Goal: Task Accomplishment & Management: Manage account settings

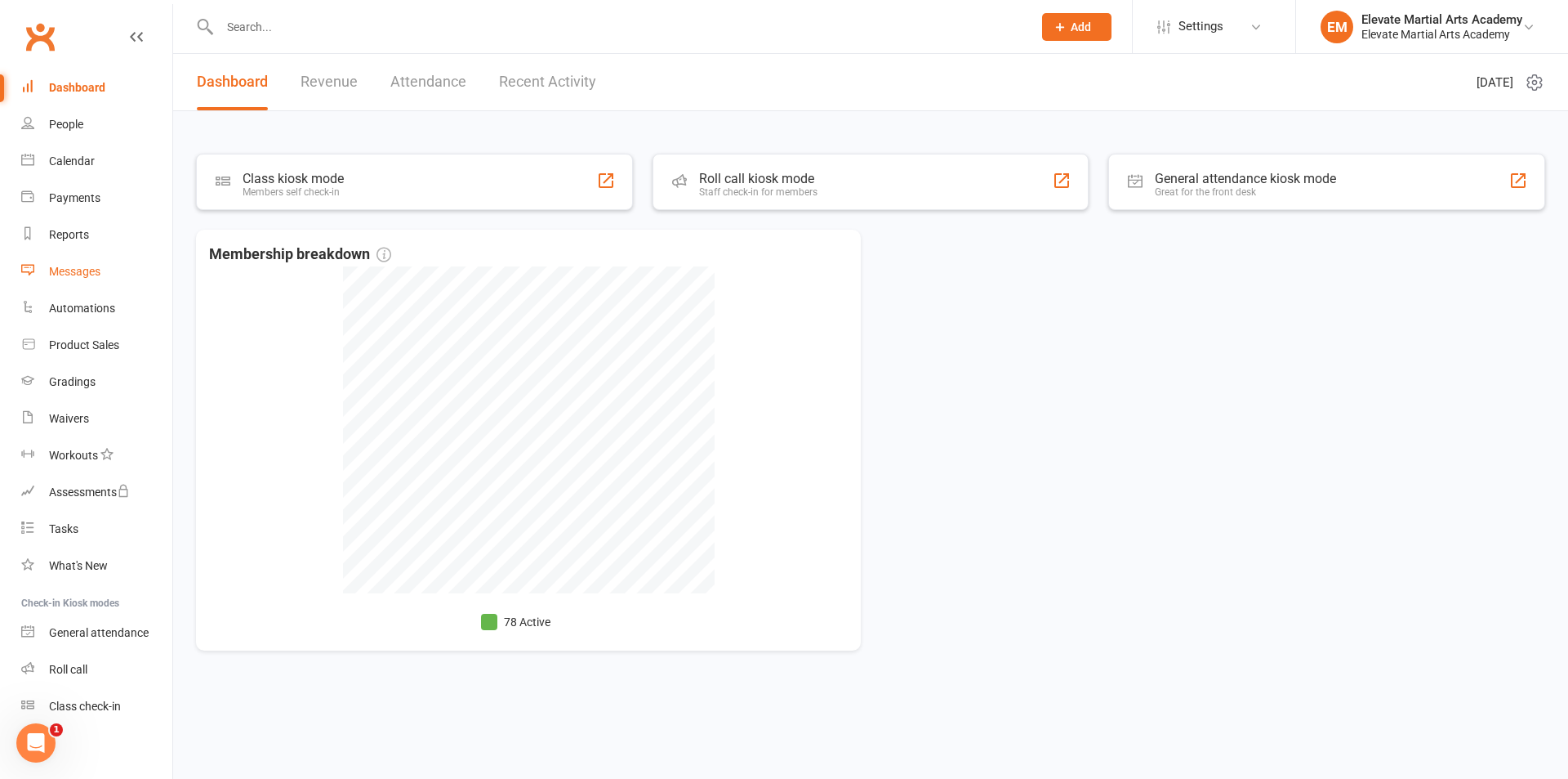
click at [72, 270] on div "Messages" at bounding box center [75, 271] width 51 height 13
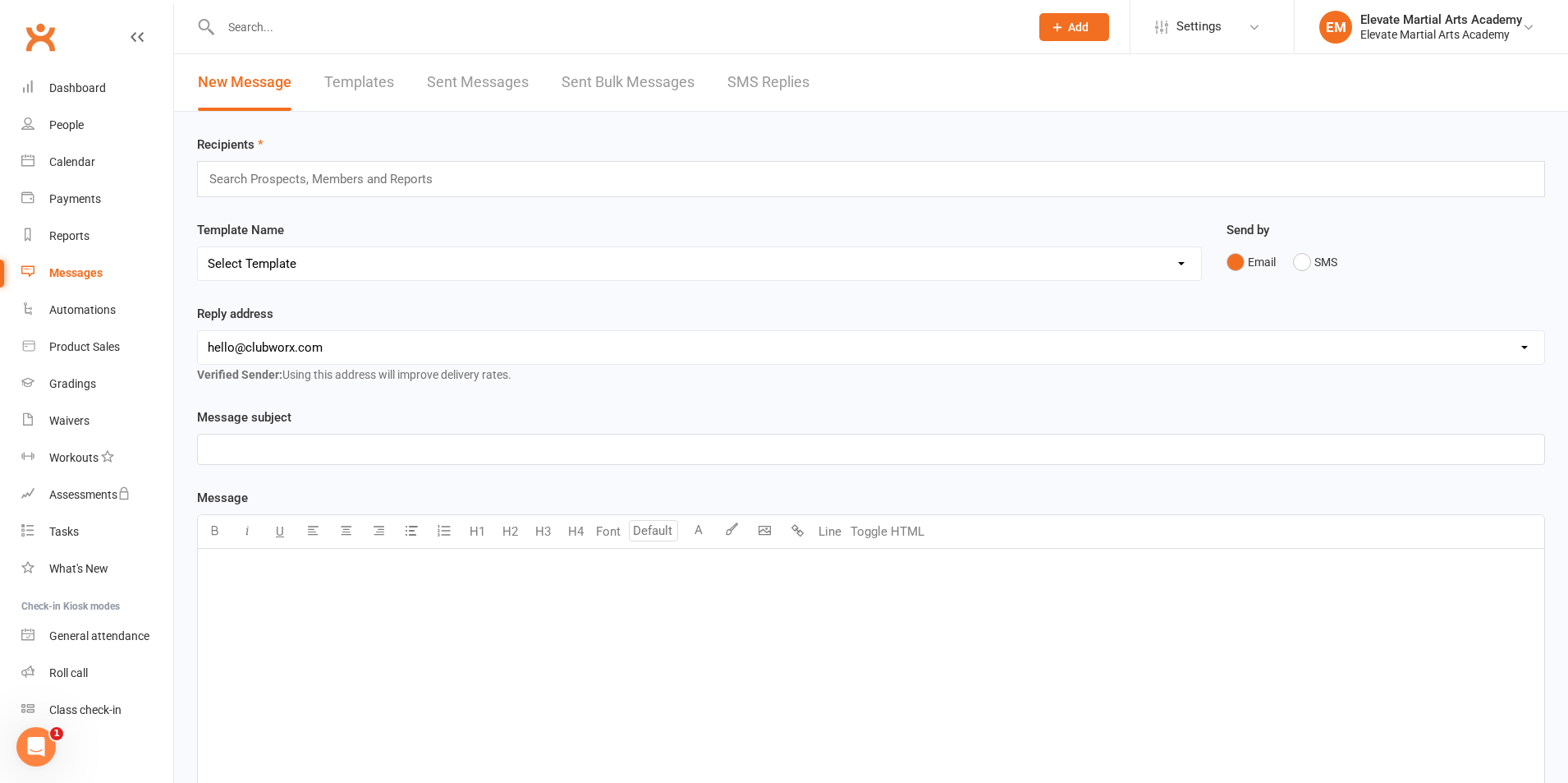
click at [631, 60] on link "Sent Bulk Messages" at bounding box center [628, 82] width 133 height 56
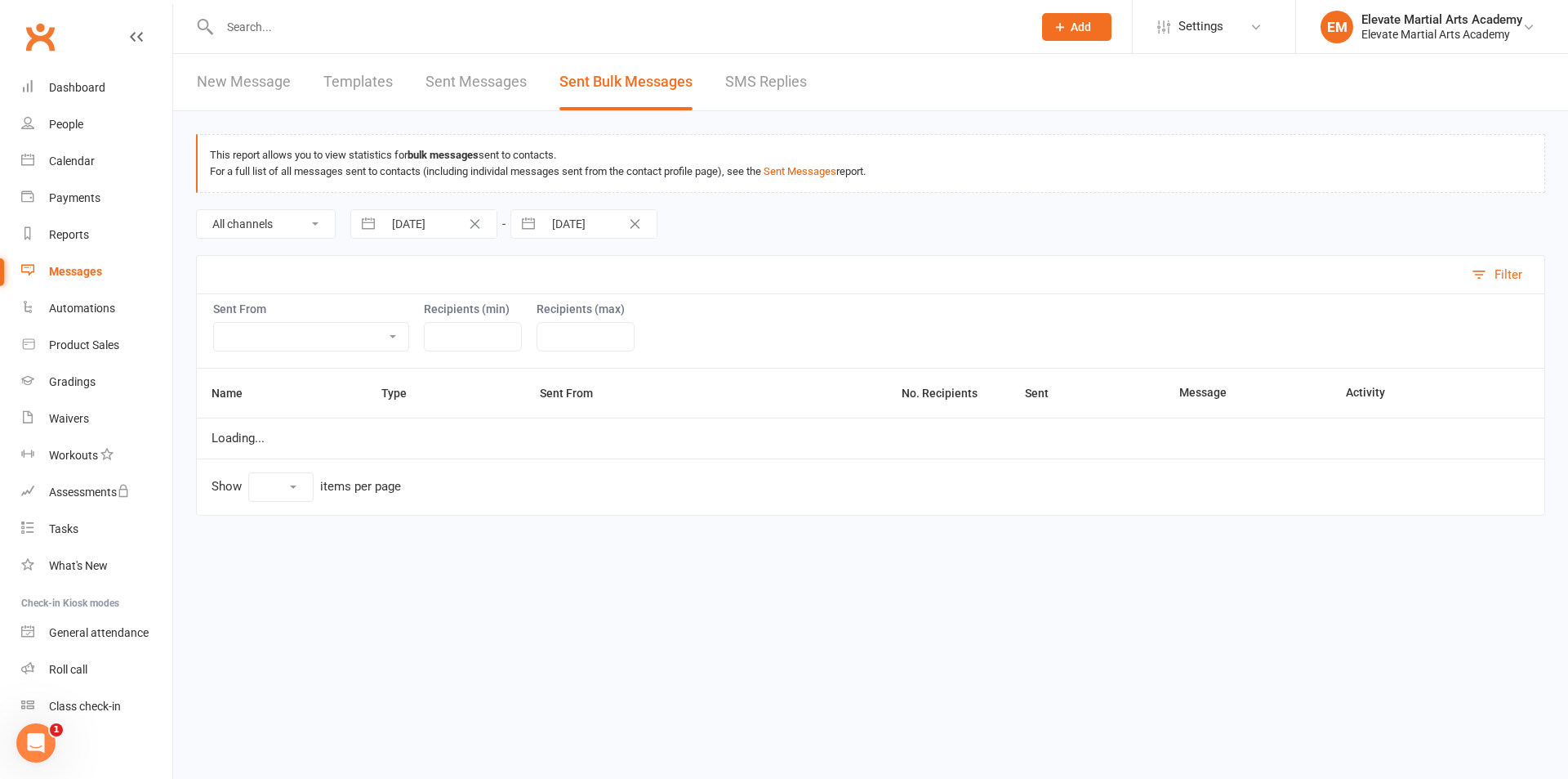
select select "10"
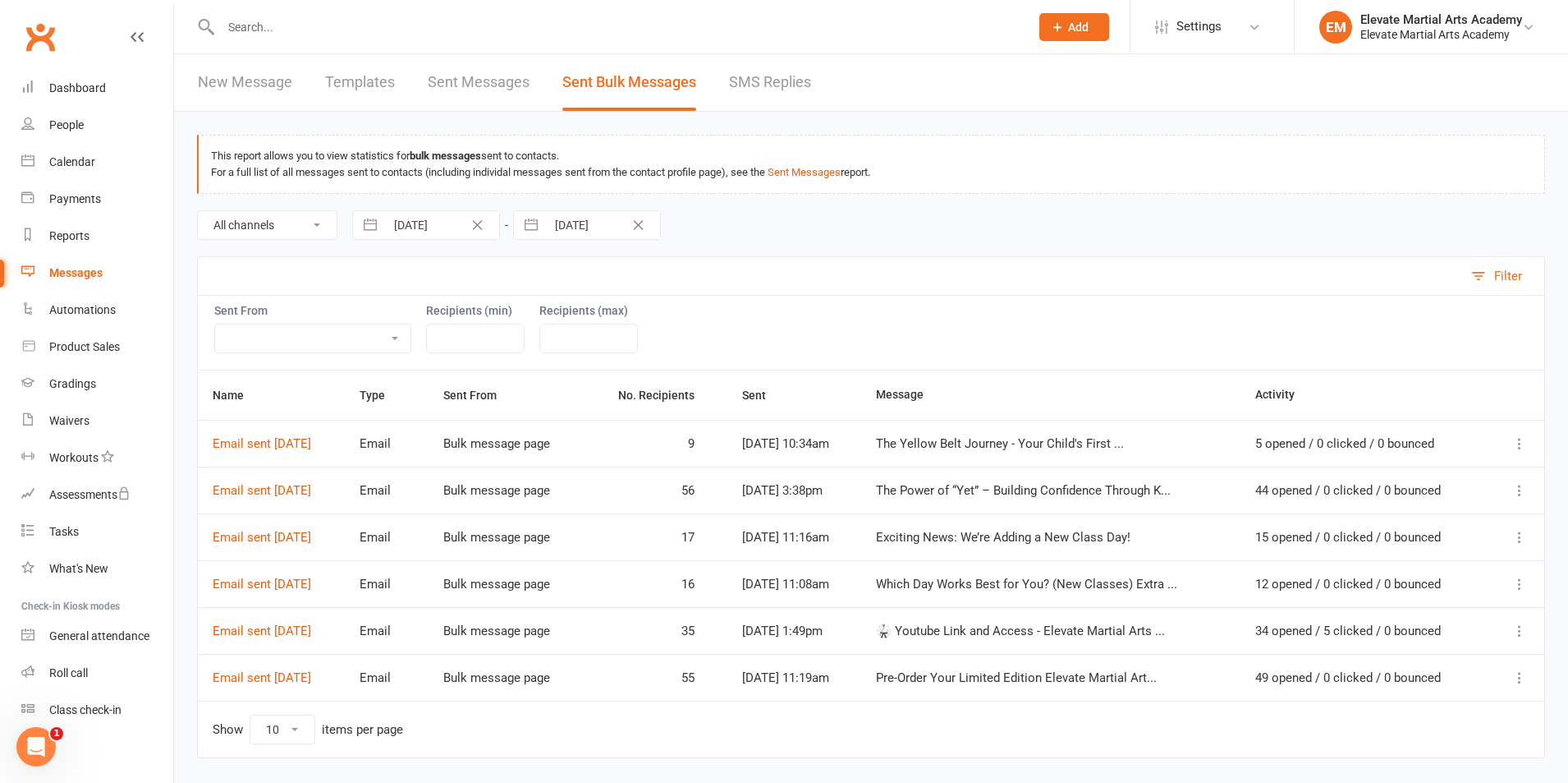
click at [482, 83] on link "Sent Messages" at bounding box center [478, 82] width 102 height 56
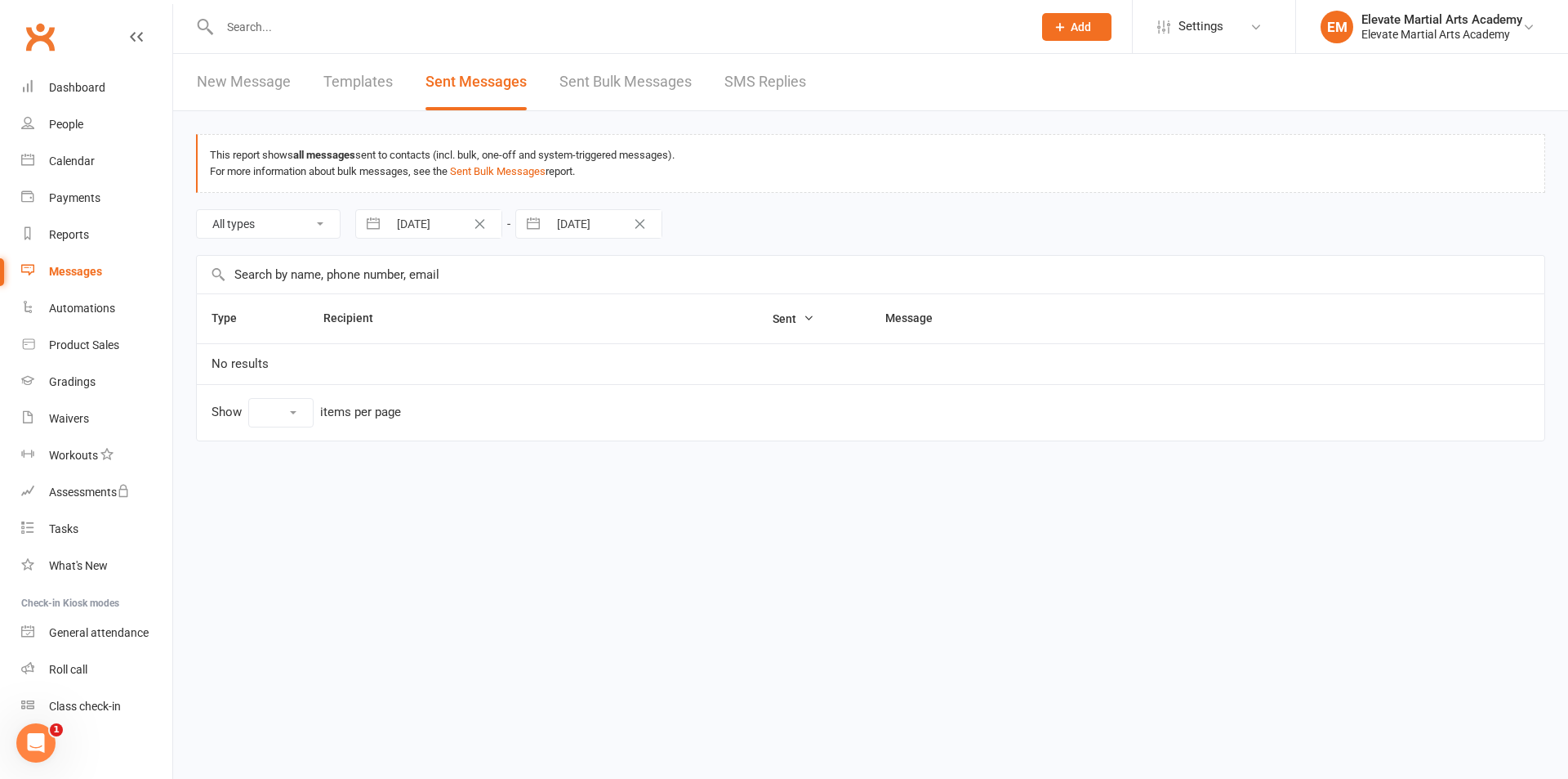
select select "10"
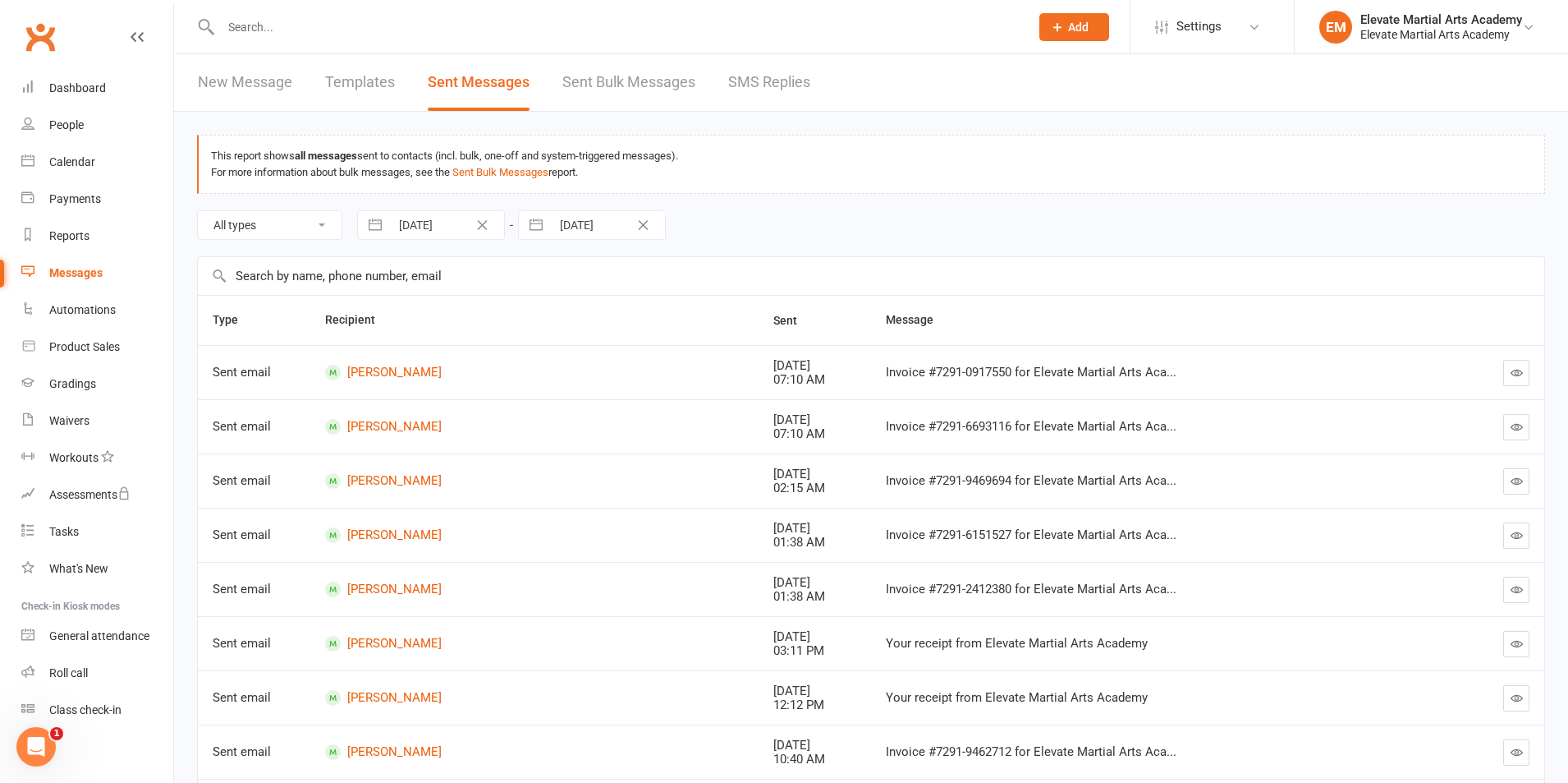
click at [608, 80] on link "Sent Bulk Messages" at bounding box center [629, 82] width 133 height 56
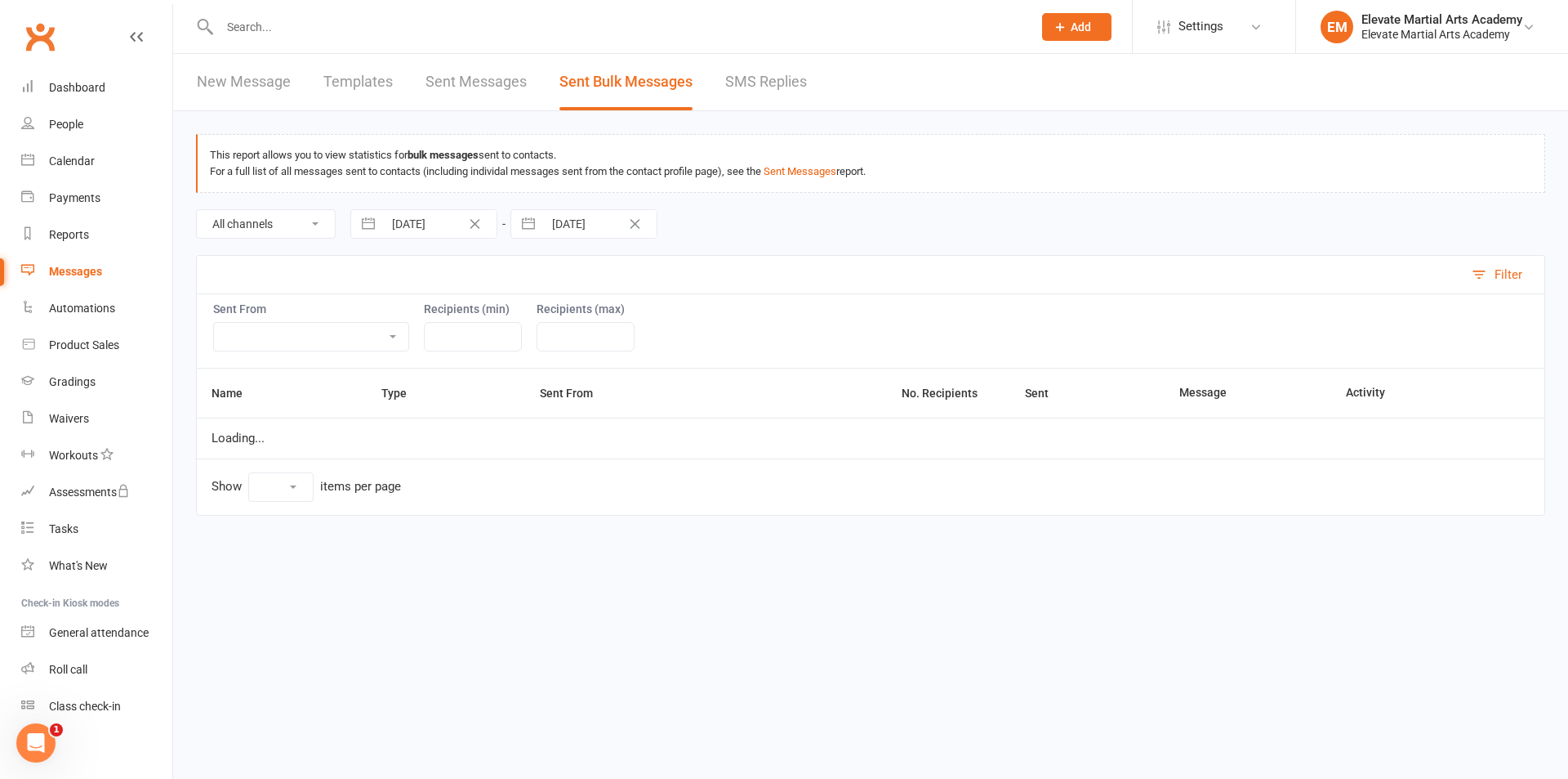
select select "10"
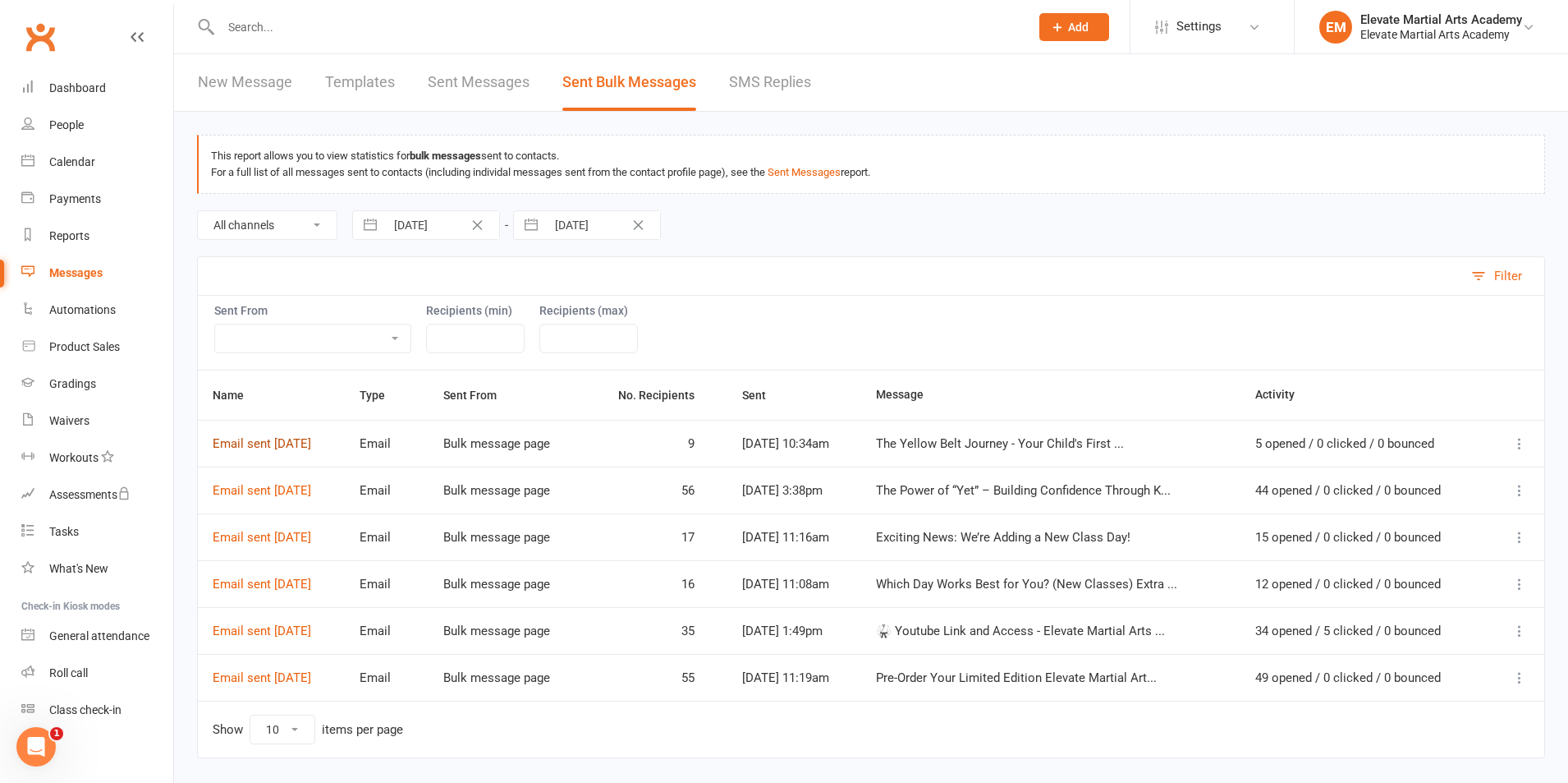
click at [310, 443] on link "Email sent 05 Sep 2025" at bounding box center [261, 443] width 99 height 15
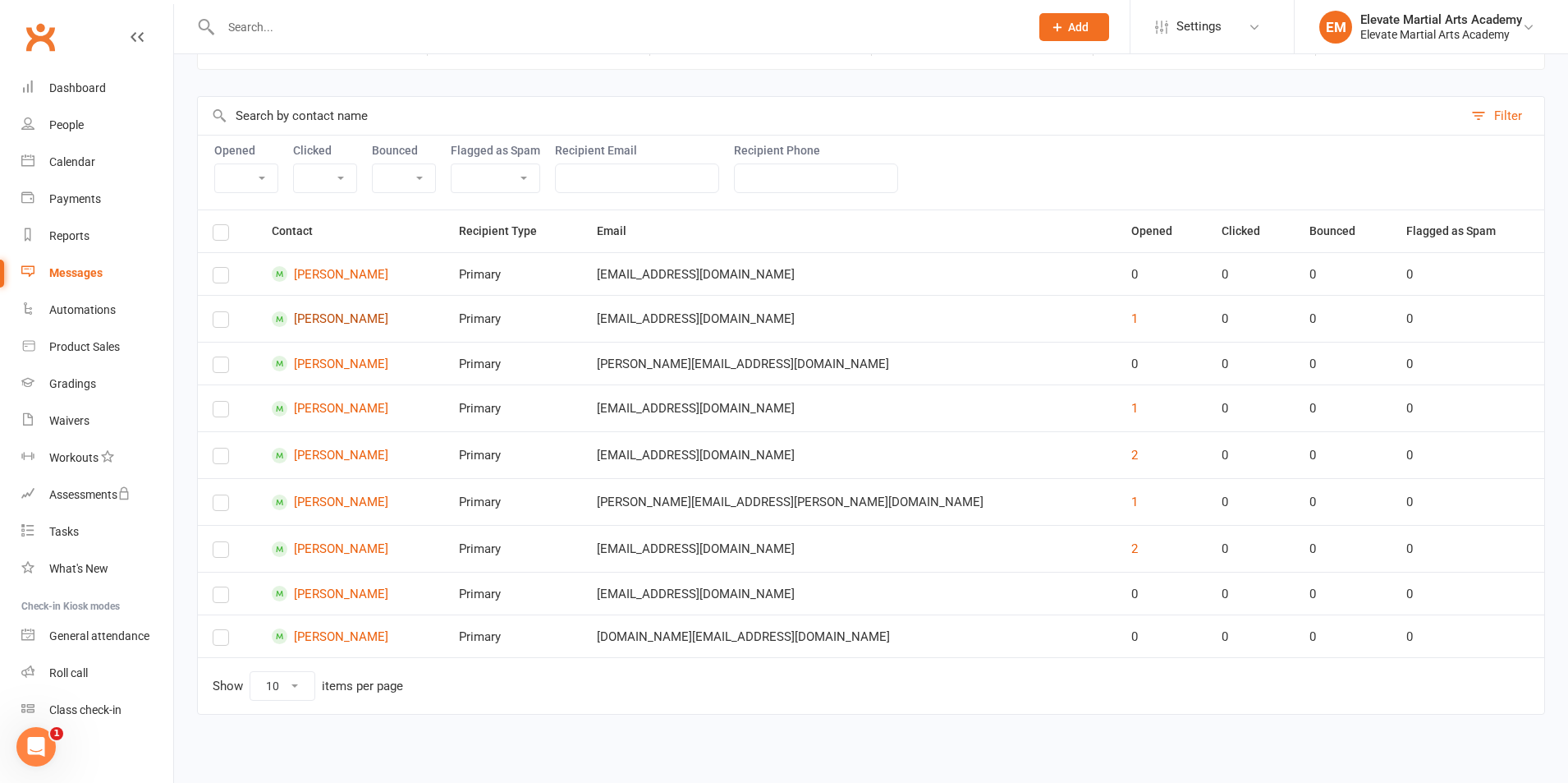
scroll to position [160, 0]
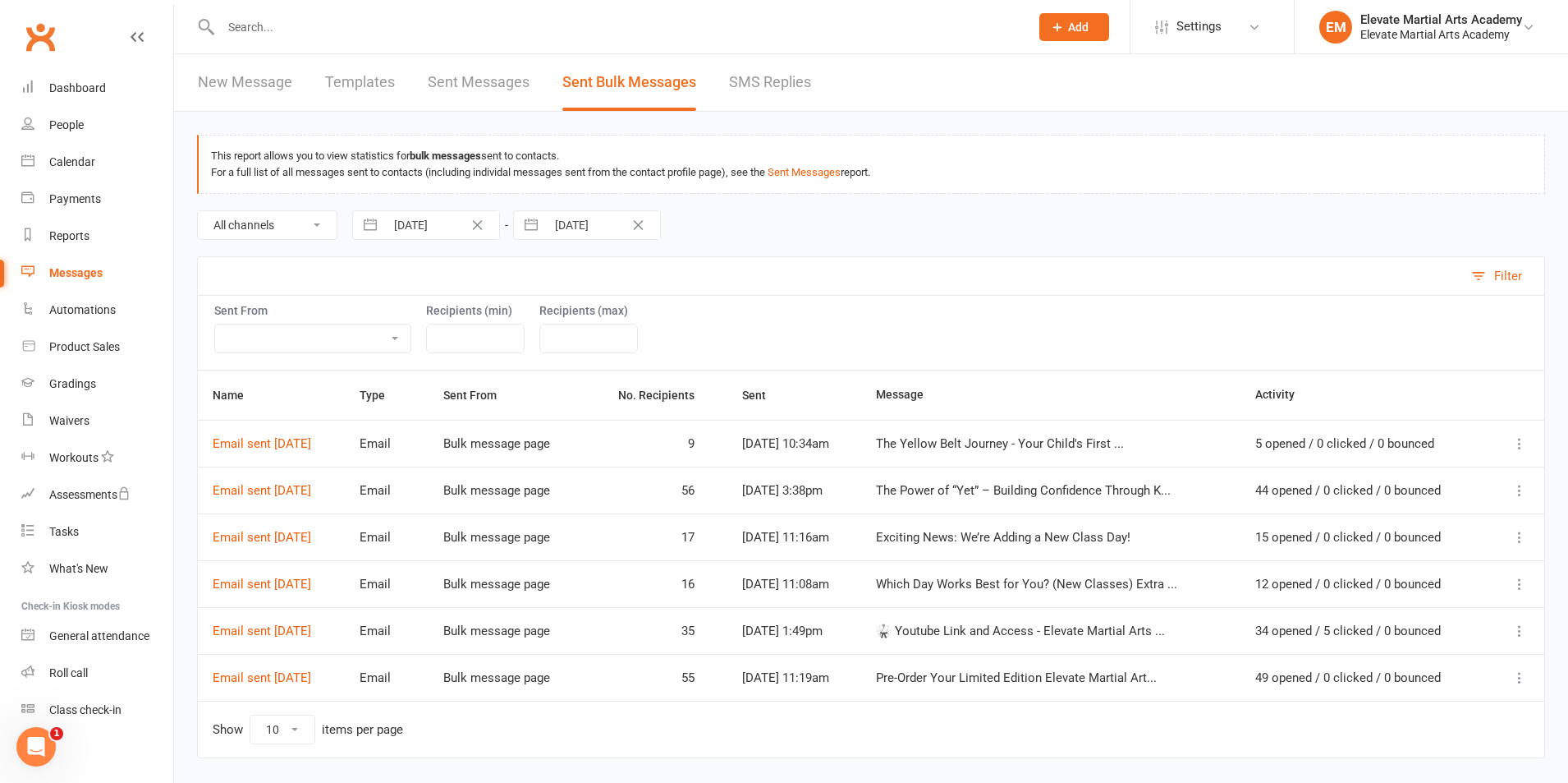
click at [252, 28] on input "text" at bounding box center [617, 27] width 802 height 23
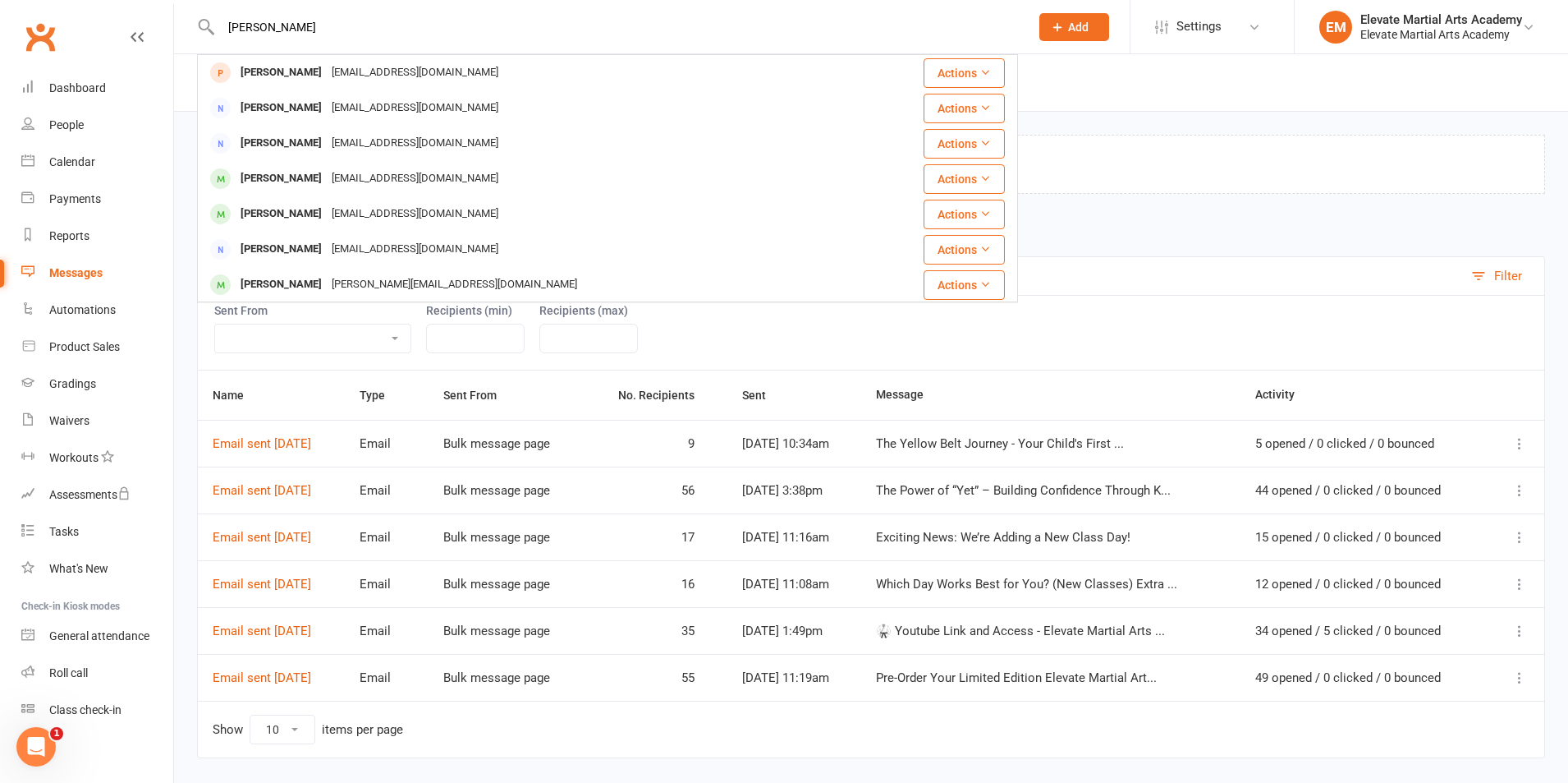
type input "mary"
click at [1073, 17] on button "Add" at bounding box center [1074, 27] width 70 height 28
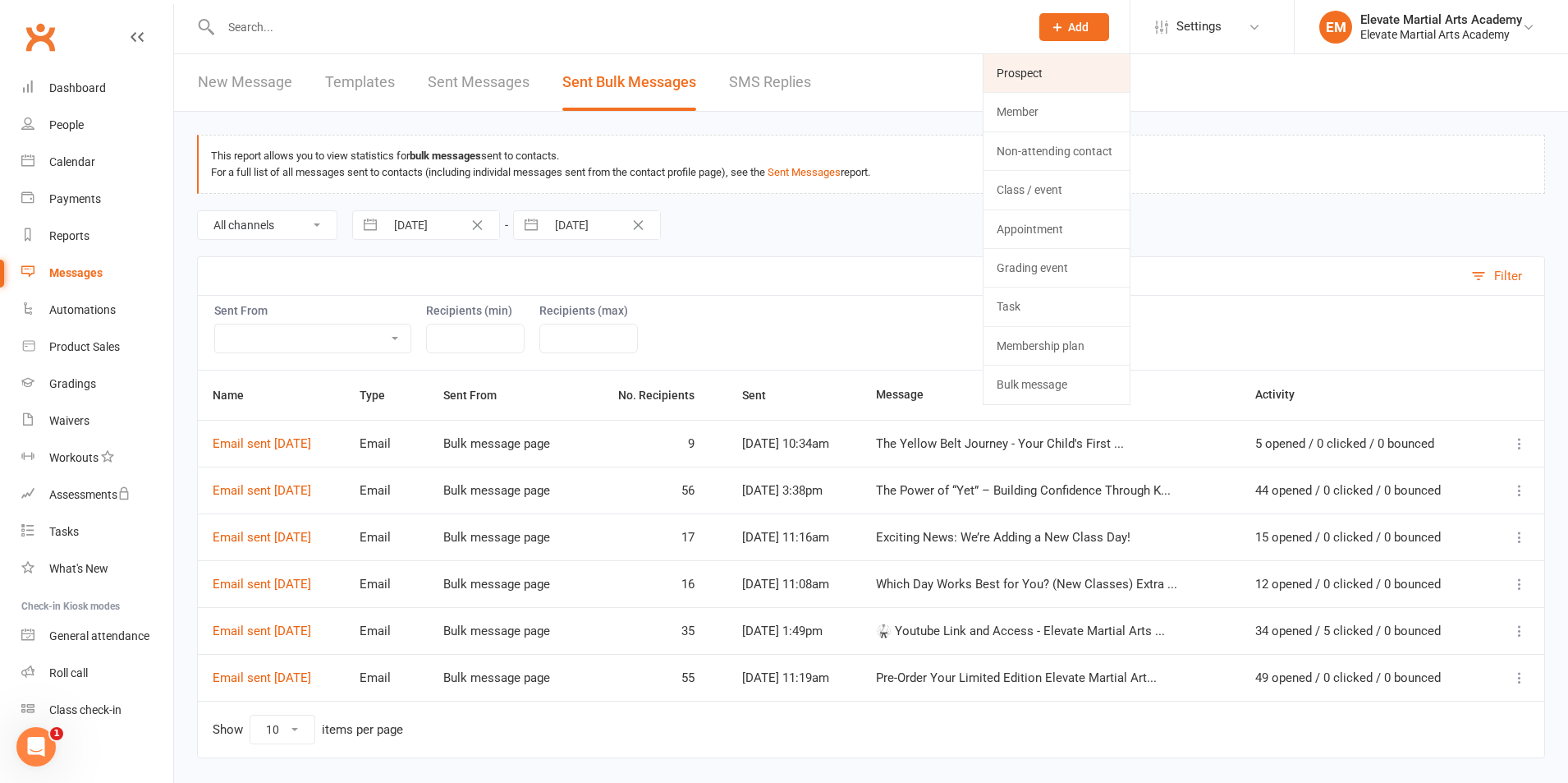
click at [1017, 73] on link "Prospect" at bounding box center [1057, 73] width 146 height 38
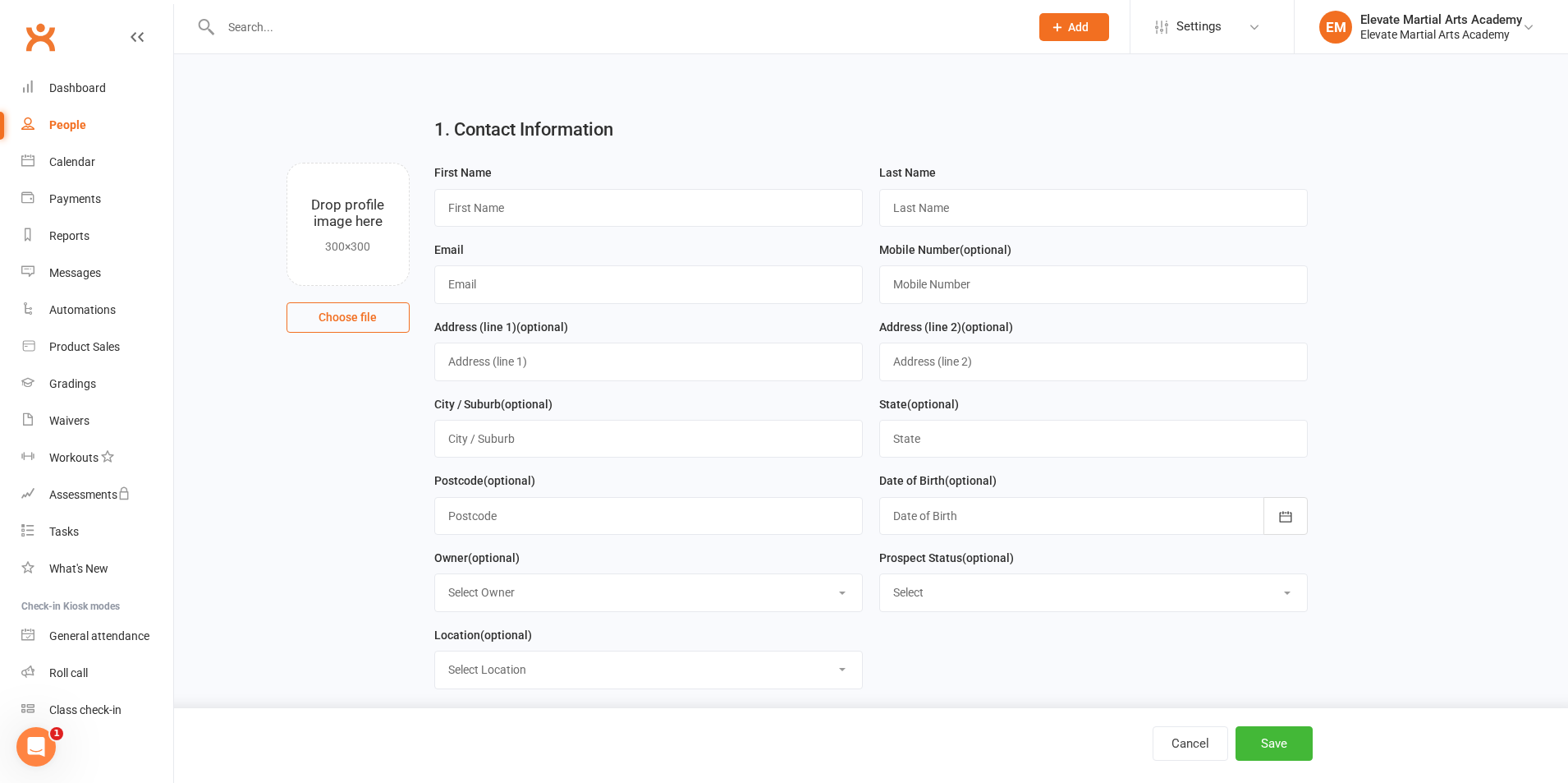
click at [331, 37] on input "text" at bounding box center [617, 27] width 802 height 23
paste input "mnespinoza@outlook.com"
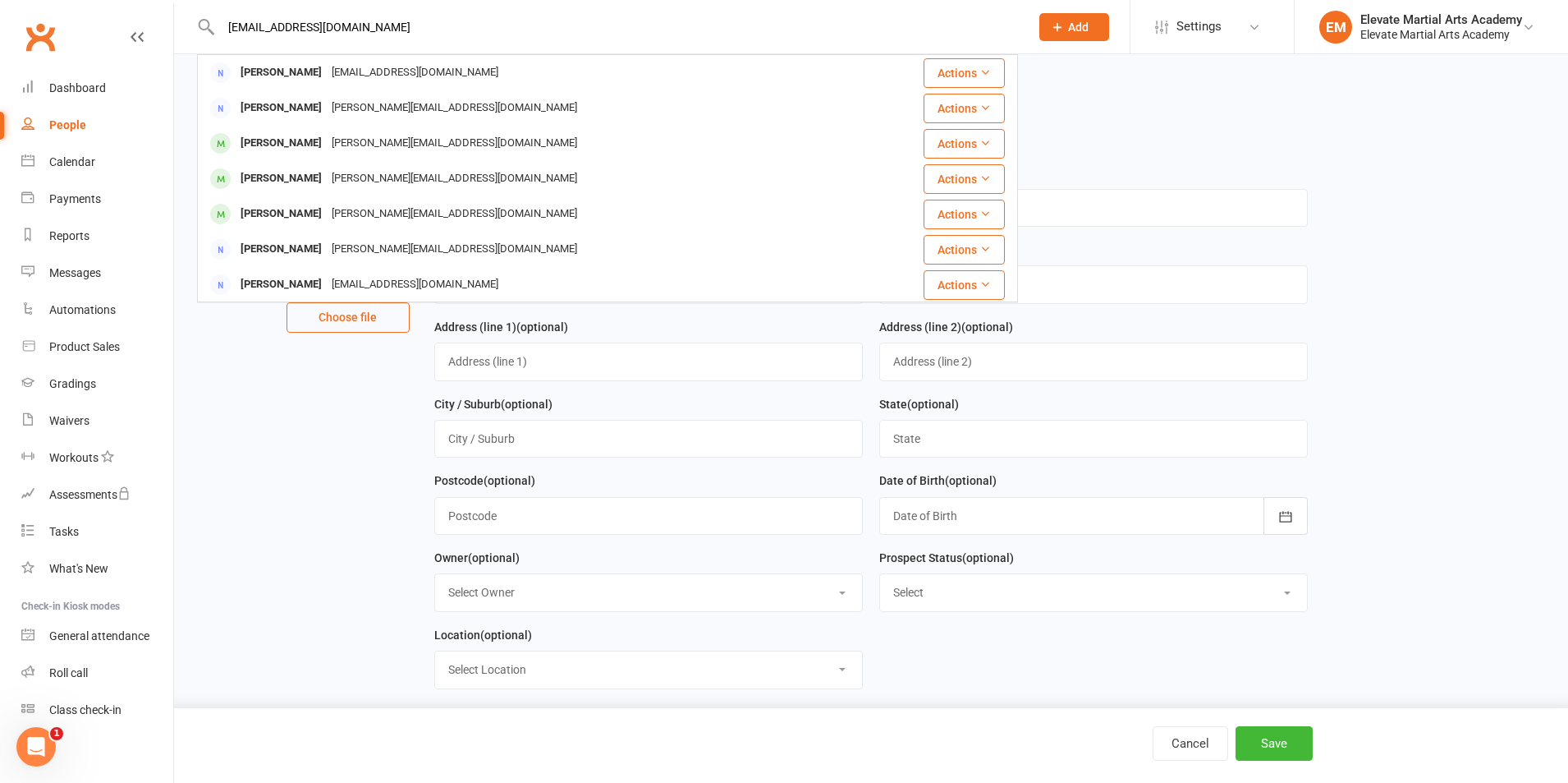
type input "mnespinoza@outlook.com"
drag, startPoint x: 259, startPoint y: 419, endPoint x: 361, endPoint y: 374, distance: 111.5
click at [260, 419] on main "1. Contact Information Drop profile image here 300×300 Choose file First Name L…" at bounding box center [871, 539] width 1348 height 872
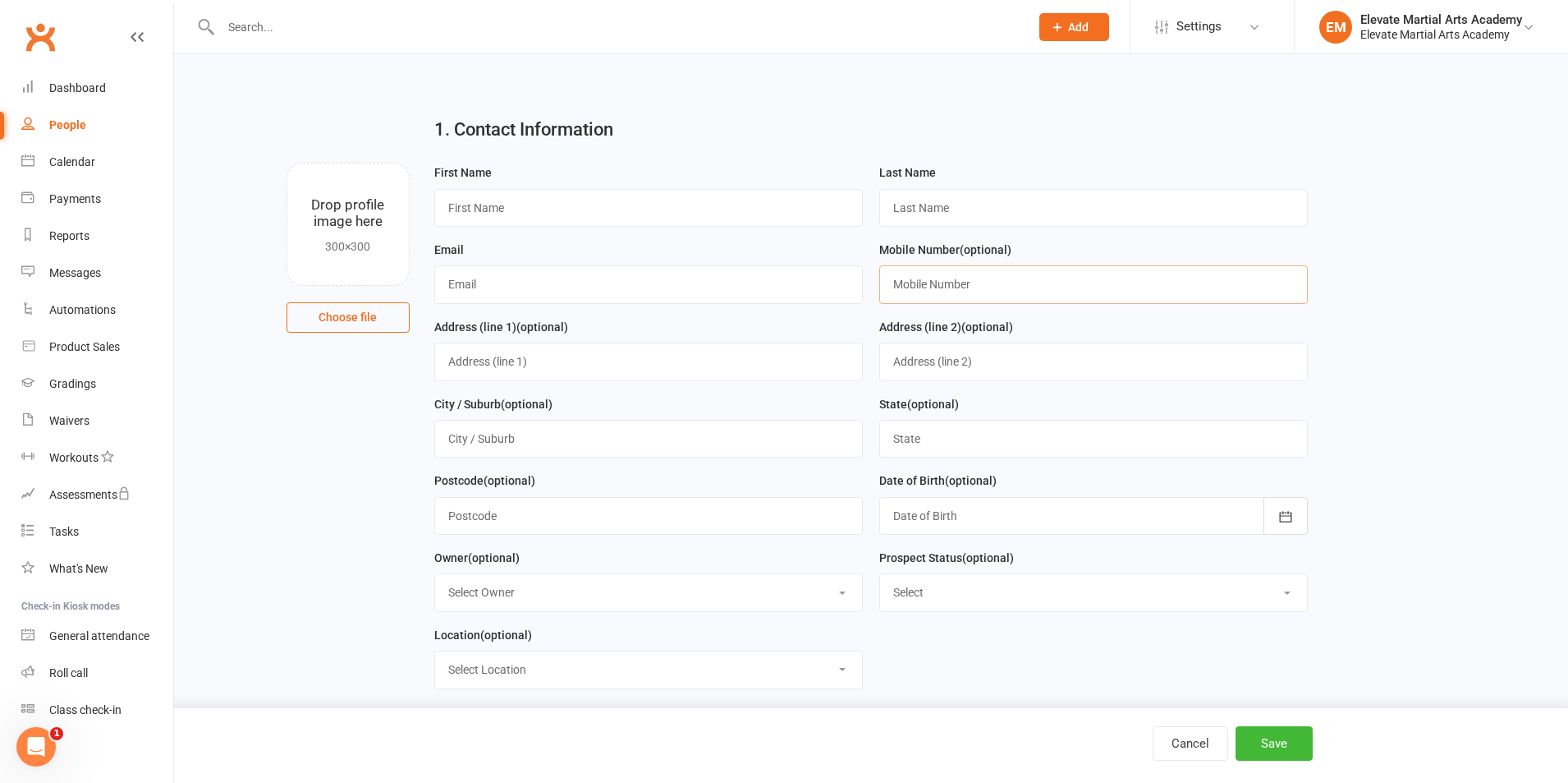
click at [950, 298] on input "text" at bounding box center [1093, 284] width 428 height 38
click at [638, 295] on input "text" at bounding box center [648, 284] width 428 height 38
paste input "mnespinoza@outlook.com"
type input "mnespinoza@outlook.com"
click at [933, 277] on input "text" at bounding box center [1093, 284] width 428 height 38
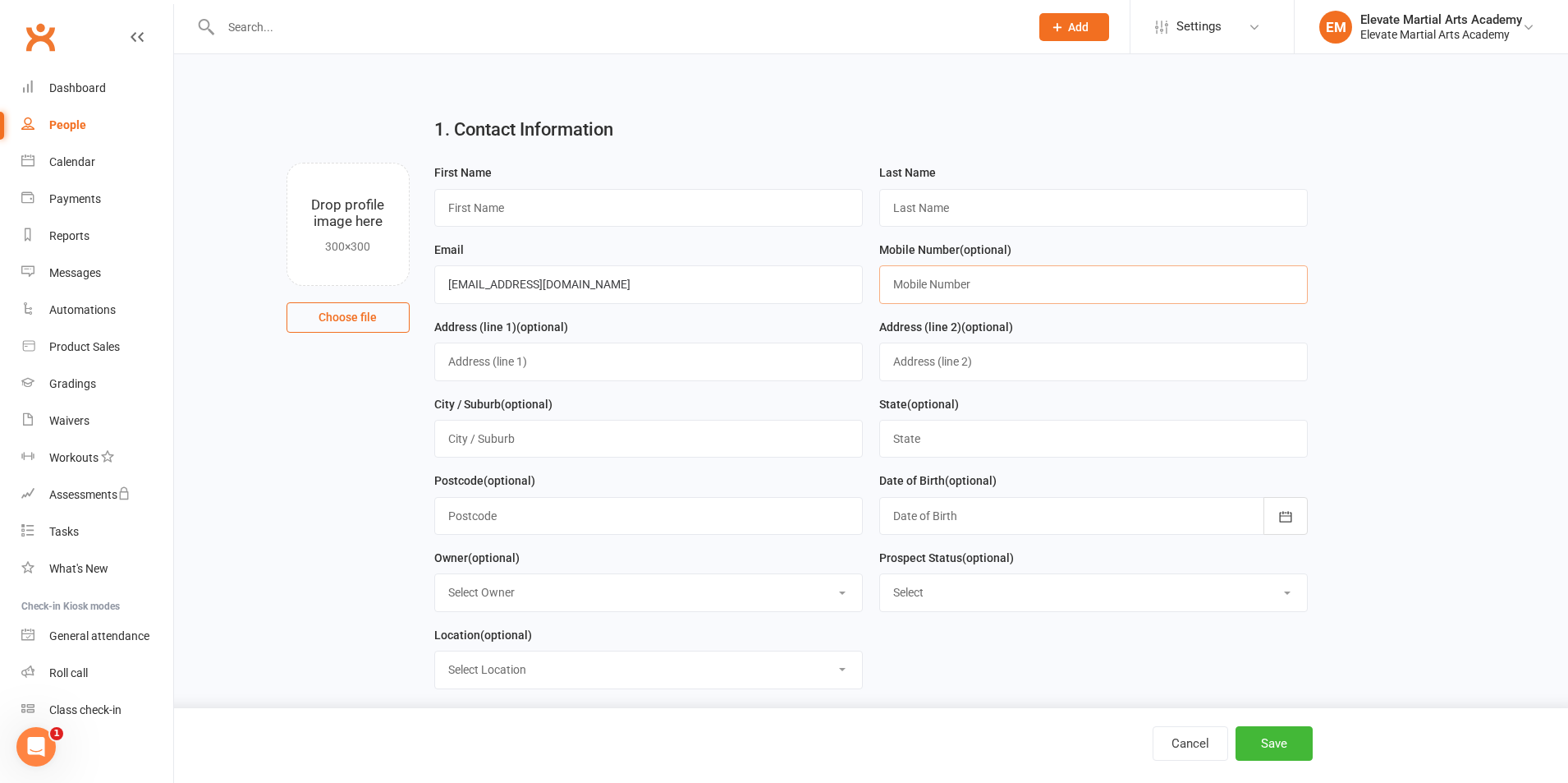
paste input "0435103980"
type input "0435103980"
click at [575, 220] on input "text" at bounding box center [648, 207] width 428 height 38
type input "Mary"
click at [963, 215] on input "text" at bounding box center [1093, 207] width 428 height 38
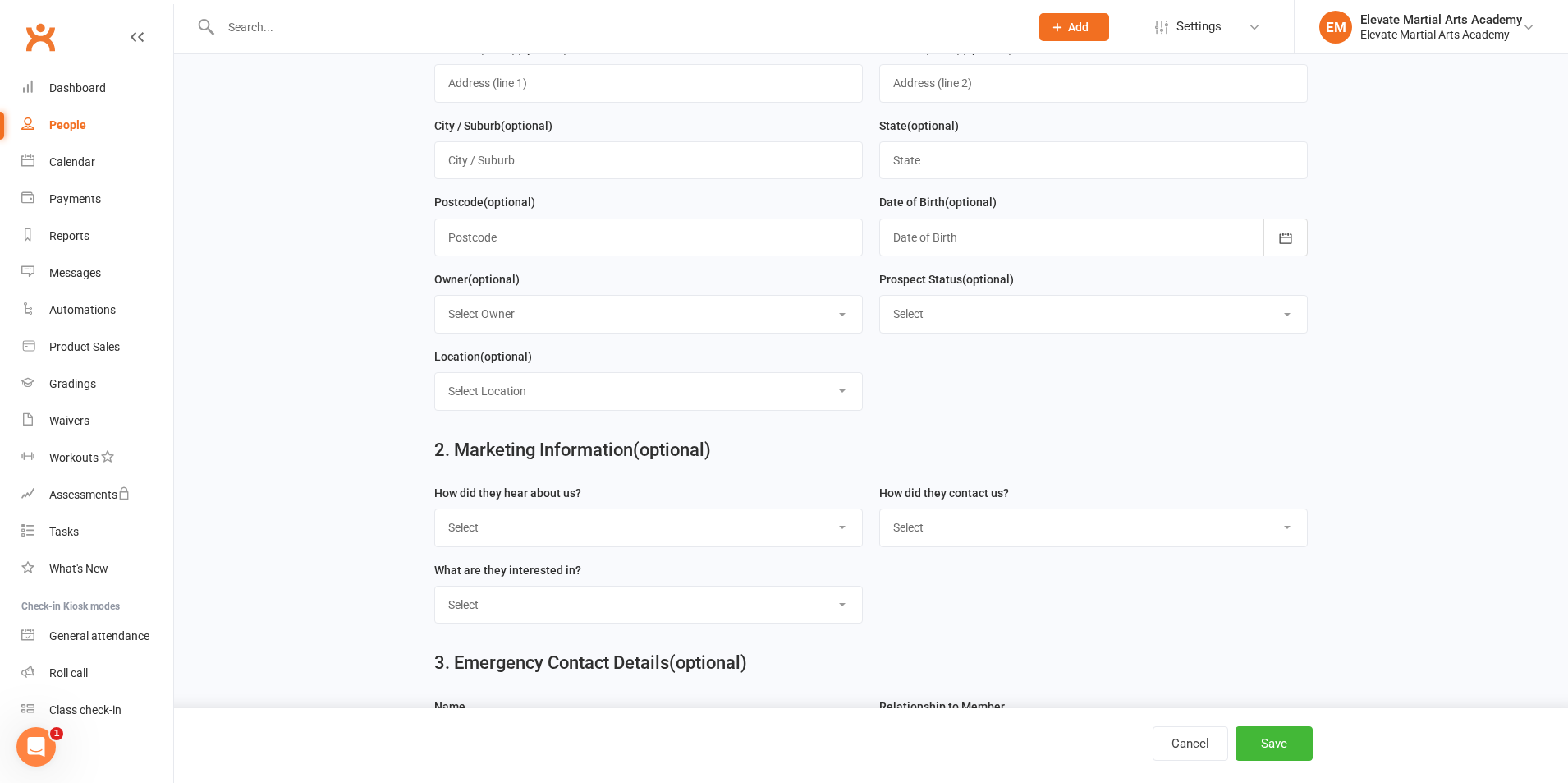
scroll to position [384, 0]
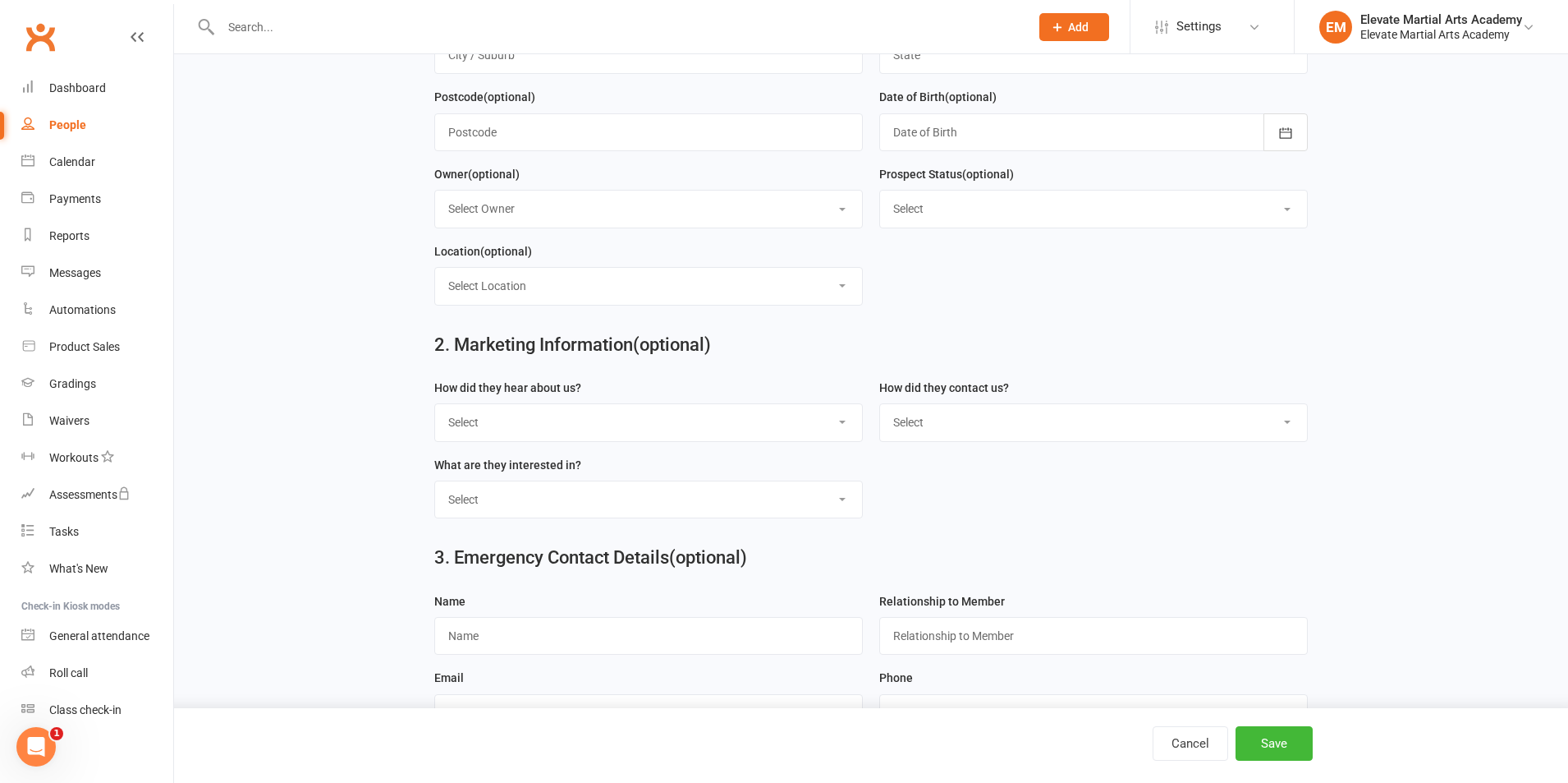
type input "Nespinoza"
click at [566, 440] on select "Select Google Through A Friend Poster Magazine Walk by Letter Box Drop Facebook" at bounding box center [648, 422] width 427 height 37
select select "Google"
click at [435, 411] on select "Select Google Through A Friend Poster Magazine Walk by Letter Box Drop Facebook" at bounding box center [648, 422] width 427 height 37
click at [916, 419] on select "Select Phone Email In-Facility" at bounding box center [1093, 422] width 427 height 37
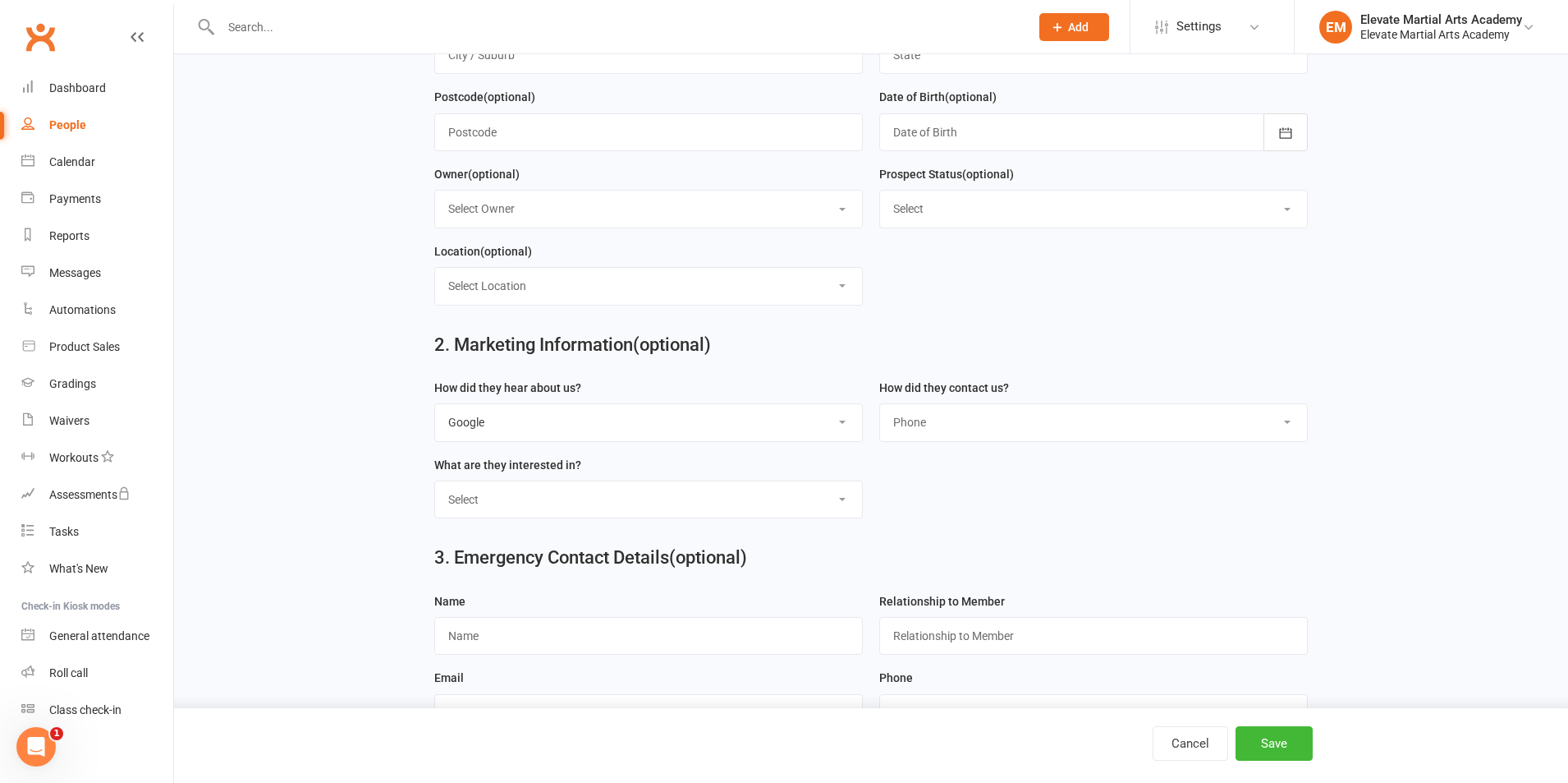
click at [880, 411] on select "Select Phone Email In-Facility" at bounding box center [1093, 422] width 427 height 37
drag, startPoint x: 970, startPoint y: 411, endPoint x: 976, endPoint y: 418, distance: 9.2
click at [971, 411] on select "Select Phone Email In-Facility" at bounding box center [1093, 422] width 427 height 37
select select "Email"
click at [880, 411] on select "Select Phone Email In-Facility" at bounding box center [1093, 422] width 427 height 37
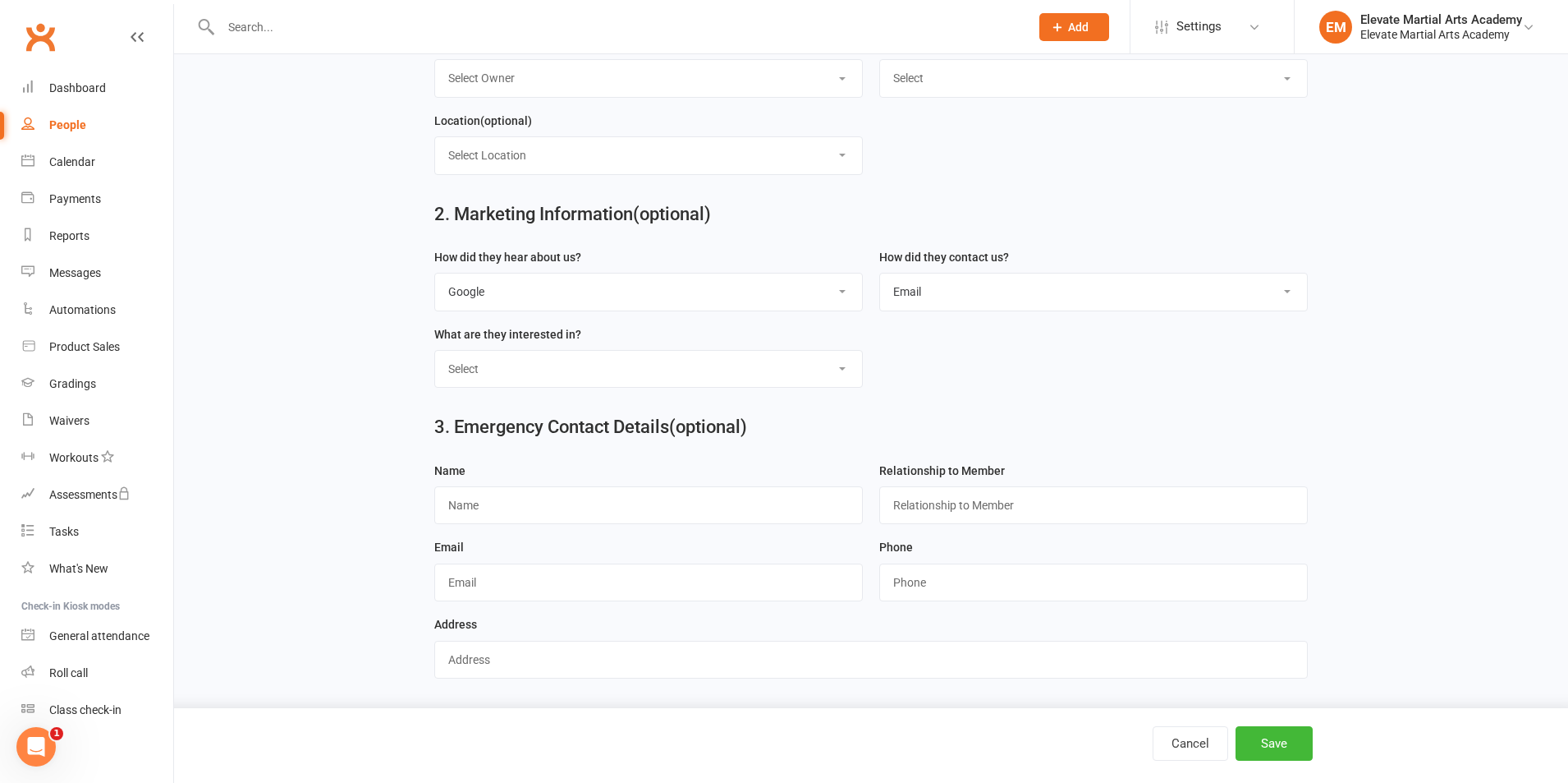
scroll to position [524, 0]
click at [517, 362] on select "Select Classes Personal Training Weight Loss Body Building De-Stressing Diet/Fo…" at bounding box center [648, 368] width 427 height 37
select select "Classes"
click at [435, 351] on select "Select Classes Personal Training Weight Loss Body Building De-Stressing Diet/Fo…" at bounding box center [648, 368] width 427 height 37
click at [1263, 732] on button "Save" at bounding box center [1274, 743] width 77 height 35
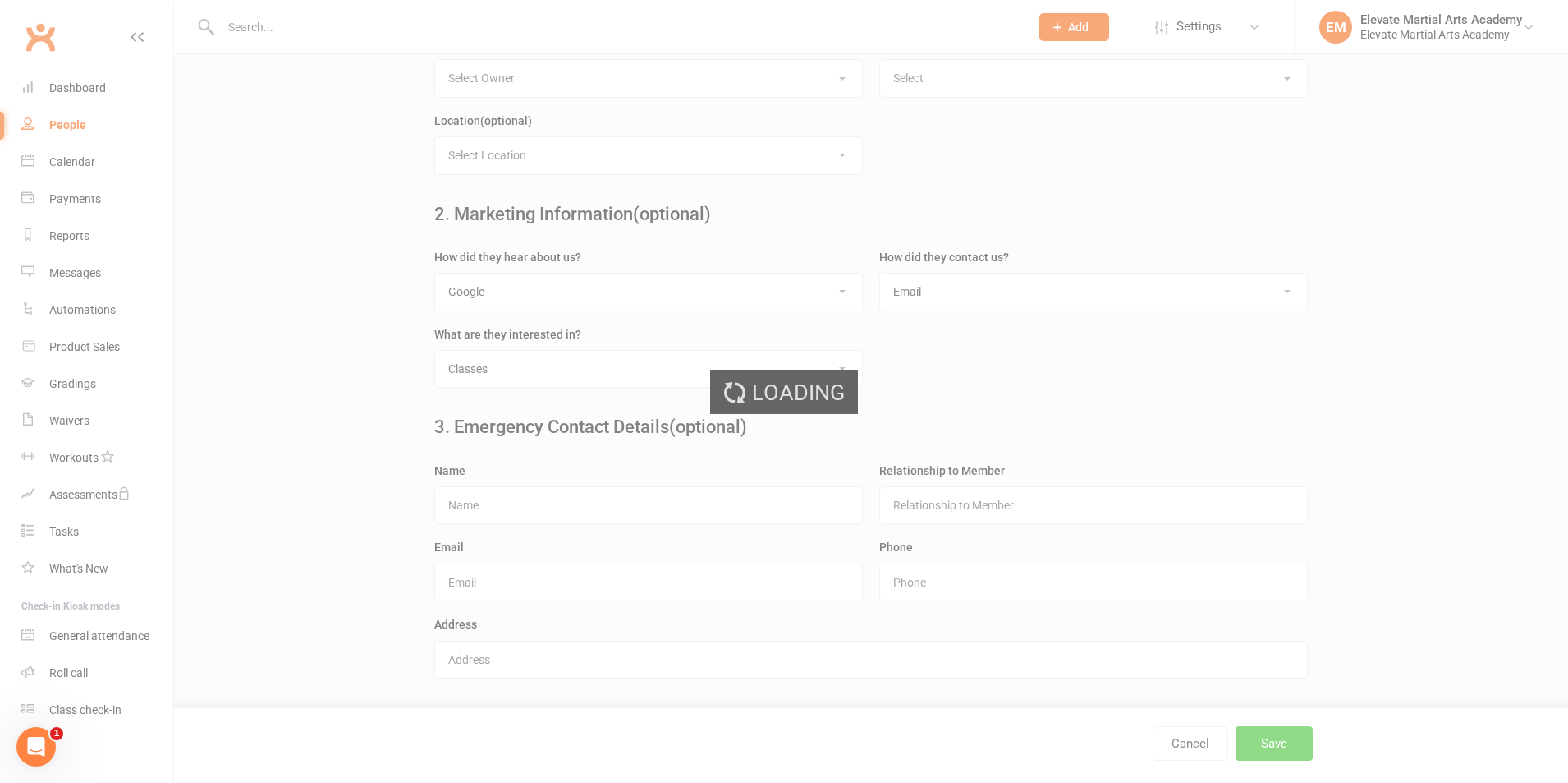
scroll to position [0, 0]
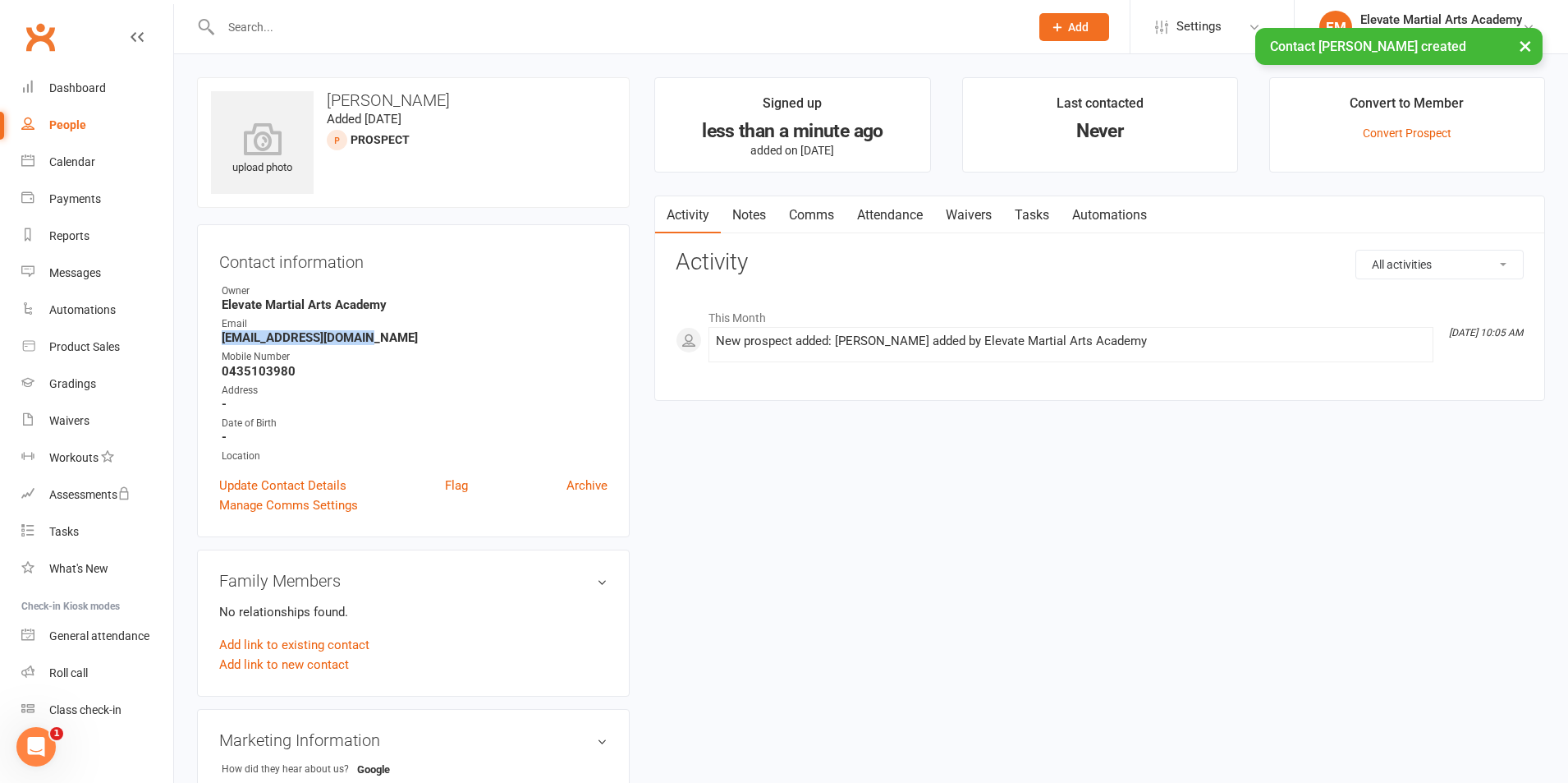
drag, startPoint x: 357, startPoint y: 340, endPoint x: 237, endPoint y: 338, distance: 120.0
click at [221, 337] on li "Email mnespinoza@outlook.com" at bounding box center [413, 330] width 389 height 29
copy strong "mnespinoza@outlook.com"
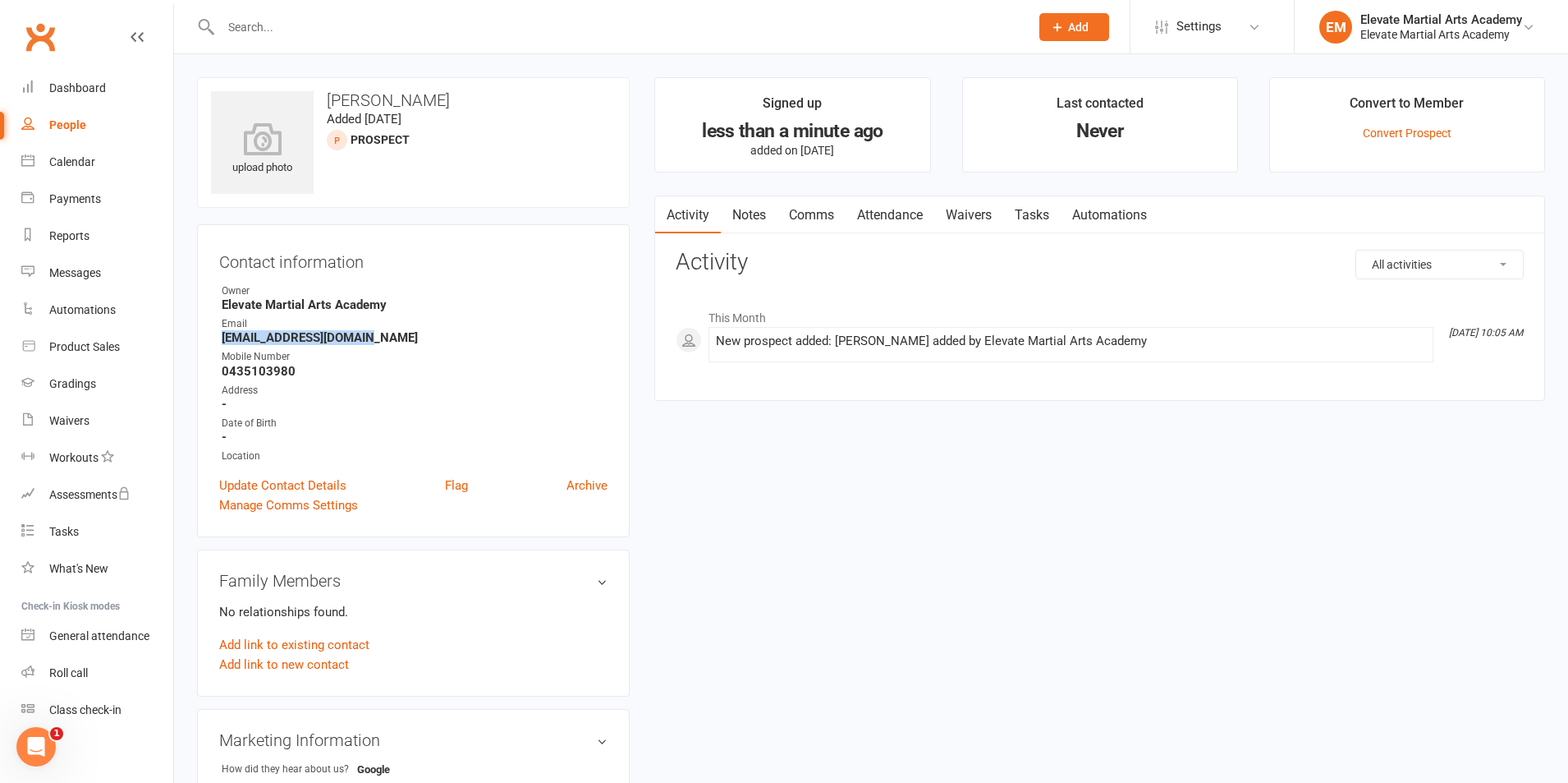
click at [970, 212] on link "Waivers" at bounding box center [969, 215] width 69 height 38
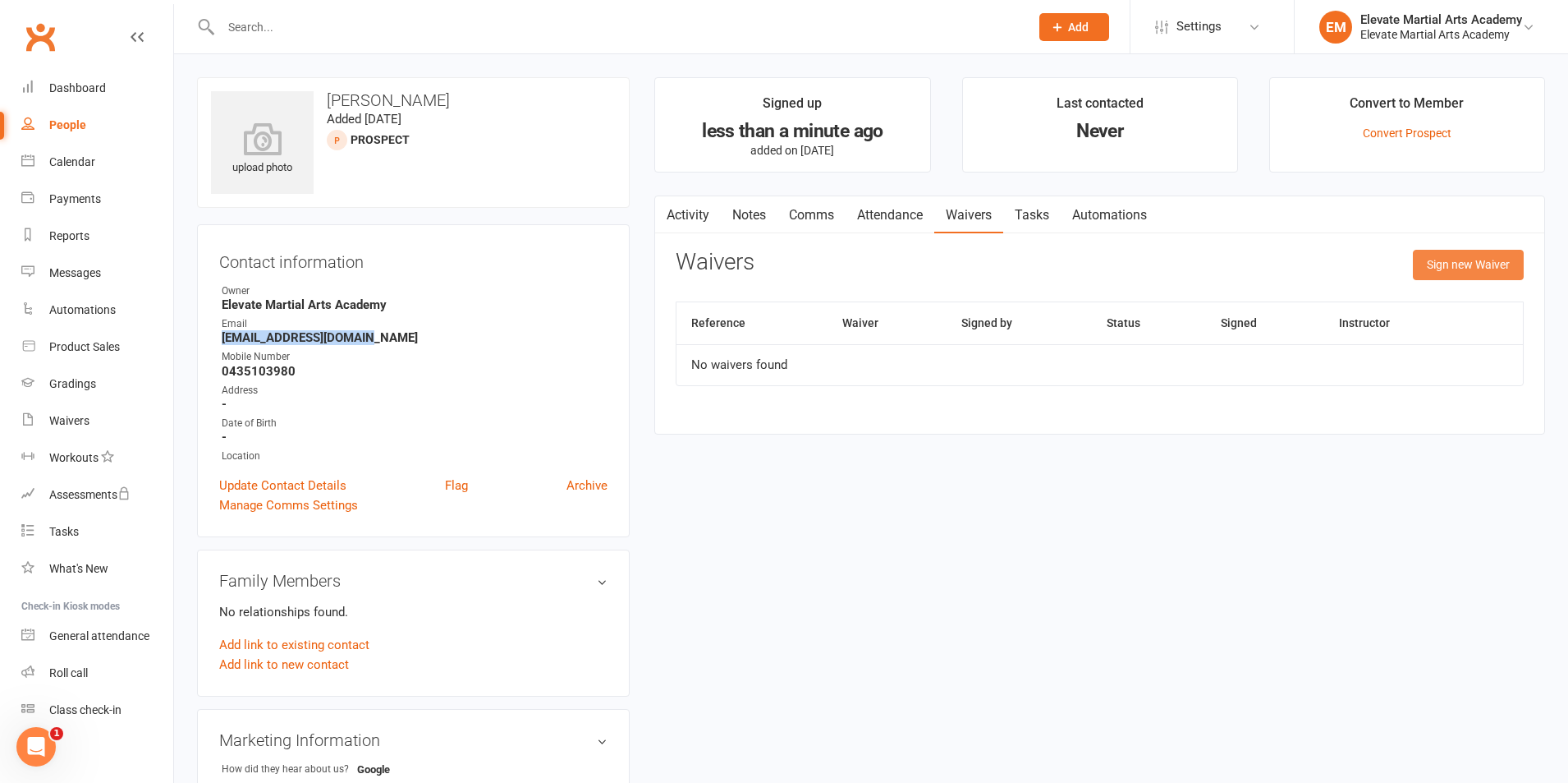
click at [1448, 267] on button "Sign new Waiver" at bounding box center [1468, 265] width 111 height 30
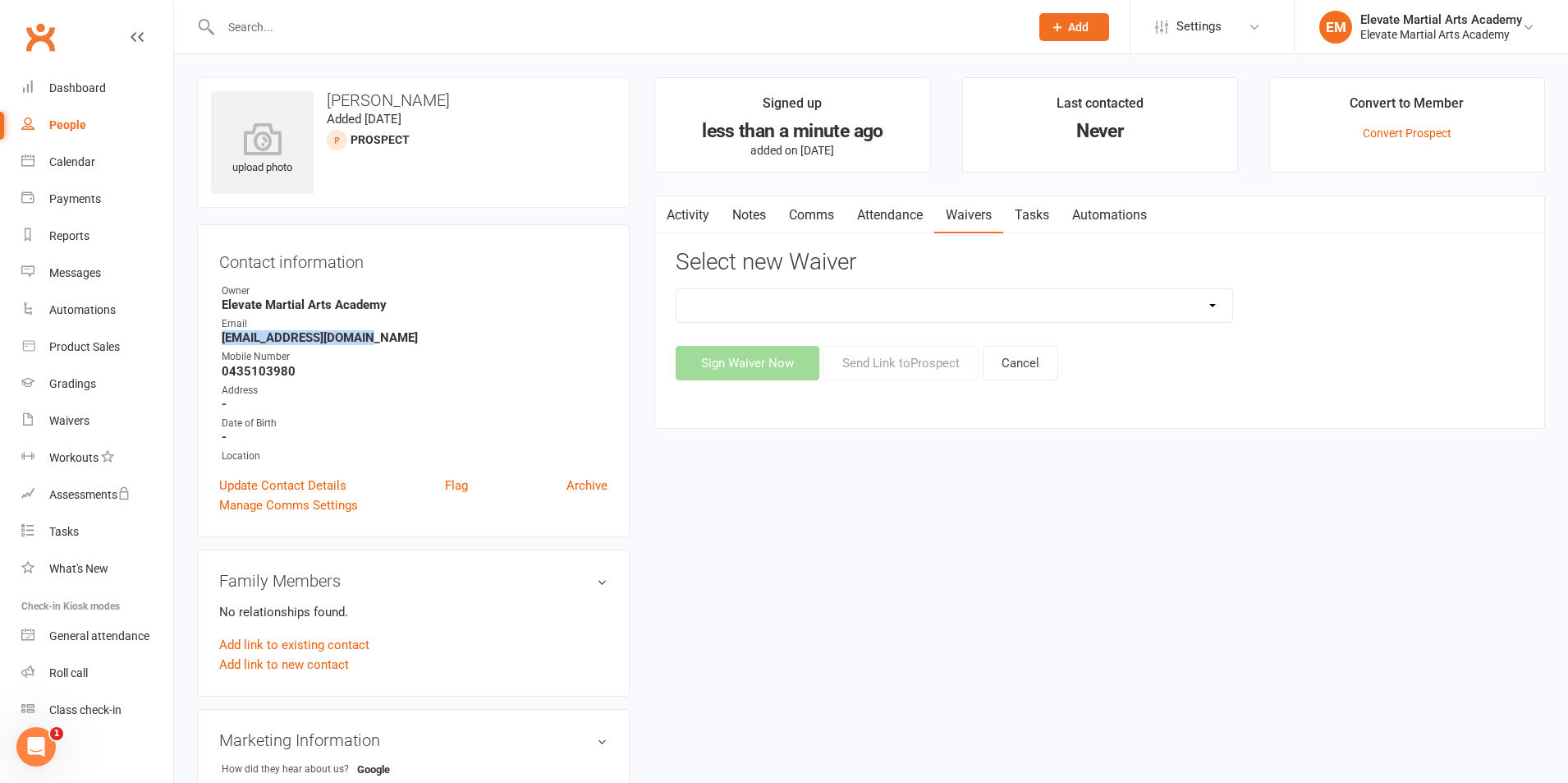
click at [1039, 310] on select "ELEVATE MARTIAL ARTS ACADEMY - MEMBERSHIP APPLICATION ELEVATE MARTIAL ARTS ACAD…" at bounding box center [954, 305] width 555 height 33
select select "9393"
click at [677, 289] on select "ELEVATE MARTIAL ARTS ACADEMY - MEMBERSHIP APPLICATION ELEVATE MARTIAL ARTS ACAD…" at bounding box center [954, 305] width 555 height 33
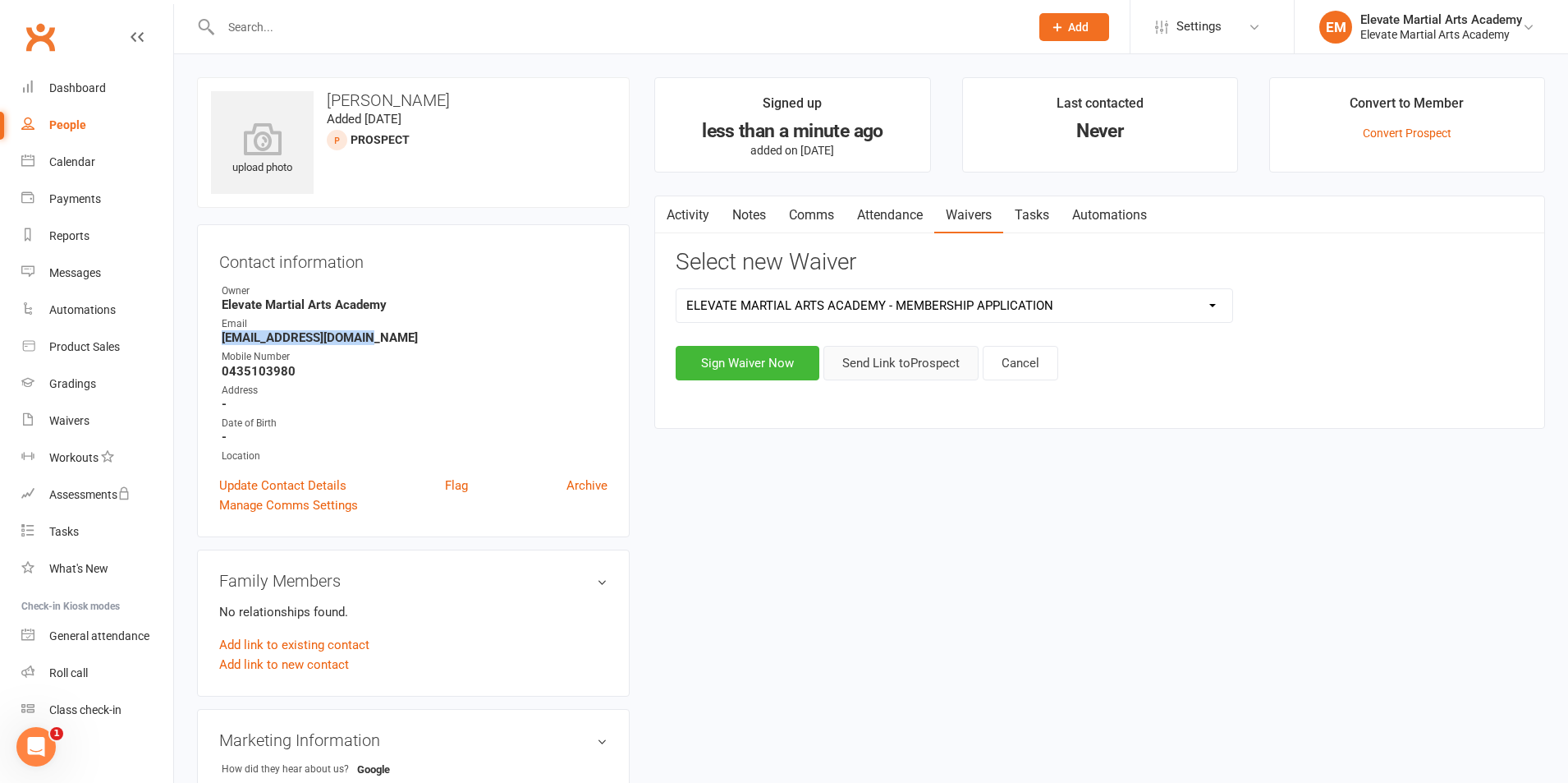
click at [928, 364] on button "Send Link to Prospect" at bounding box center [900, 362] width 155 height 35
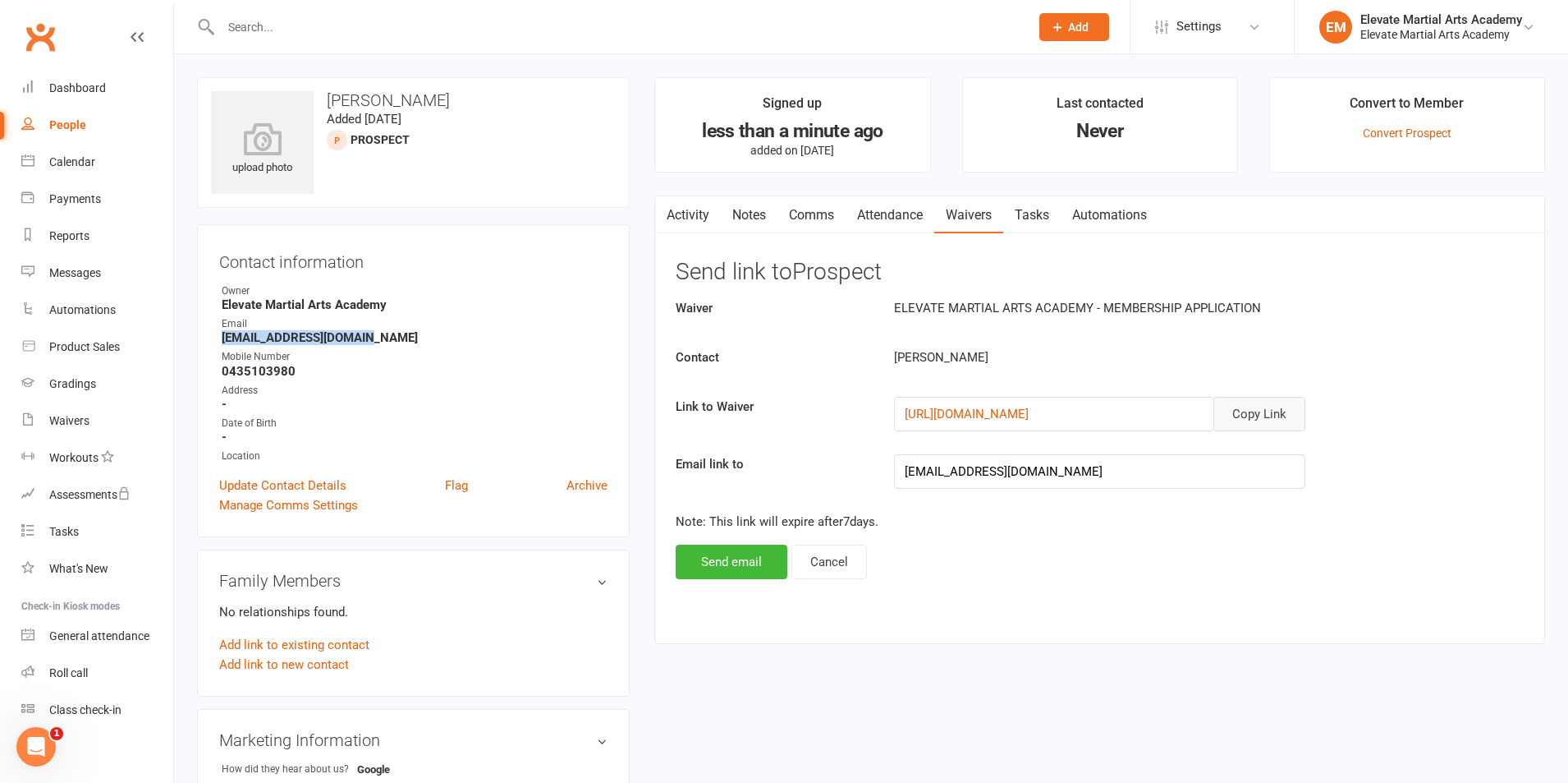
click at [1267, 408] on button "Copy Link" at bounding box center [1259, 414] width 92 height 35
click at [731, 557] on button "Send email" at bounding box center [731, 562] width 112 height 35
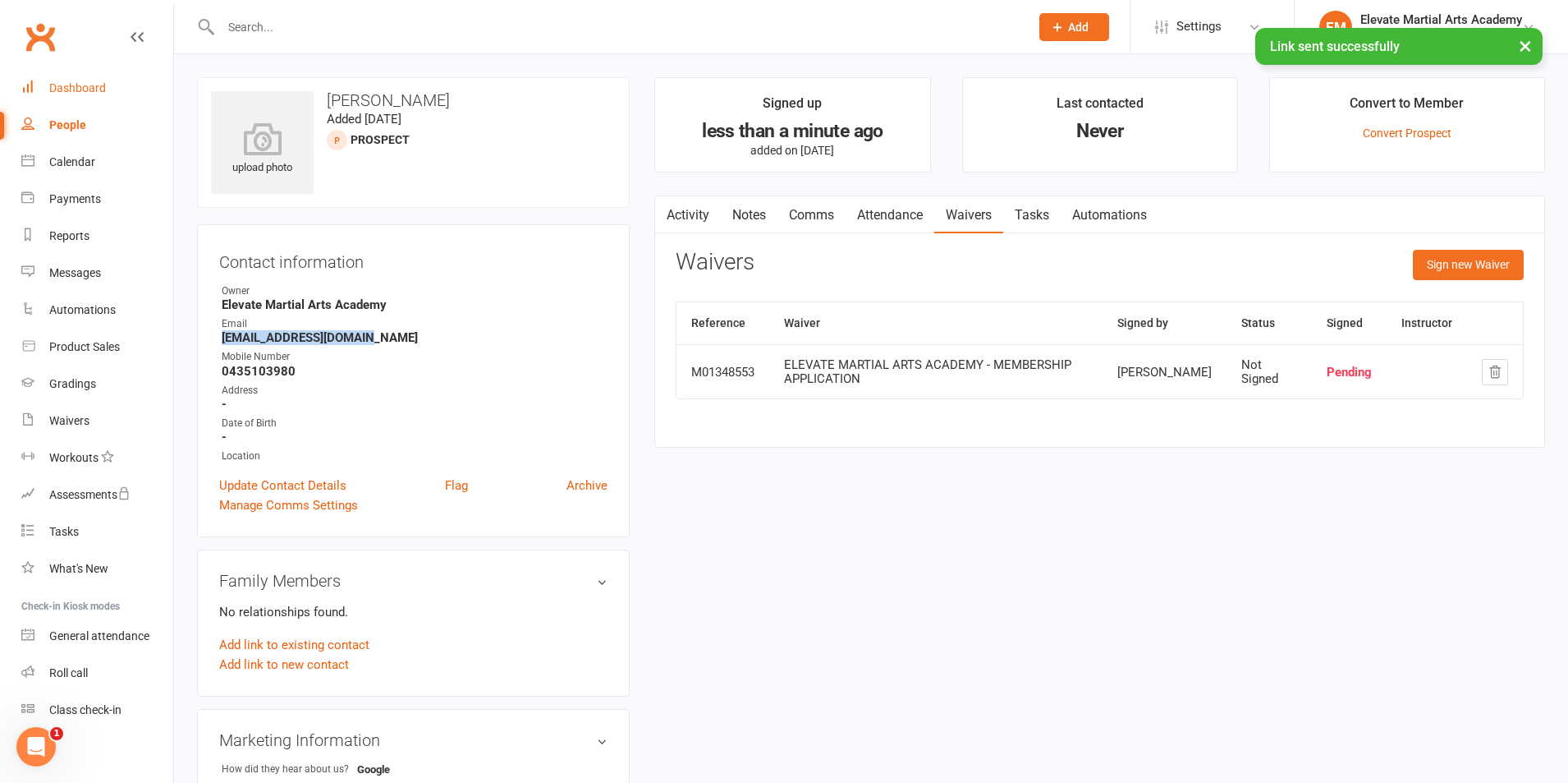
click at [74, 89] on div "Dashboard" at bounding box center [77, 87] width 56 height 13
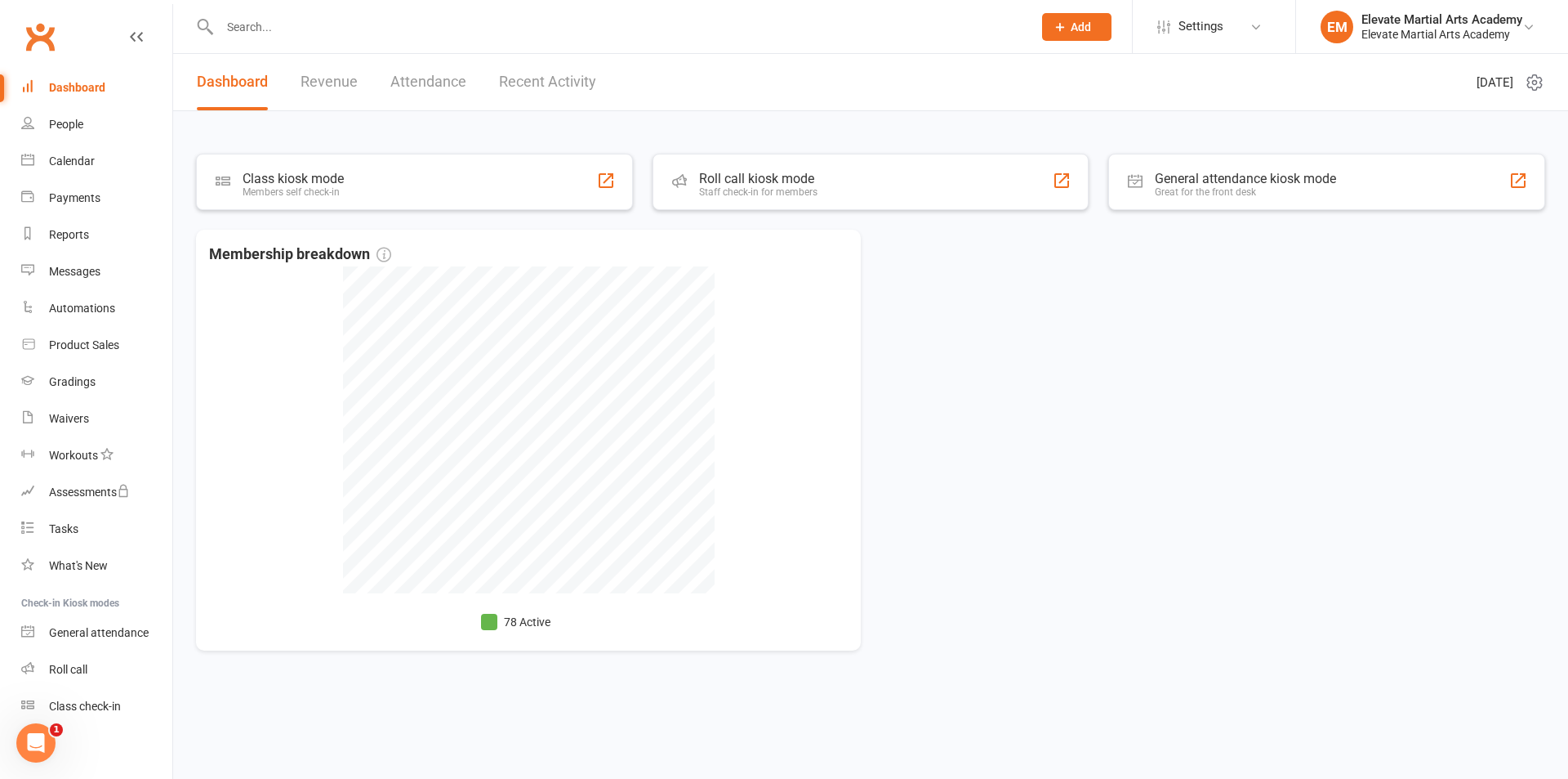
click at [539, 76] on link "Recent Activity" at bounding box center [547, 82] width 97 height 56
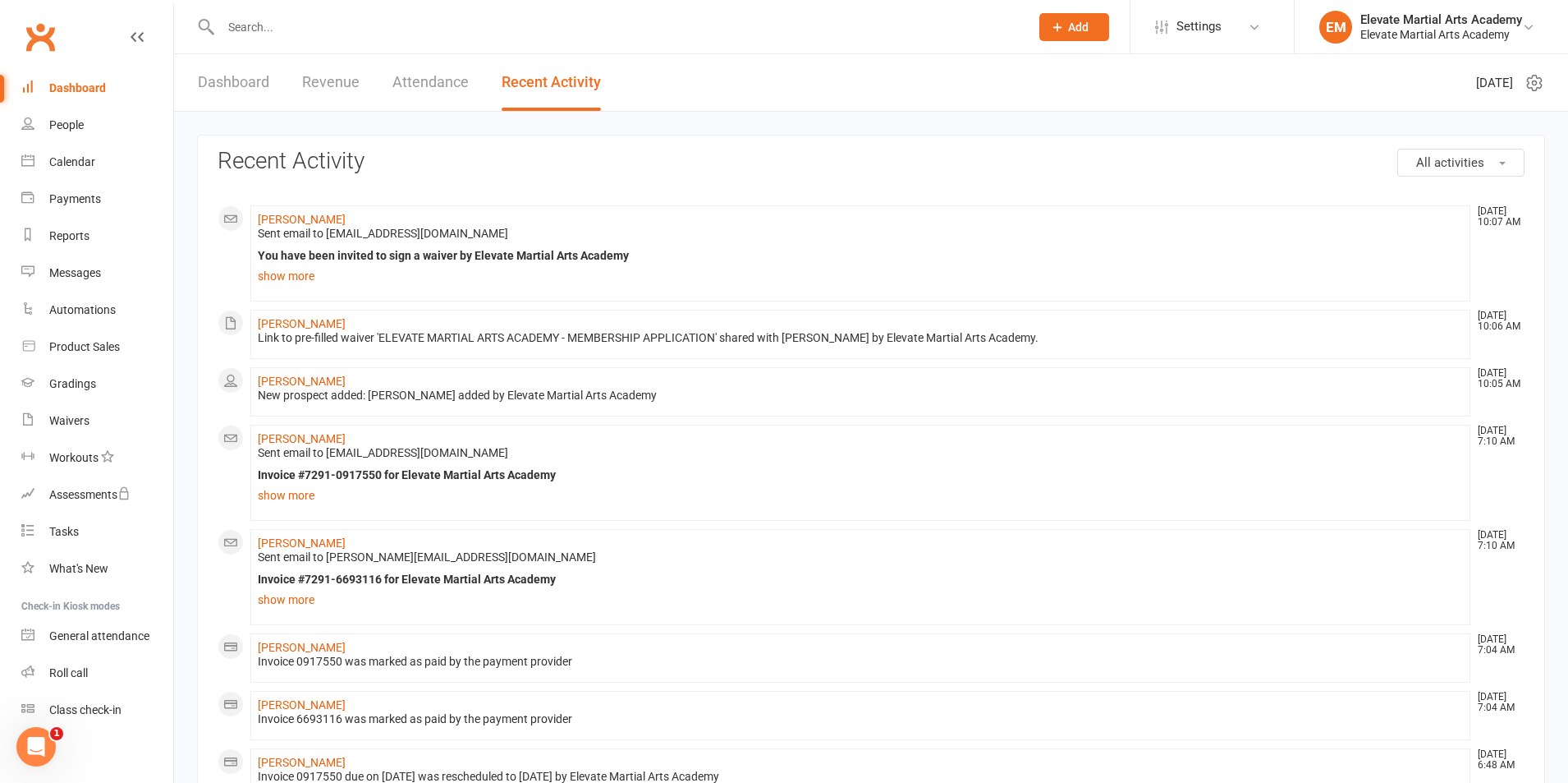
click at [81, 86] on div "Dashboard" at bounding box center [77, 87] width 56 height 13
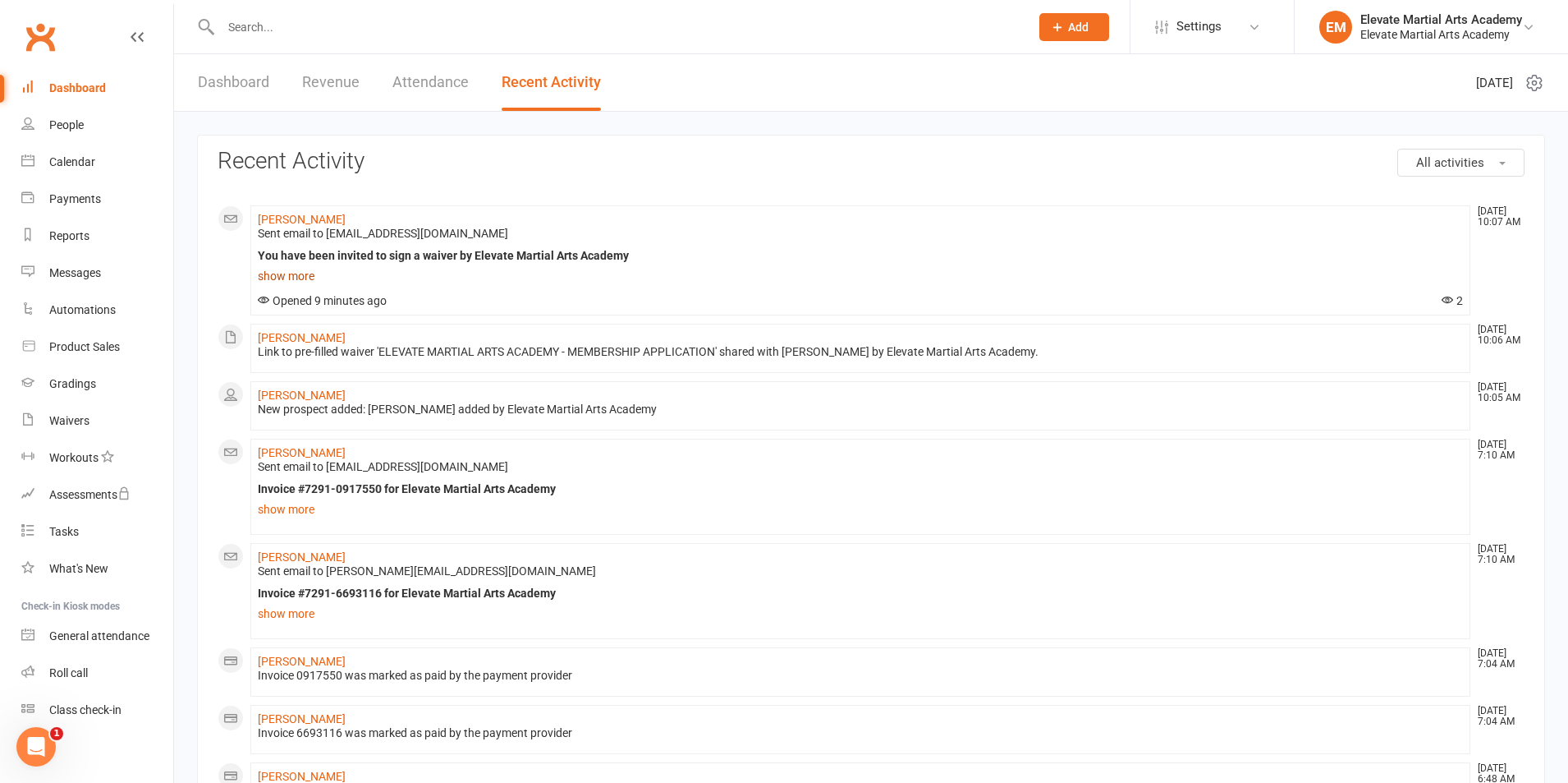
click at [286, 272] on link "show more" at bounding box center [859, 275] width 1205 height 23
click at [303, 277] on link "show more" at bounding box center [859, 275] width 1205 height 23
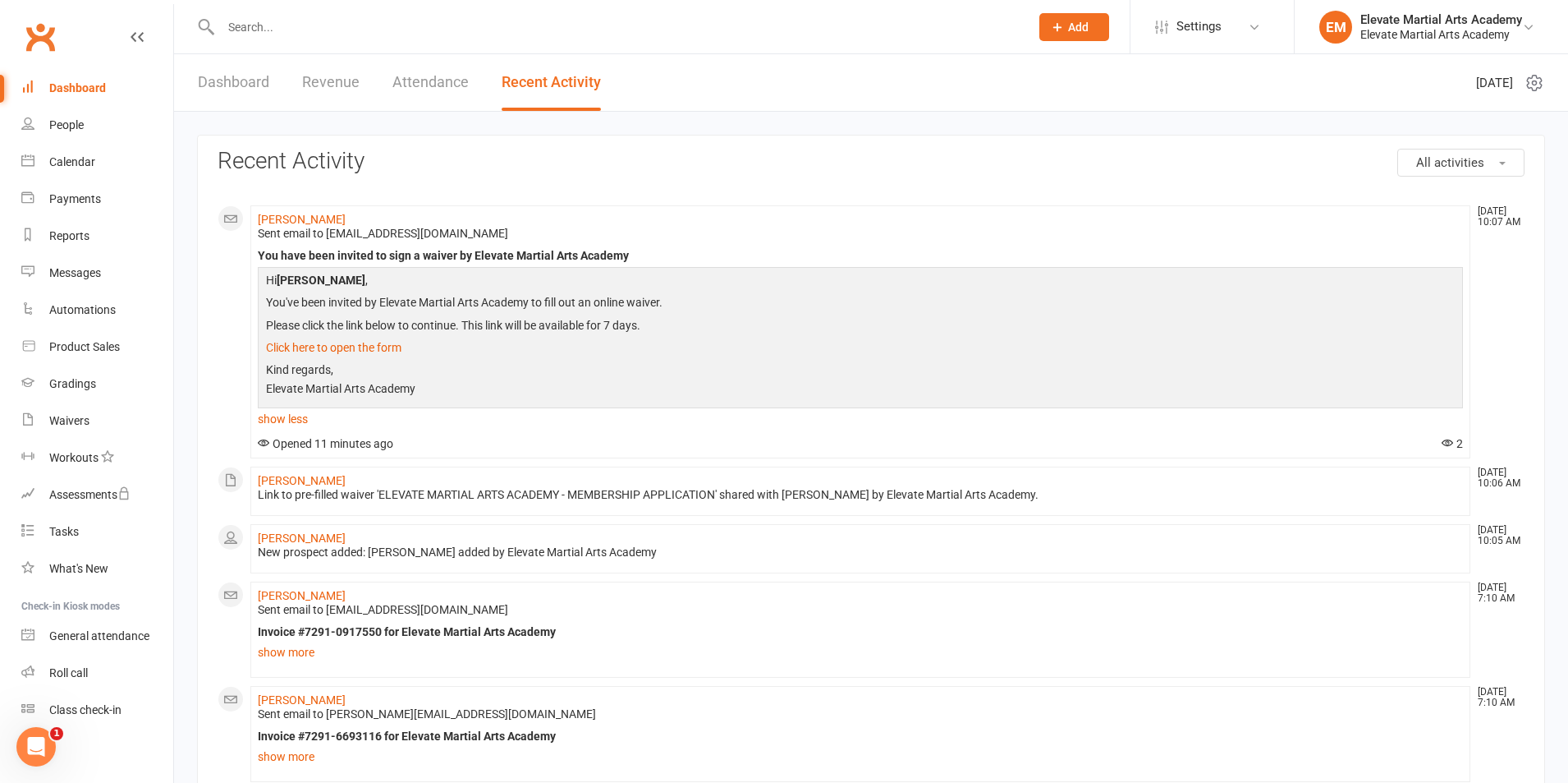
drag, startPoint x: 326, startPoint y: 233, endPoint x: 444, endPoint y: 228, distance: 118.1
click at [466, 225] on li "[PERSON_NAME] [DATE] 10:07 AM Sent email to [EMAIL_ADDRESS][DOMAIN_NAME] You ha…" at bounding box center [860, 332] width 1220 height 253
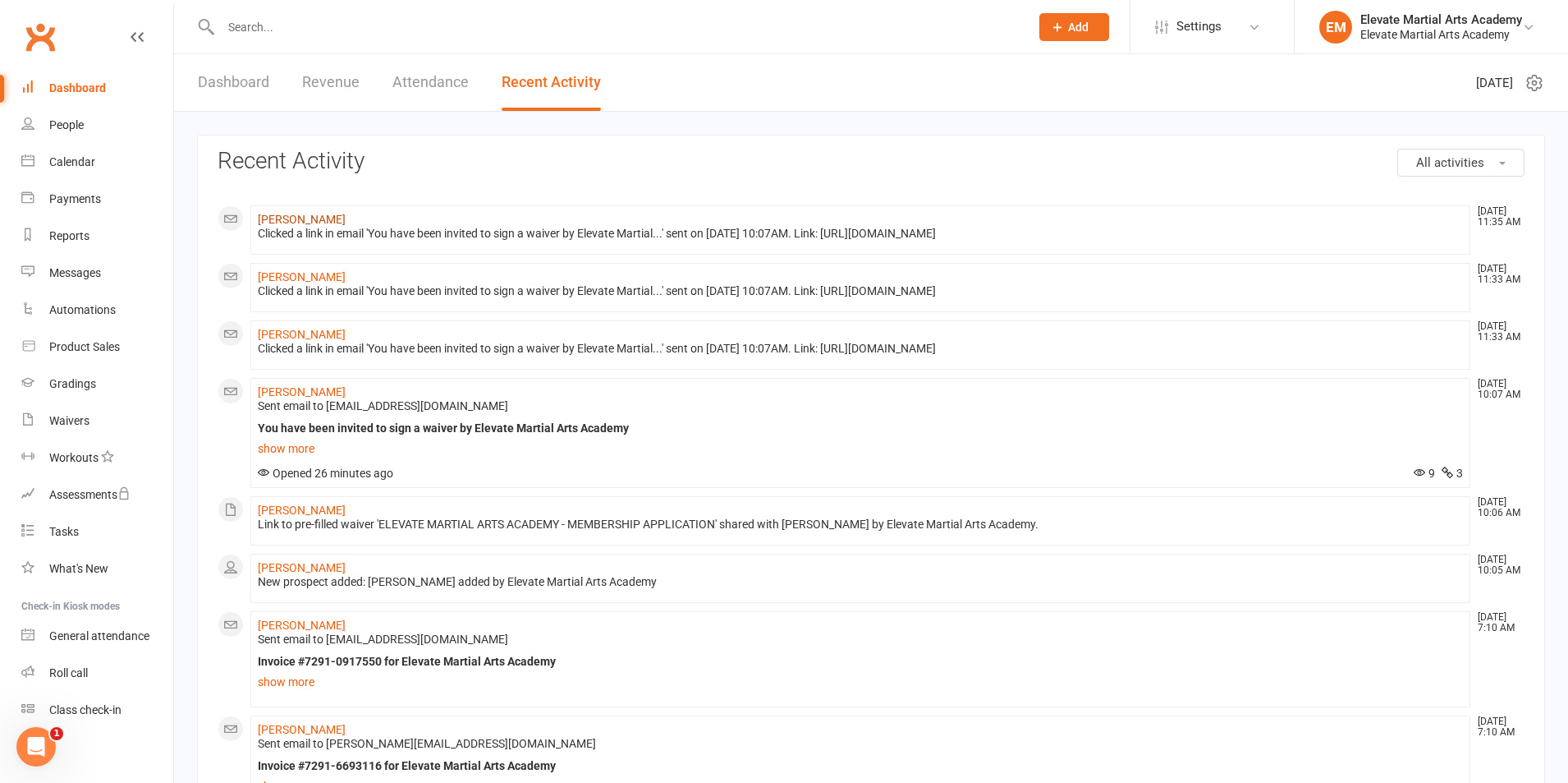
click at [306, 217] on link "[PERSON_NAME]" at bounding box center [301, 218] width 88 height 13
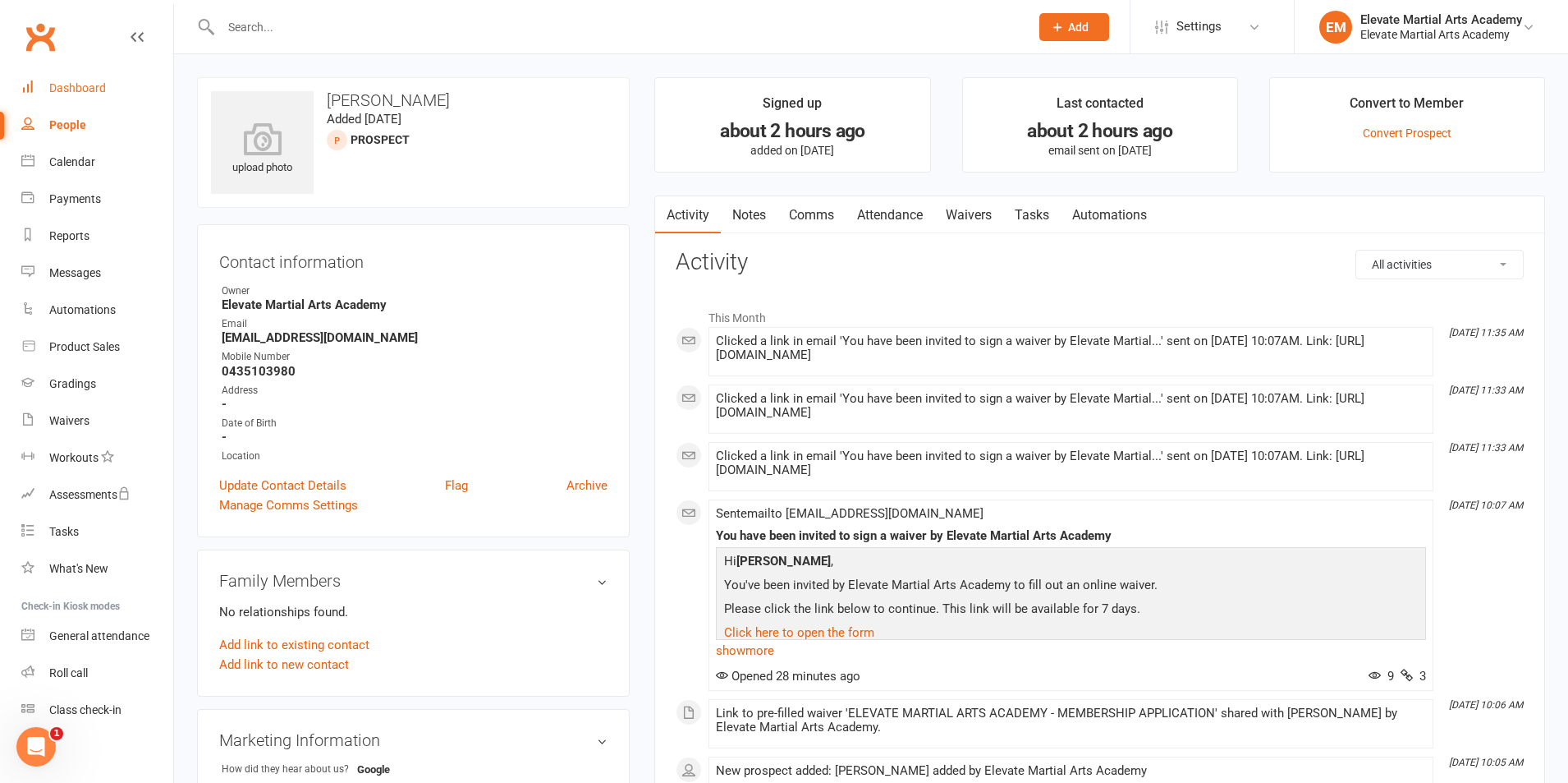
click at [49, 96] on link "Dashboard" at bounding box center [98, 88] width 152 height 37
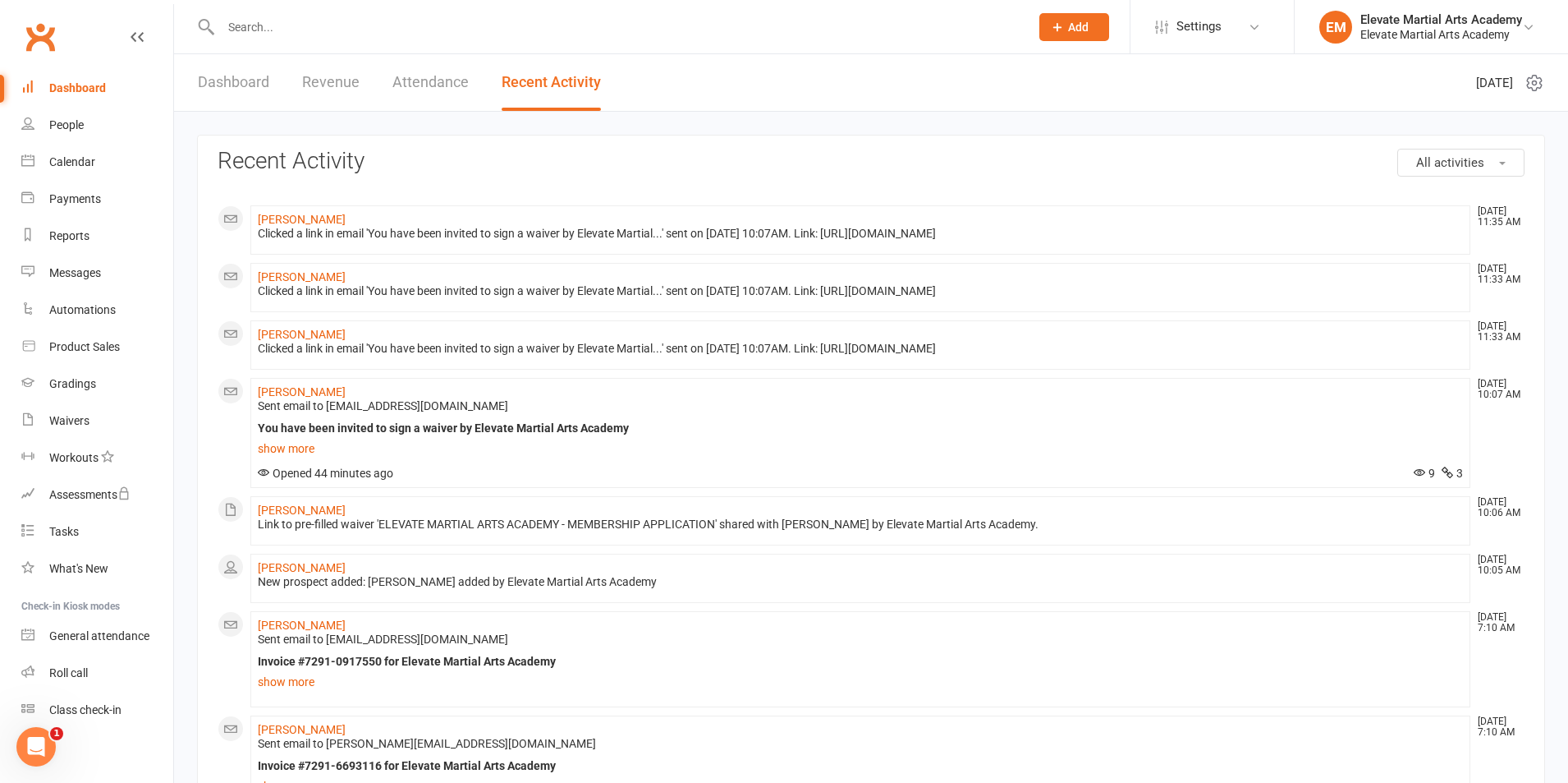
click at [228, 84] on link "Dashboard" at bounding box center [234, 82] width 71 height 56
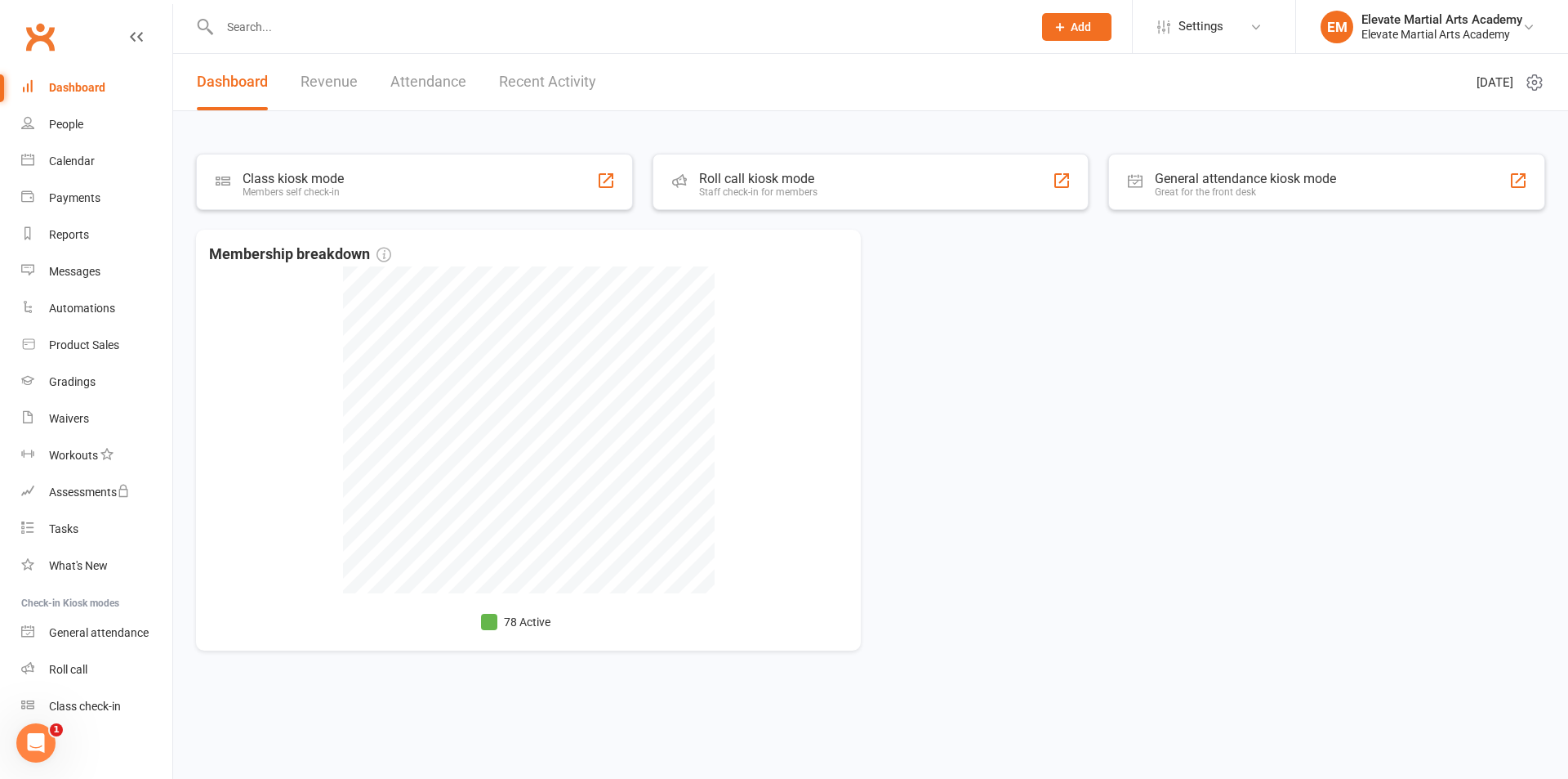
click at [512, 84] on link "Recent Activity" at bounding box center [547, 82] width 97 height 56
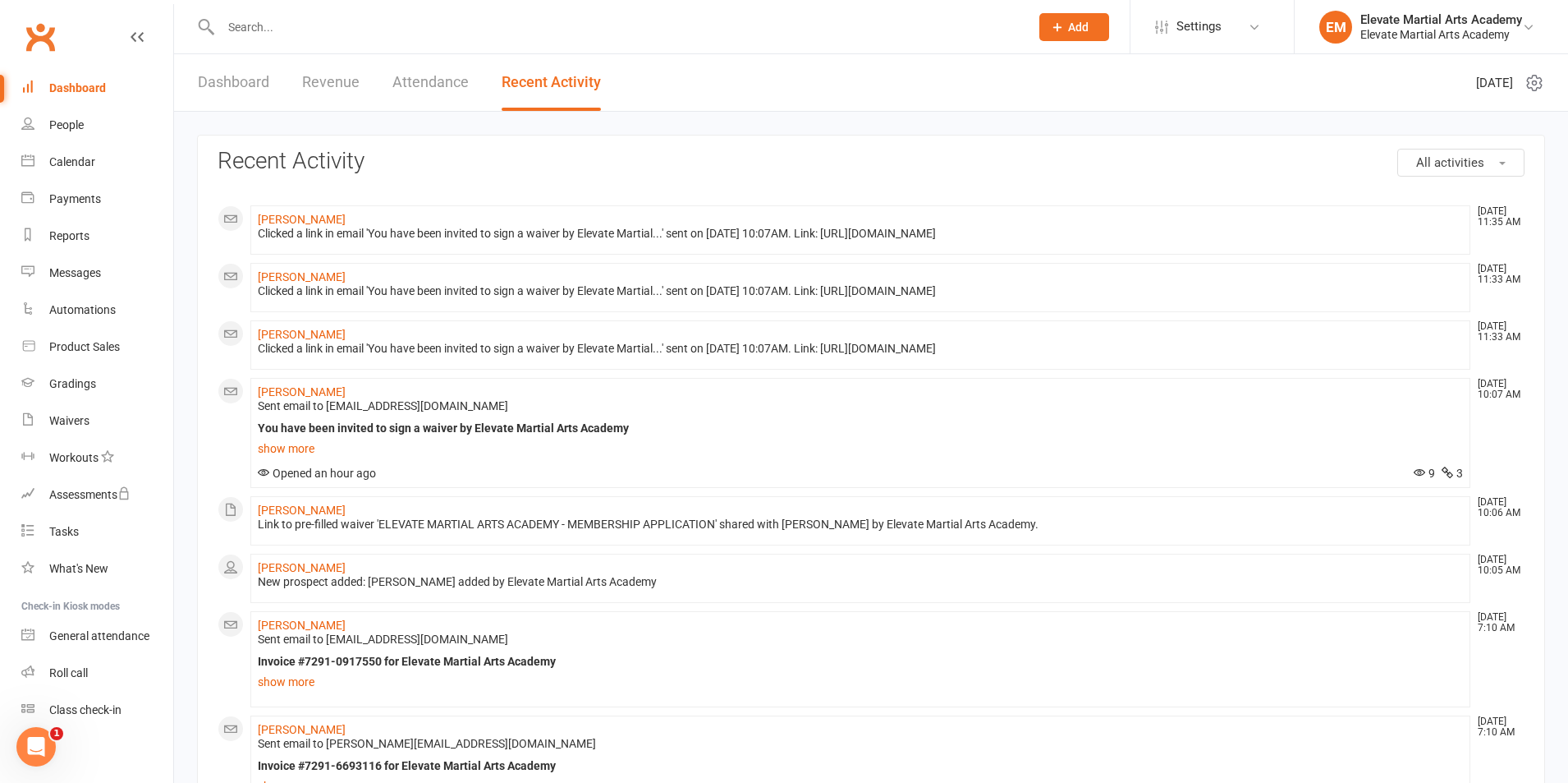
click at [233, 82] on link "Dashboard" at bounding box center [234, 82] width 71 height 56
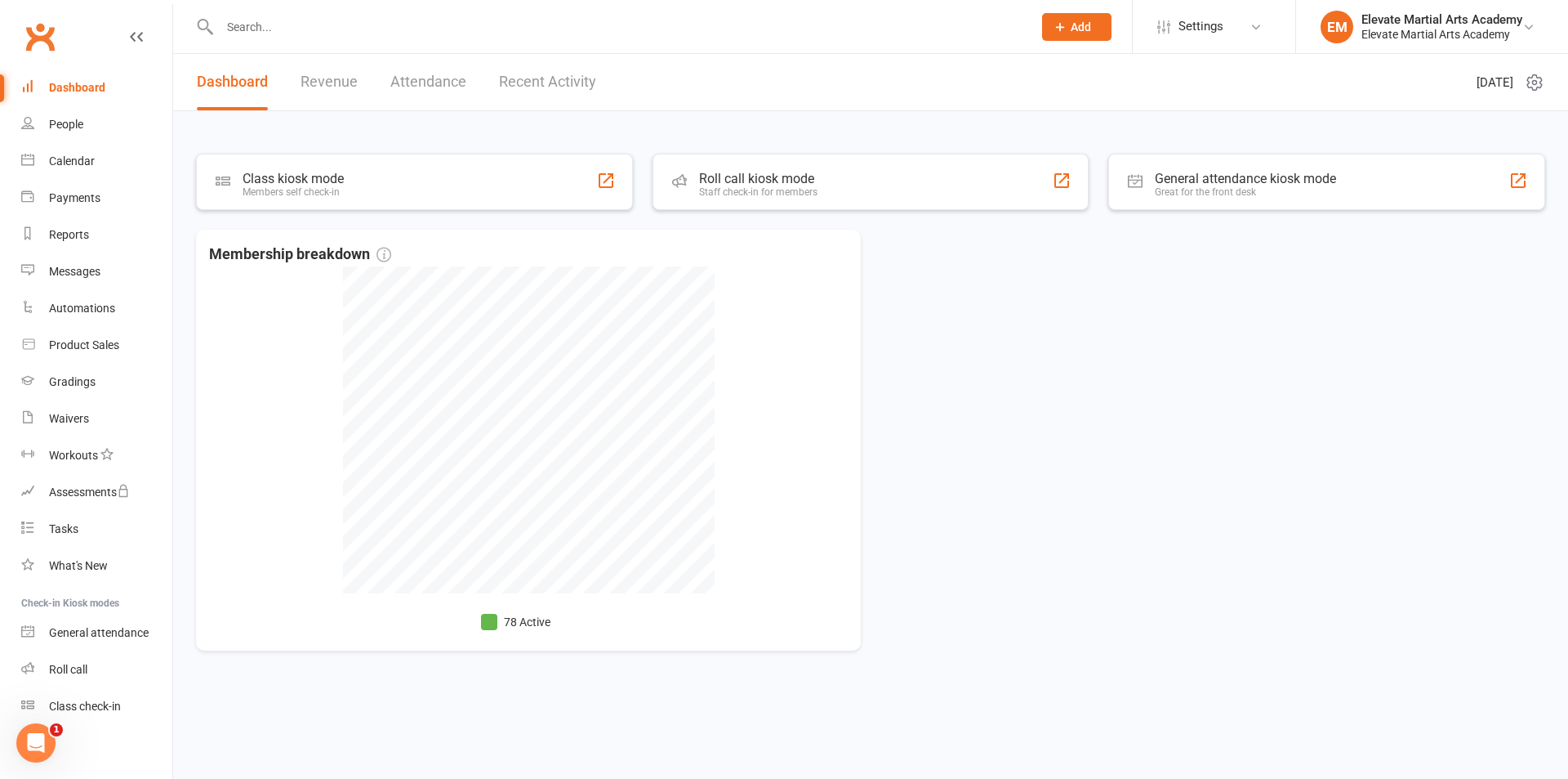
click at [276, 28] on input "text" at bounding box center [618, 27] width 806 height 23
type input "amen"
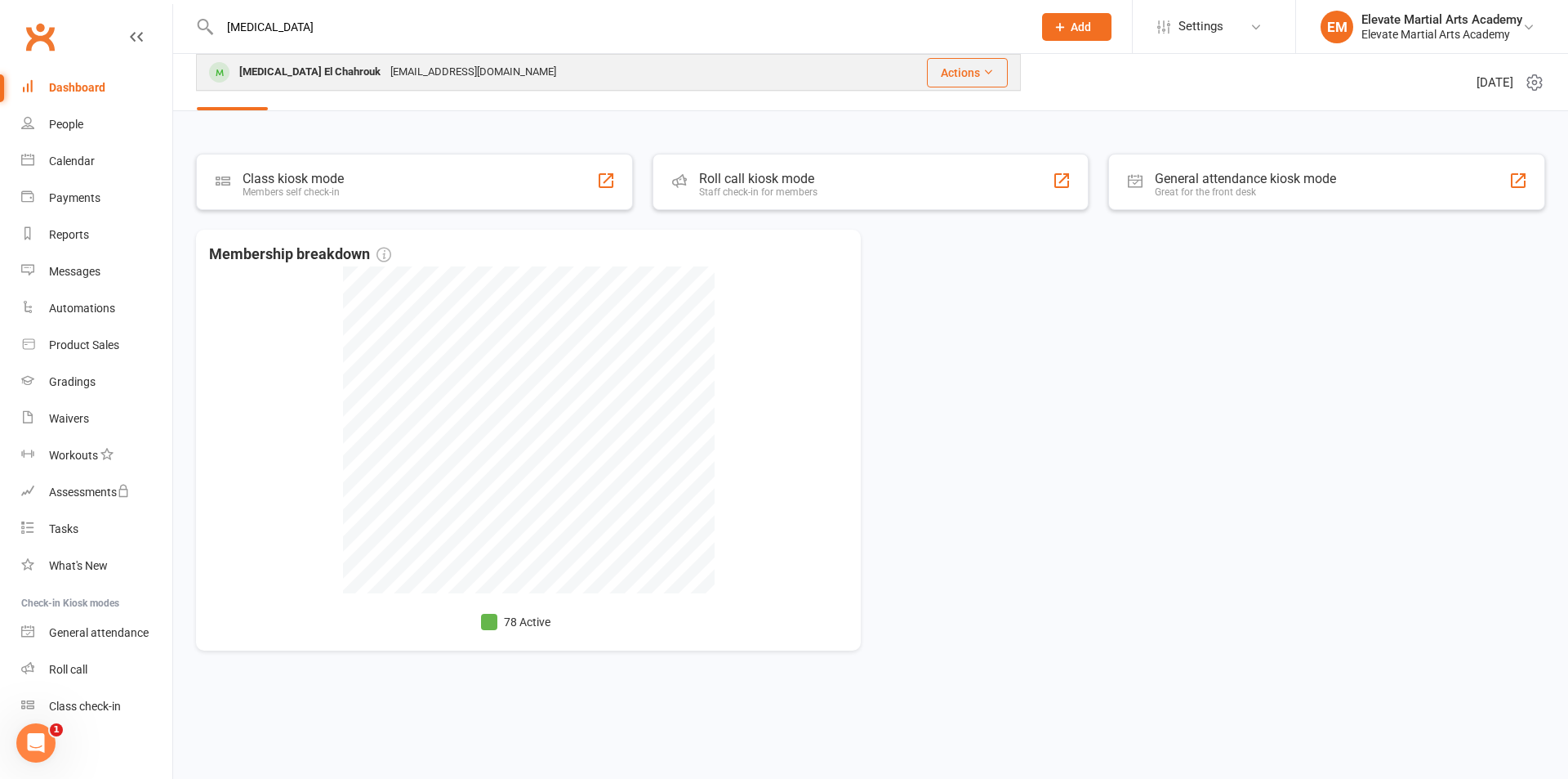
click at [386, 67] on div "jsorongan@hotmail.com" at bounding box center [473, 73] width 176 height 24
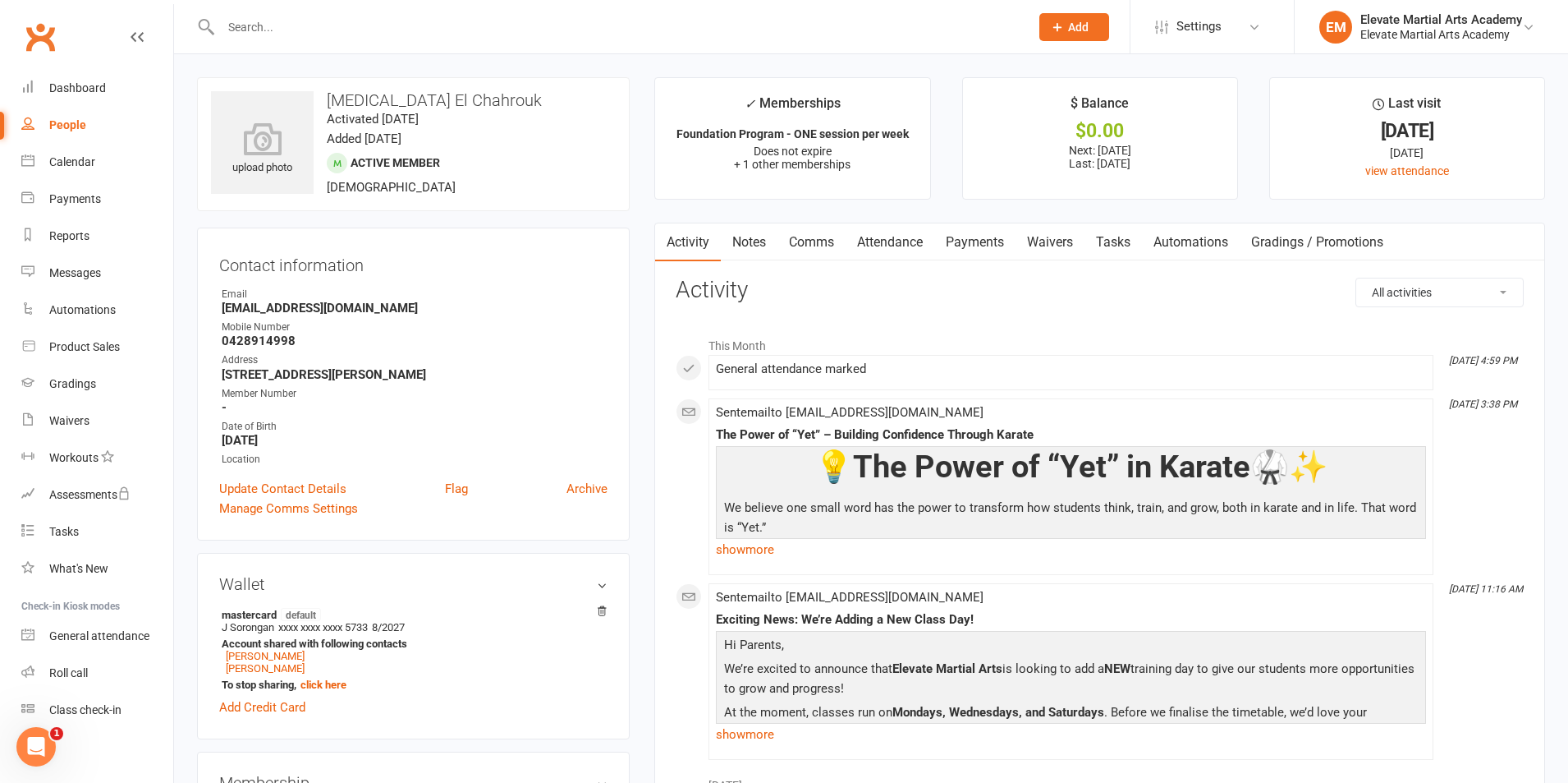
click at [901, 234] on link "Attendance" at bounding box center [890, 242] width 89 height 38
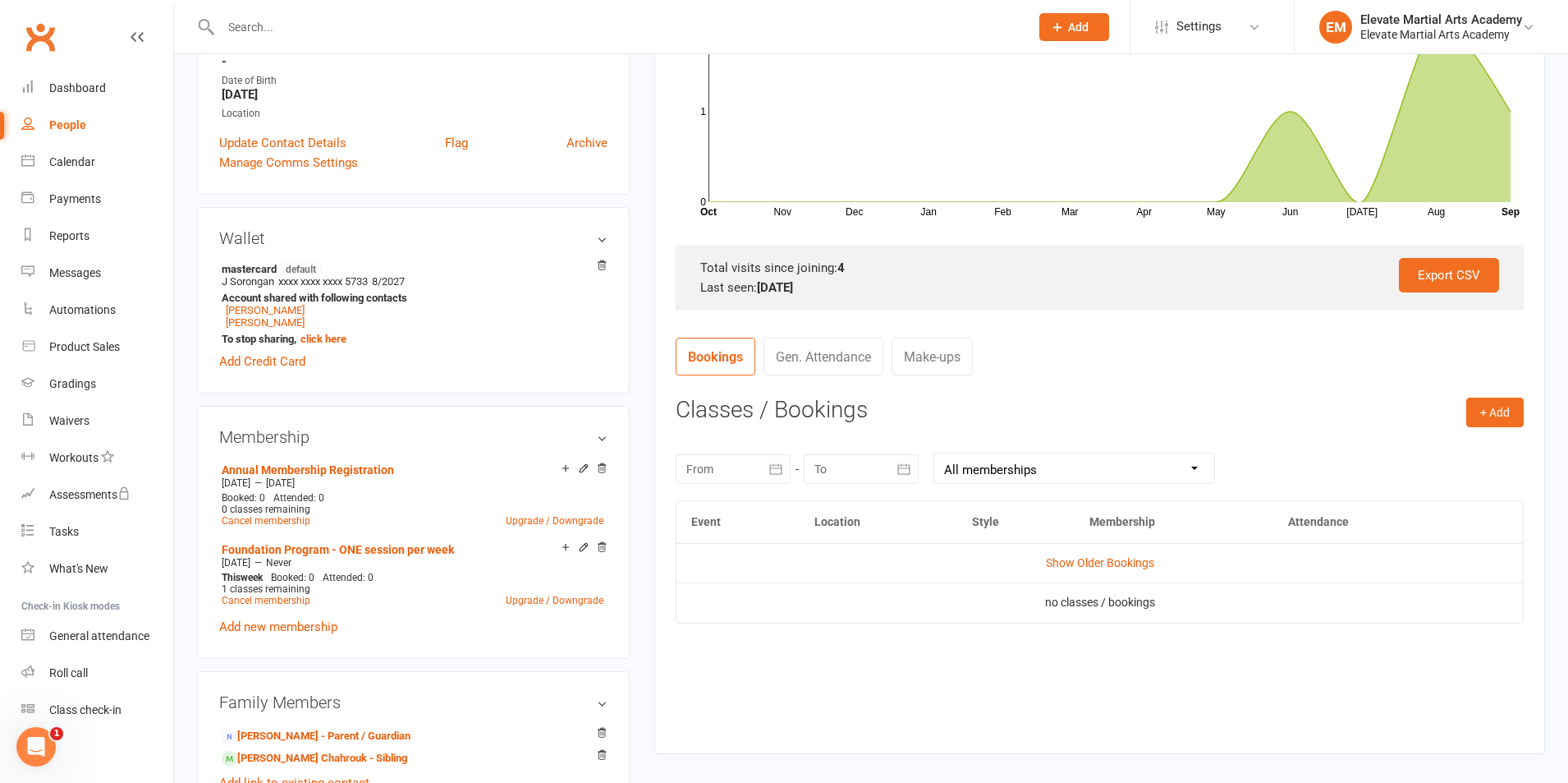
scroll to position [384, 0]
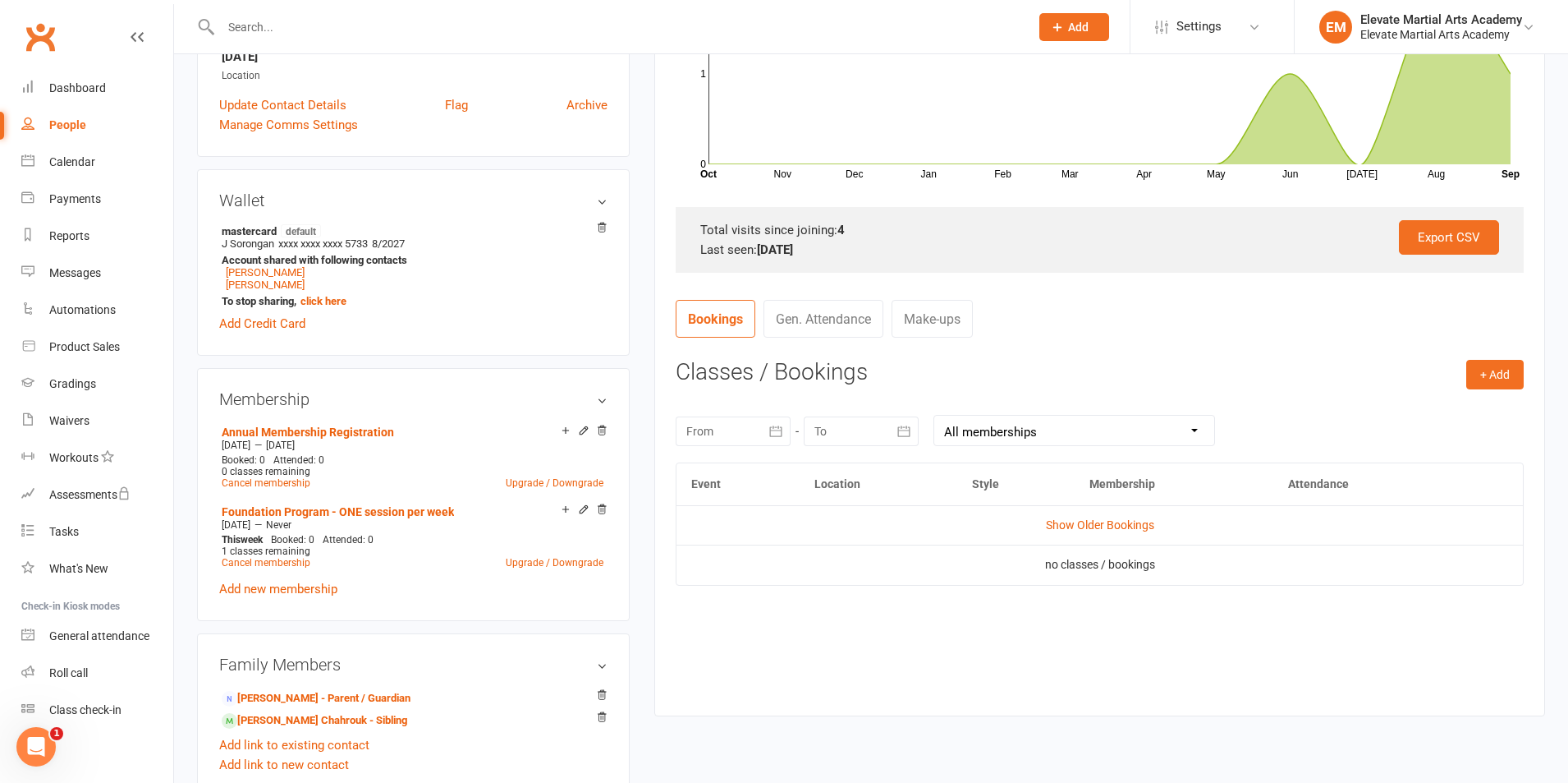
click at [806, 324] on link "Gen. Attendance" at bounding box center [823, 319] width 119 height 38
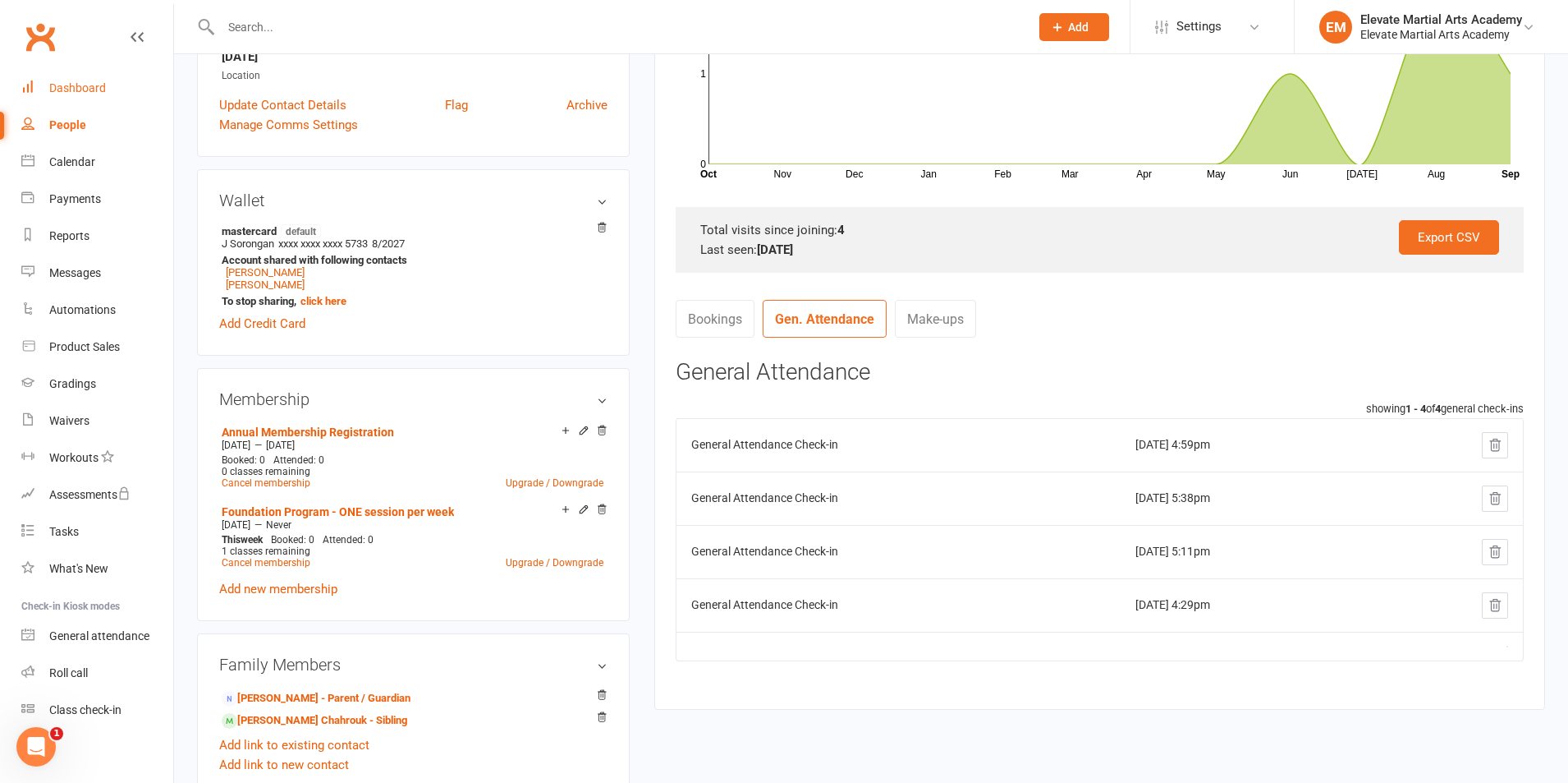
click at [100, 98] on link "Dashboard" at bounding box center [98, 88] width 152 height 37
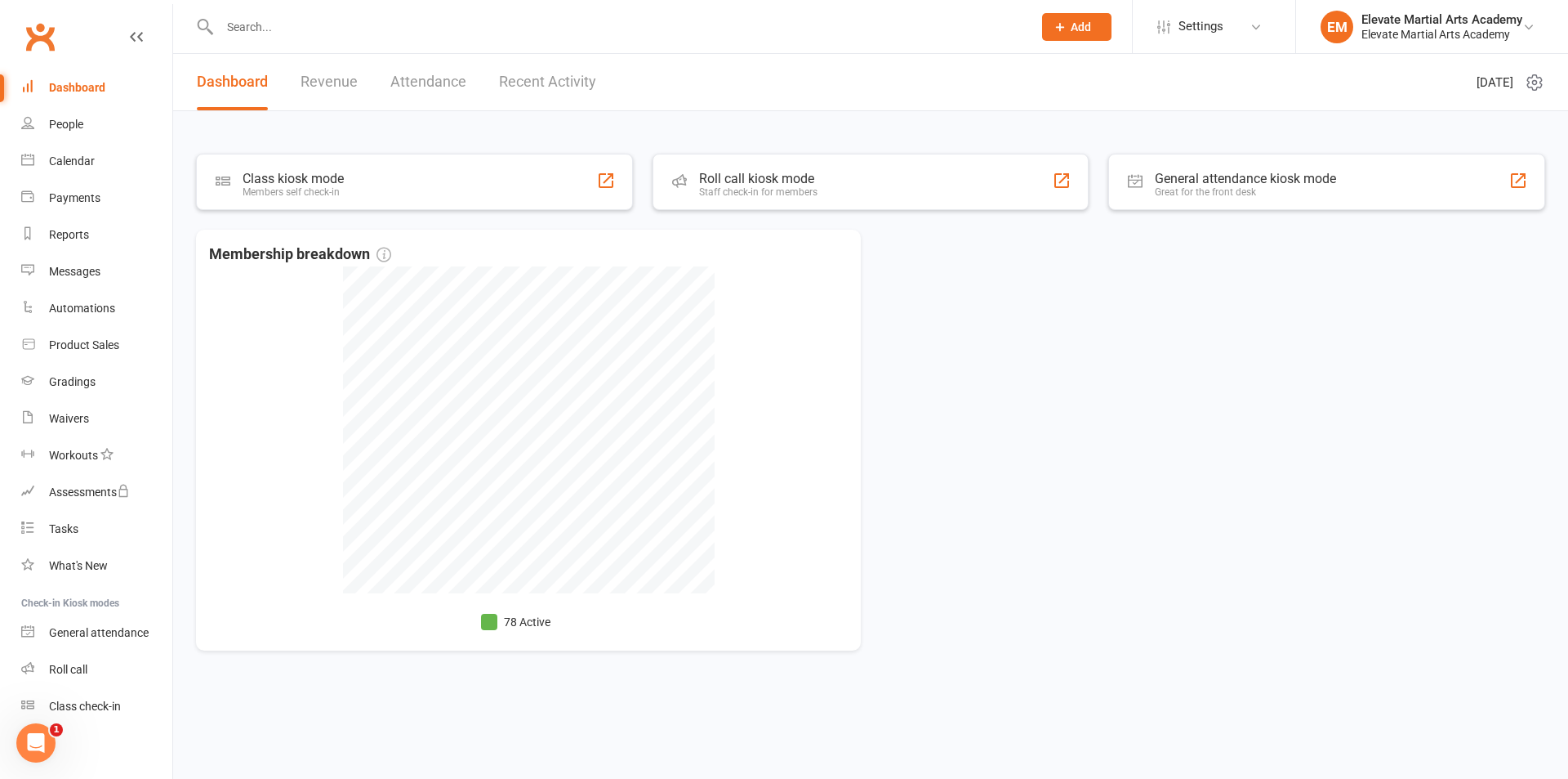
click at [519, 83] on link "Recent Activity" at bounding box center [547, 82] width 97 height 56
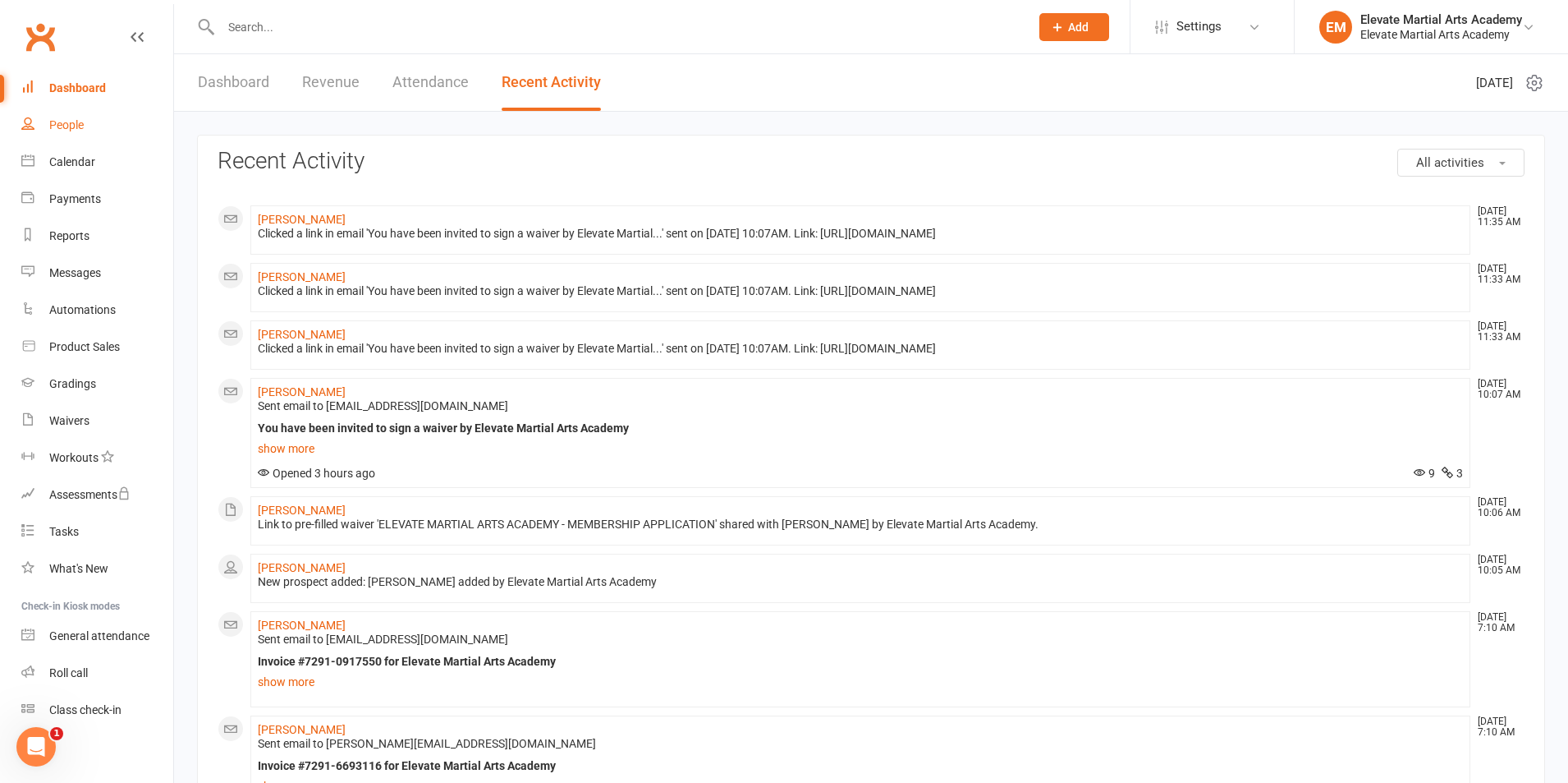
click at [79, 119] on div "People" at bounding box center [66, 124] width 35 height 13
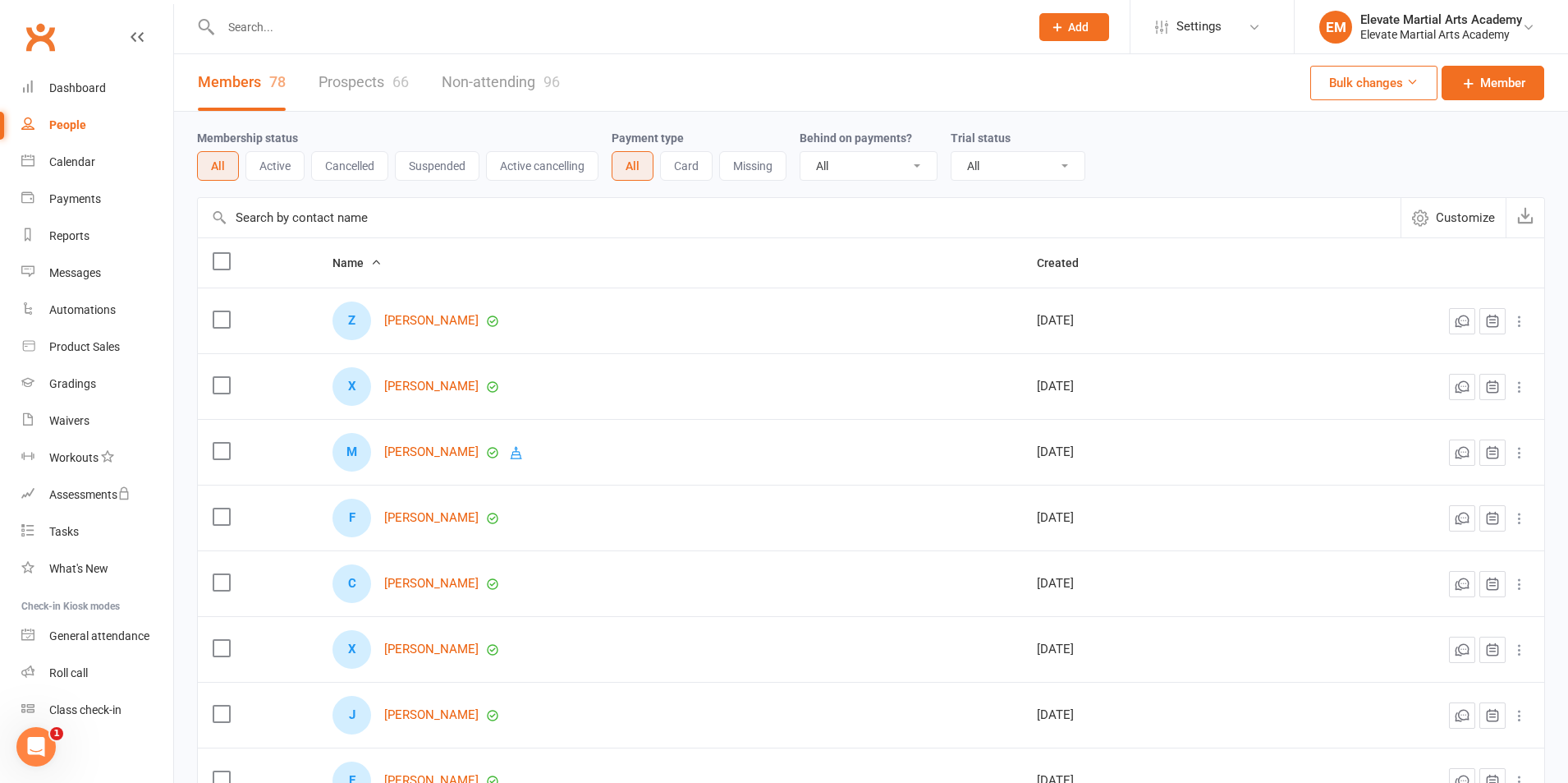
click at [282, 171] on button "Active" at bounding box center [275, 166] width 59 height 30
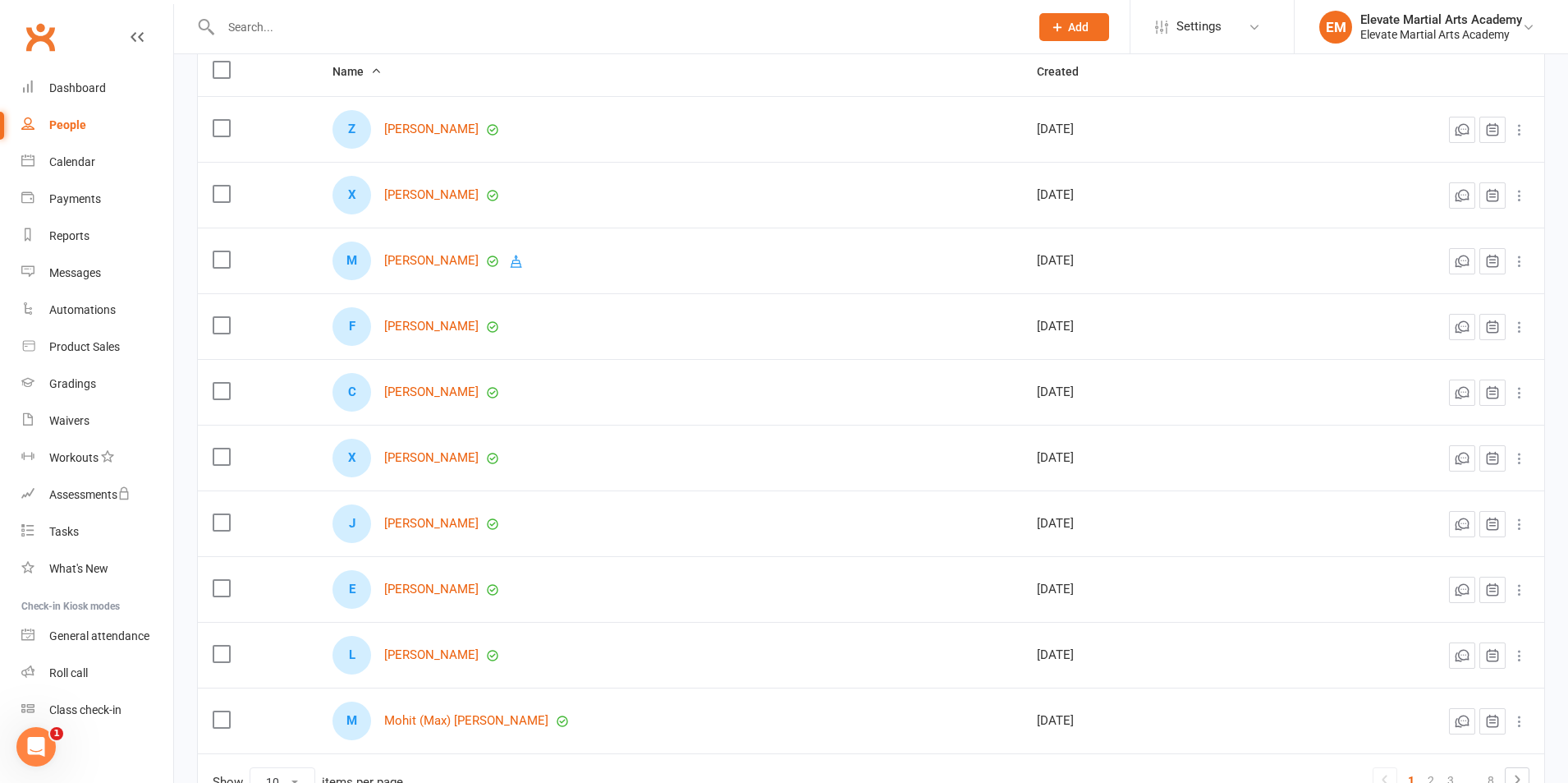
scroll to position [308, 0]
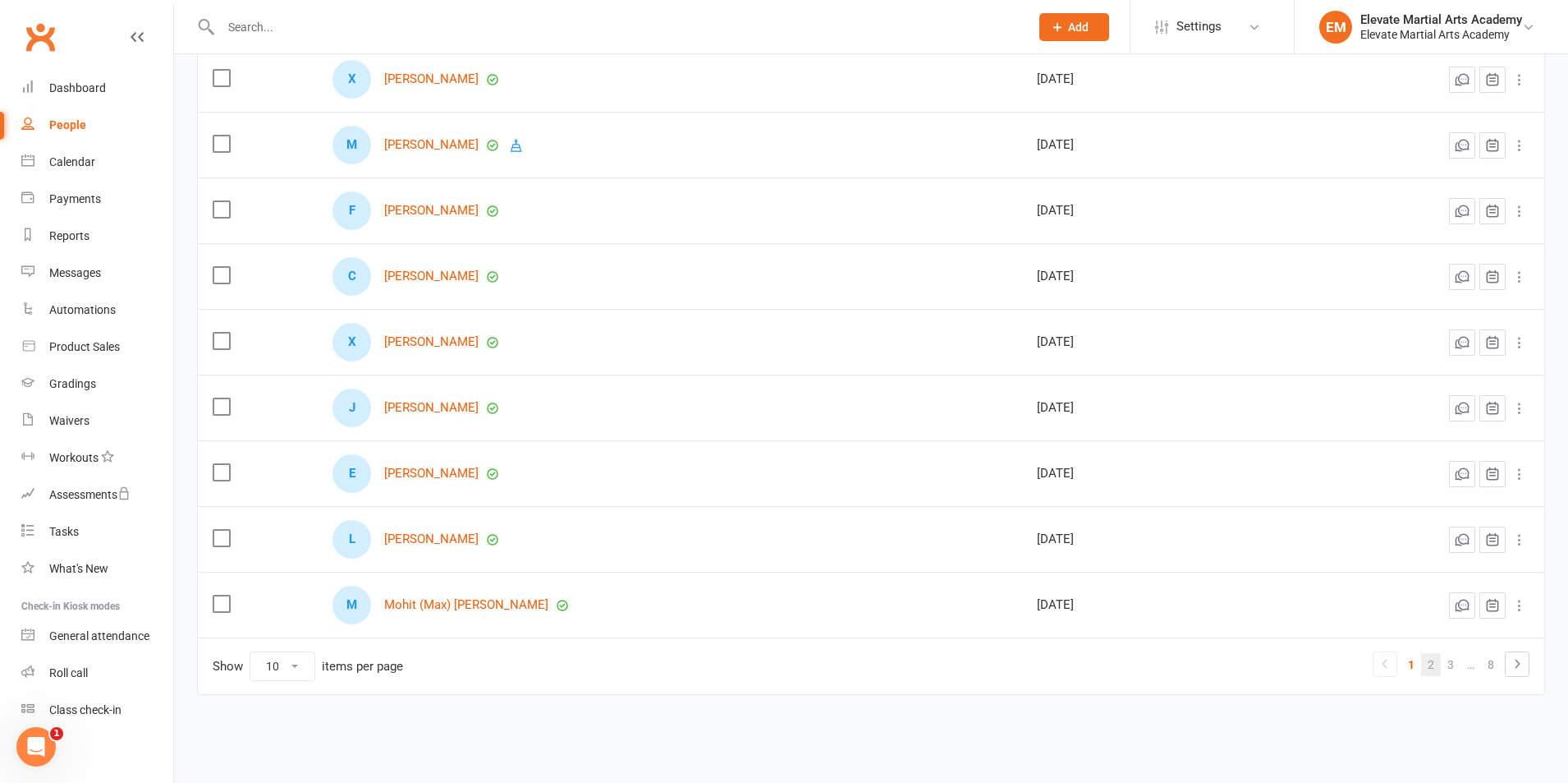
click at [1439, 668] on link "2" at bounding box center [1431, 664] width 20 height 23
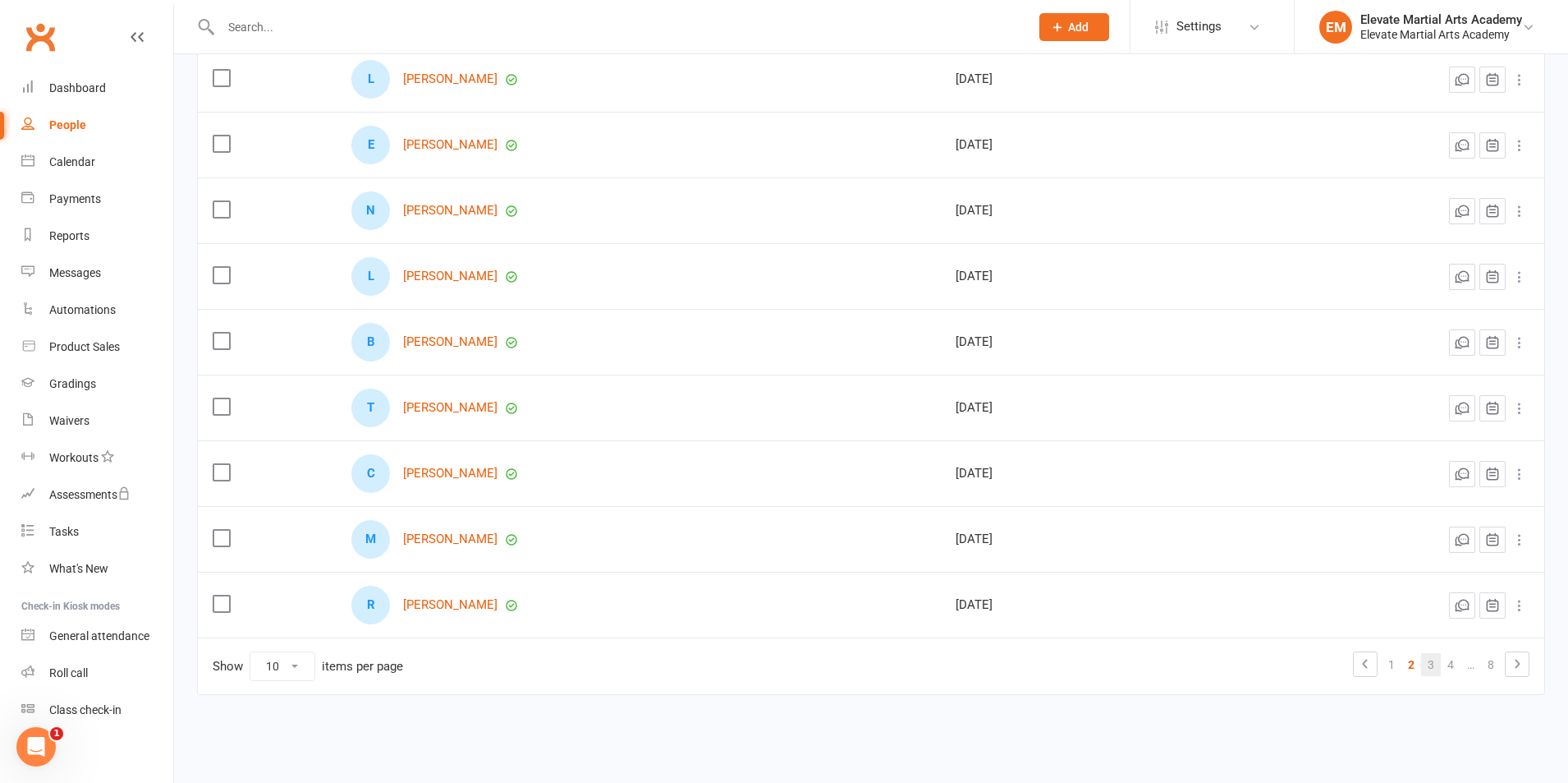
click at [1429, 663] on link "3" at bounding box center [1431, 664] width 20 height 23
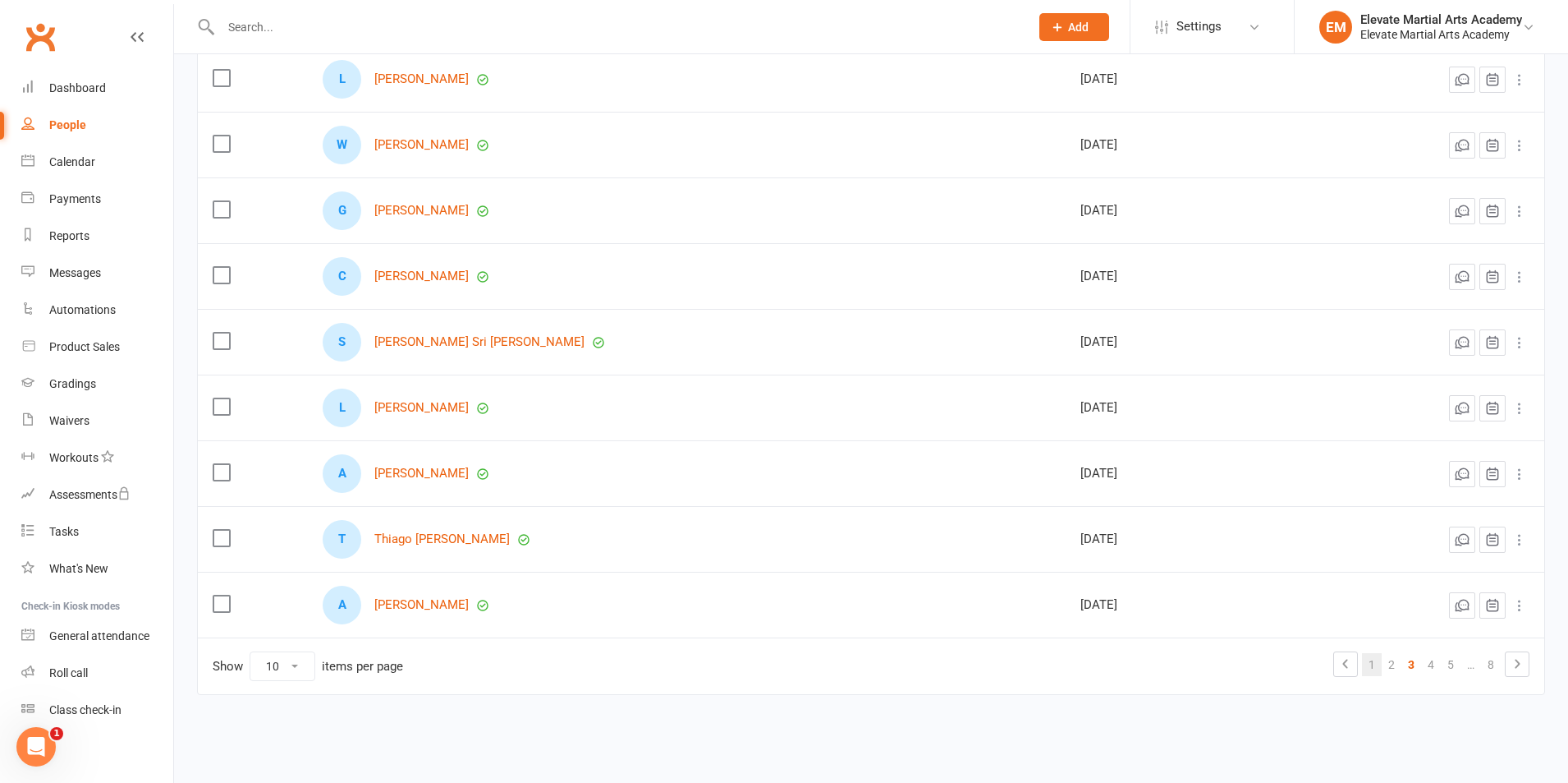
click at [1370, 669] on link "1" at bounding box center [1372, 664] width 20 height 23
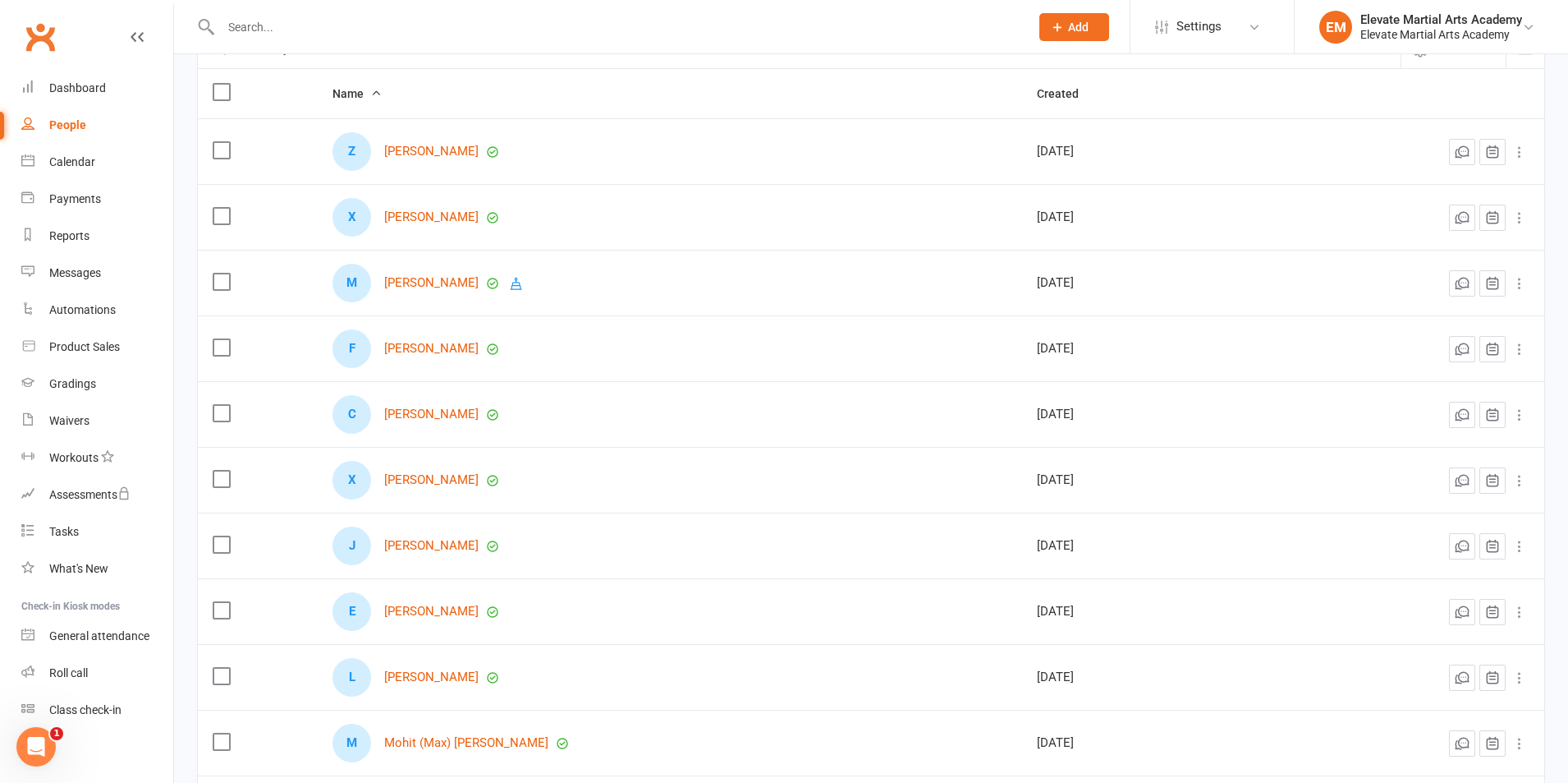
scroll to position [0, 0]
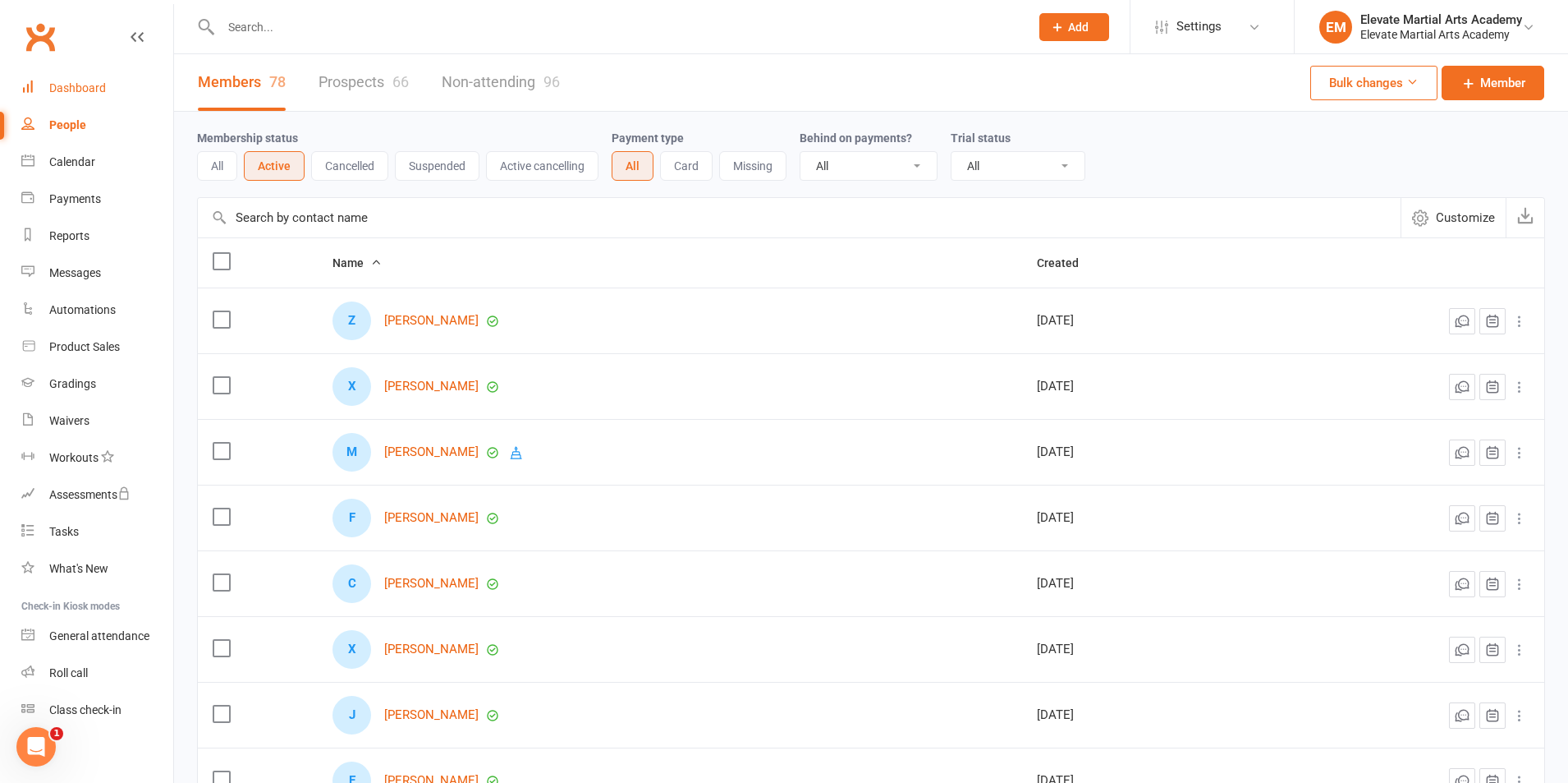
click at [68, 91] on div "Dashboard" at bounding box center [77, 87] width 56 height 13
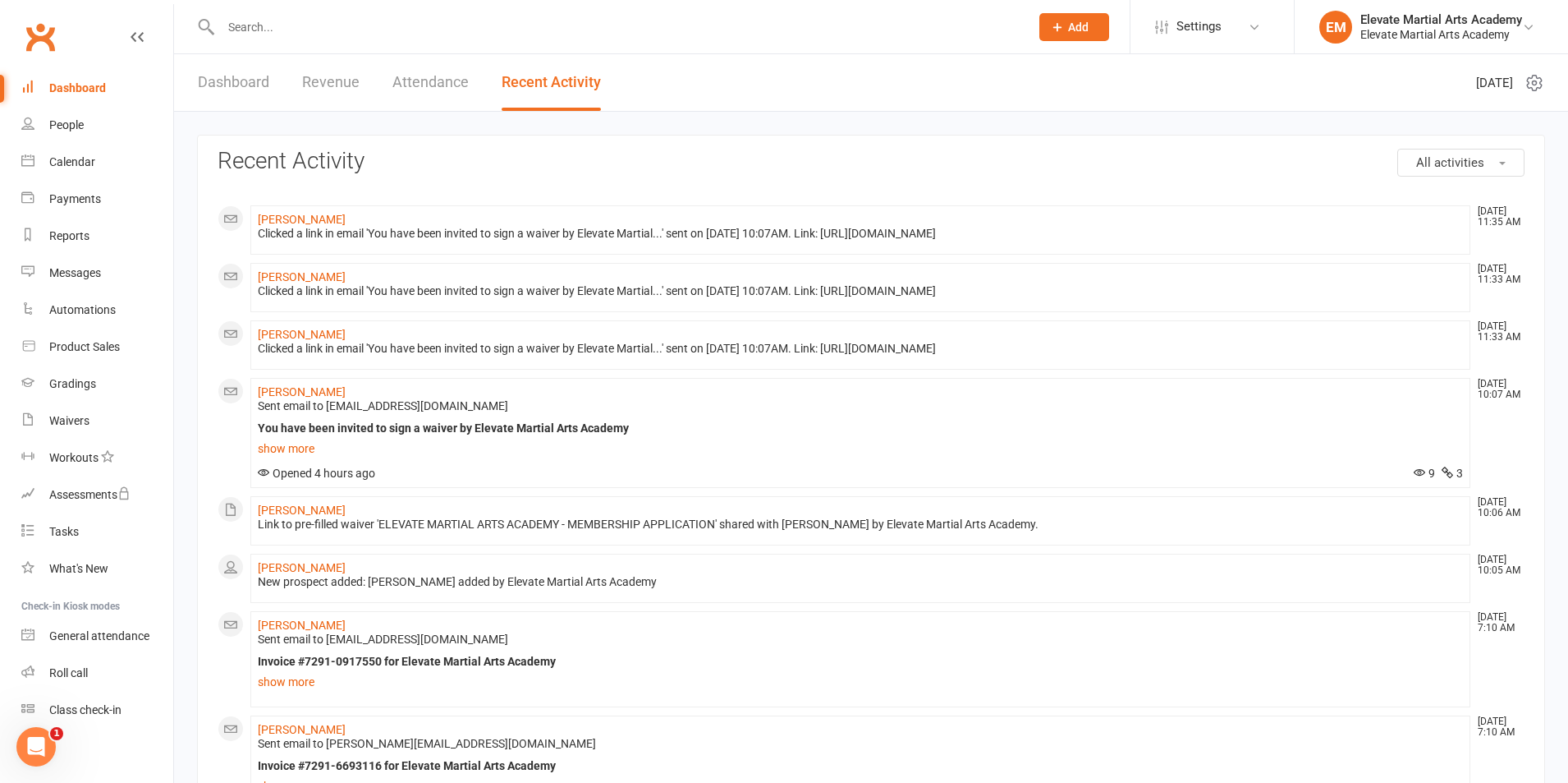
click at [261, 30] on input "text" at bounding box center [617, 27] width 802 height 23
type input "teada"
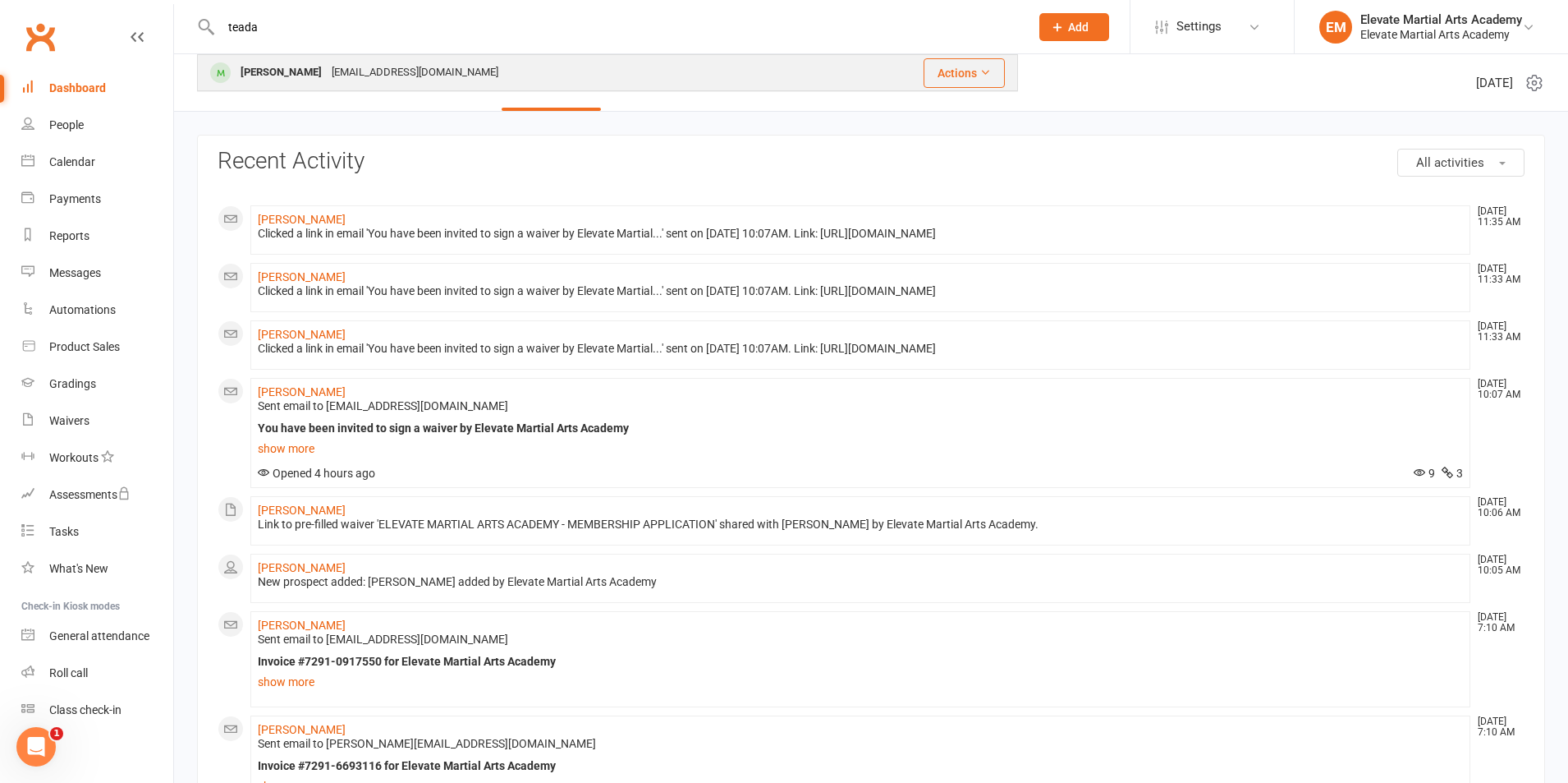
click at [327, 78] on div "okiokitsw8171@gmail.com" at bounding box center [414, 73] width 177 height 24
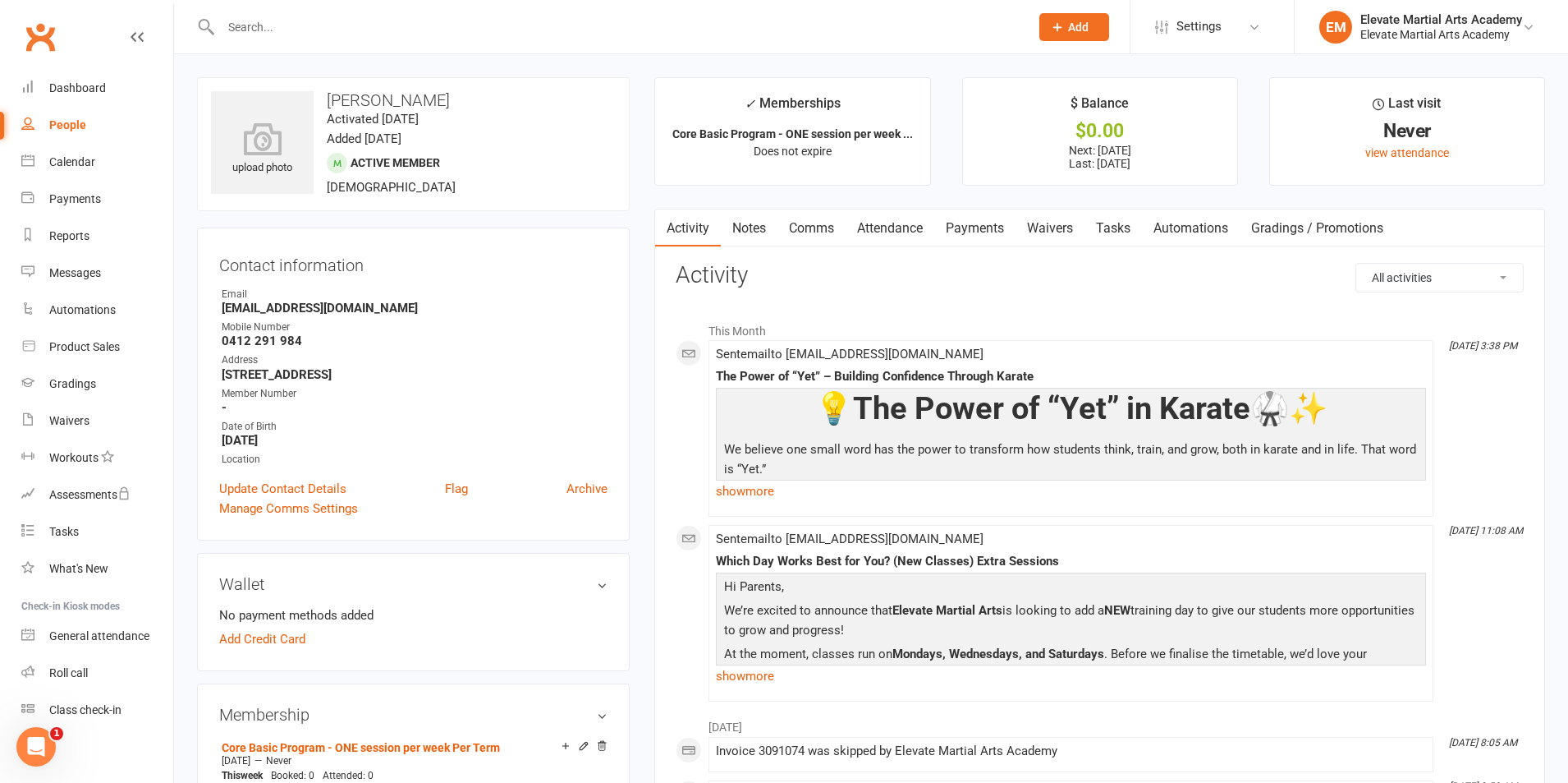
click at [974, 229] on link "Payments" at bounding box center [975, 228] width 81 height 38
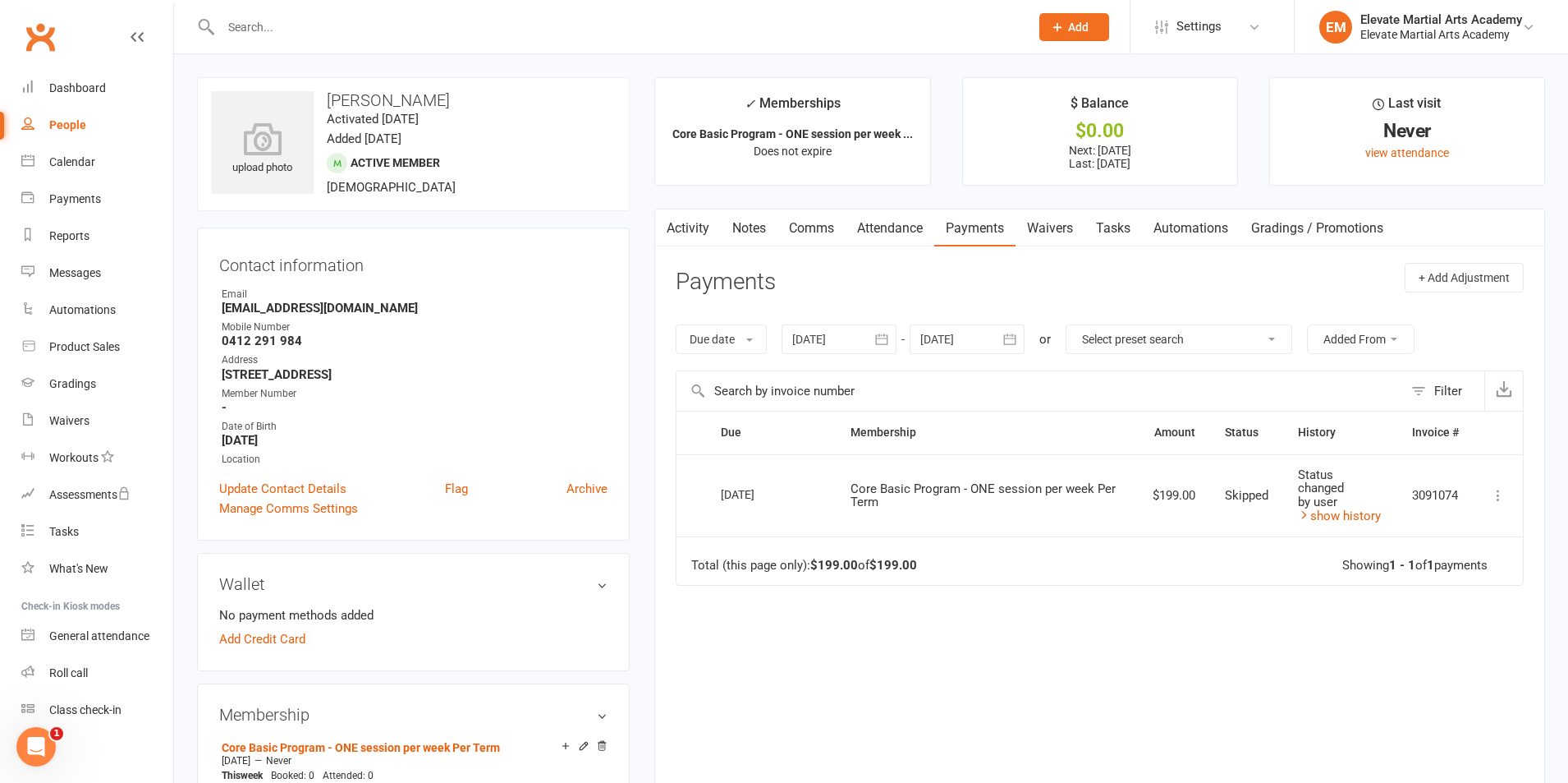
click at [1497, 497] on icon at bounding box center [1498, 495] width 17 height 17
click at [1405, 595] on link "Mark as Paid (Other)" at bounding box center [1426, 592] width 163 height 33
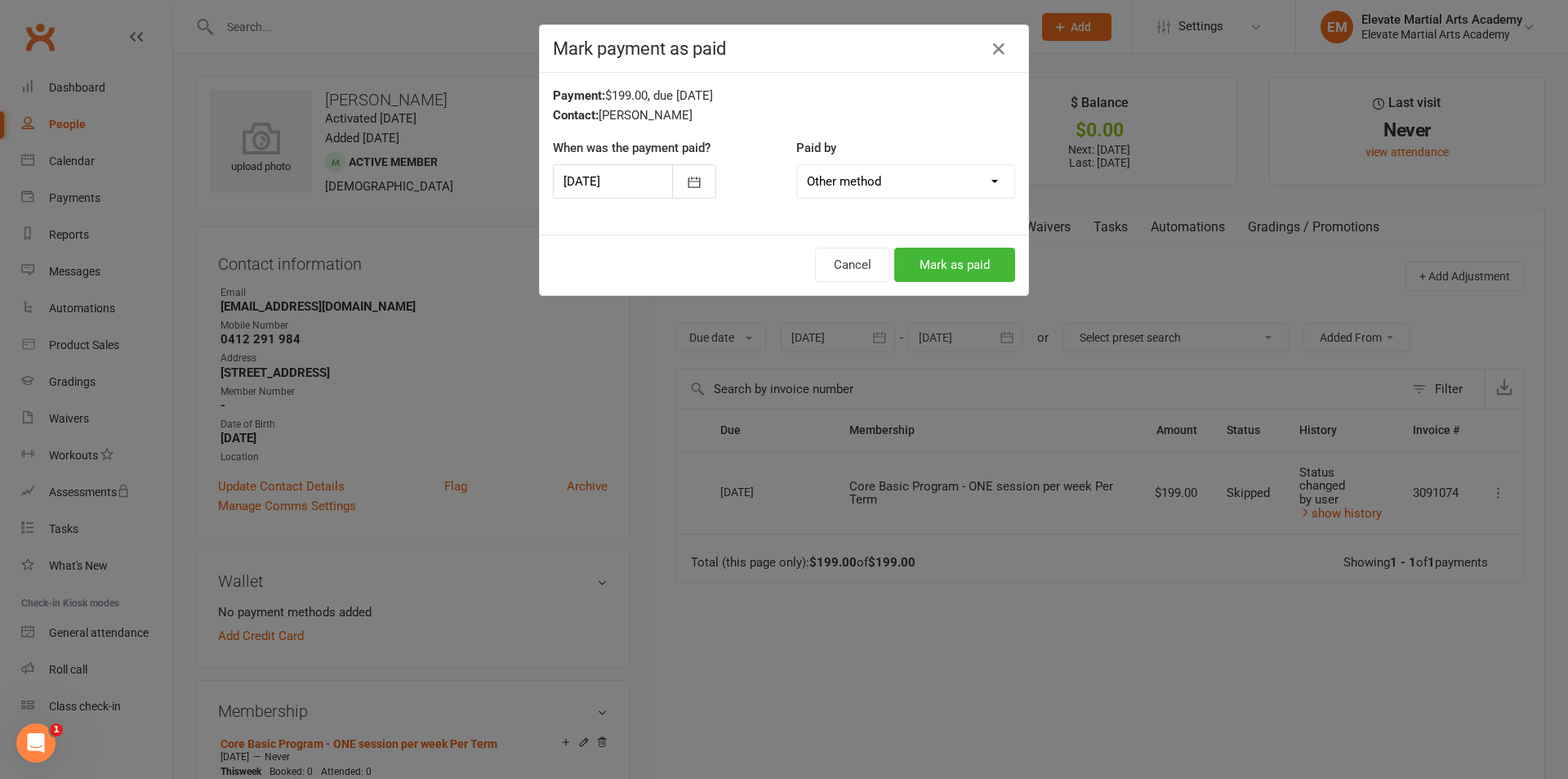
click at [890, 185] on select "Cash POS Other method" at bounding box center [905, 181] width 217 height 32
click at [797, 165] on select "Cash POS Other method" at bounding box center [905, 181] width 217 height 32
click at [943, 257] on button "Mark as paid" at bounding box center [954, 264] width 121 height 34
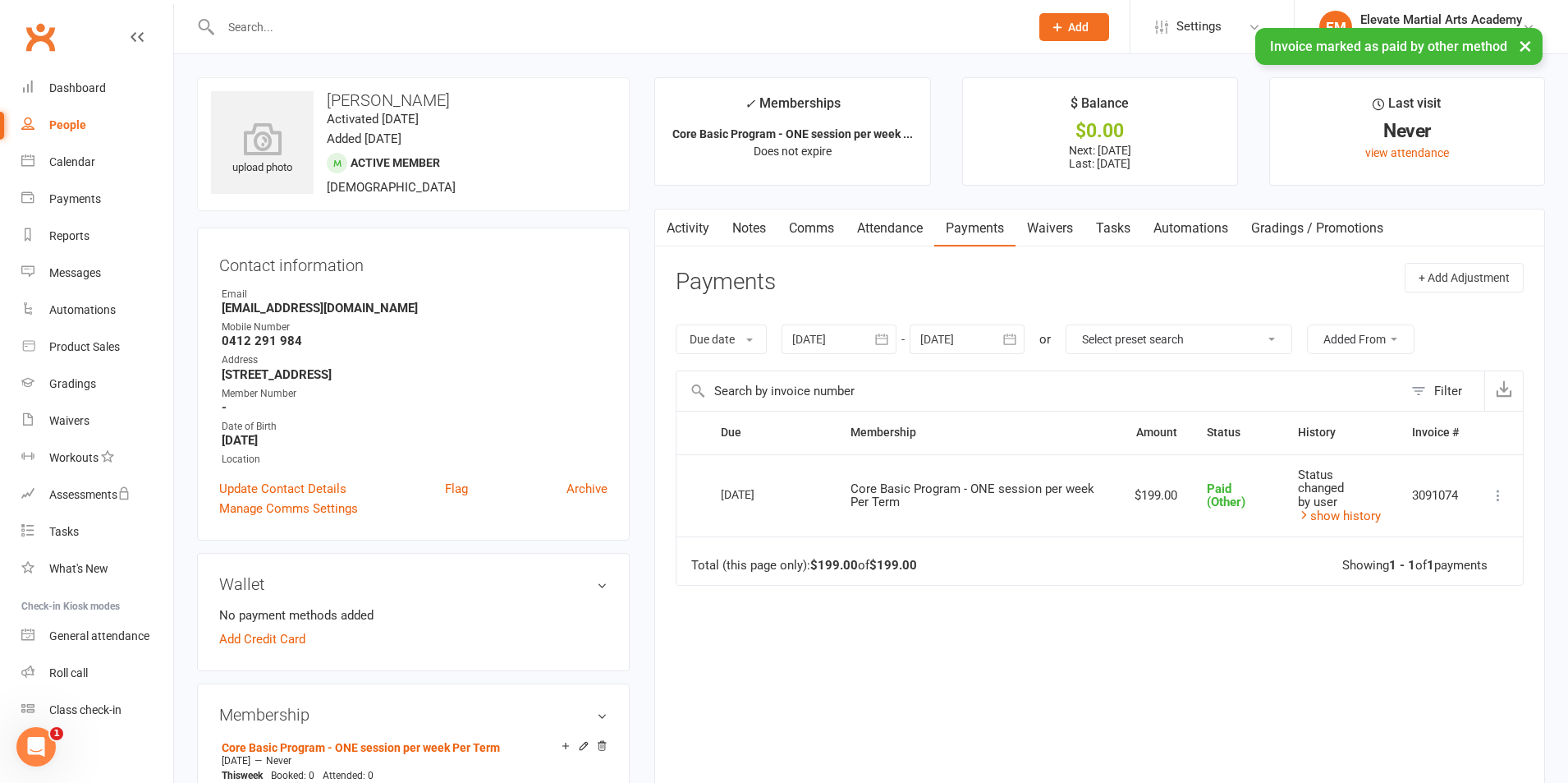
click at [999, 339] on button "button" at bounding box center [1009, 340] width 30 height 30
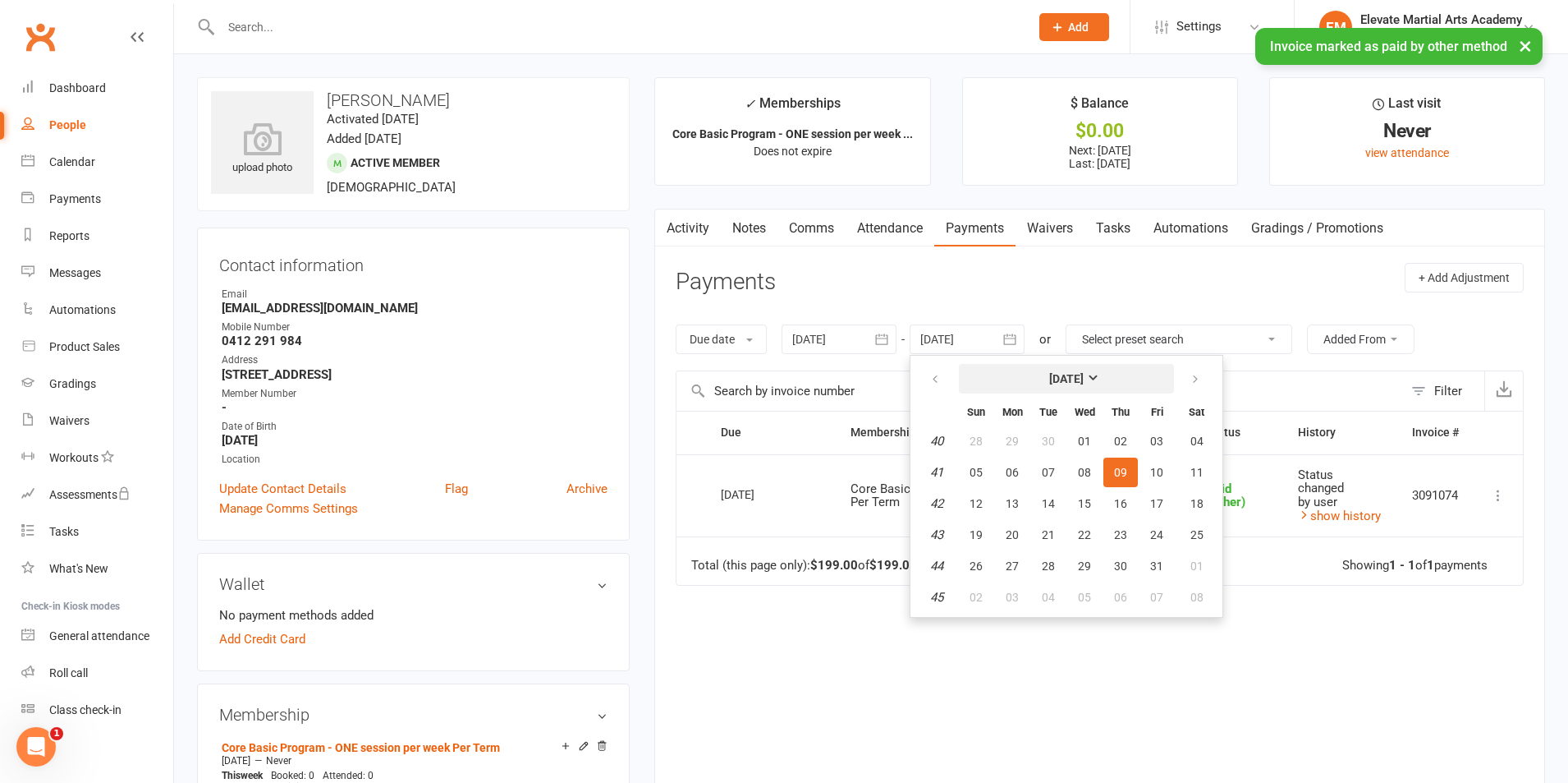
click at [1083, 380] on strong "October 2025" at bounding box center [1066, 378] width 35 height 13
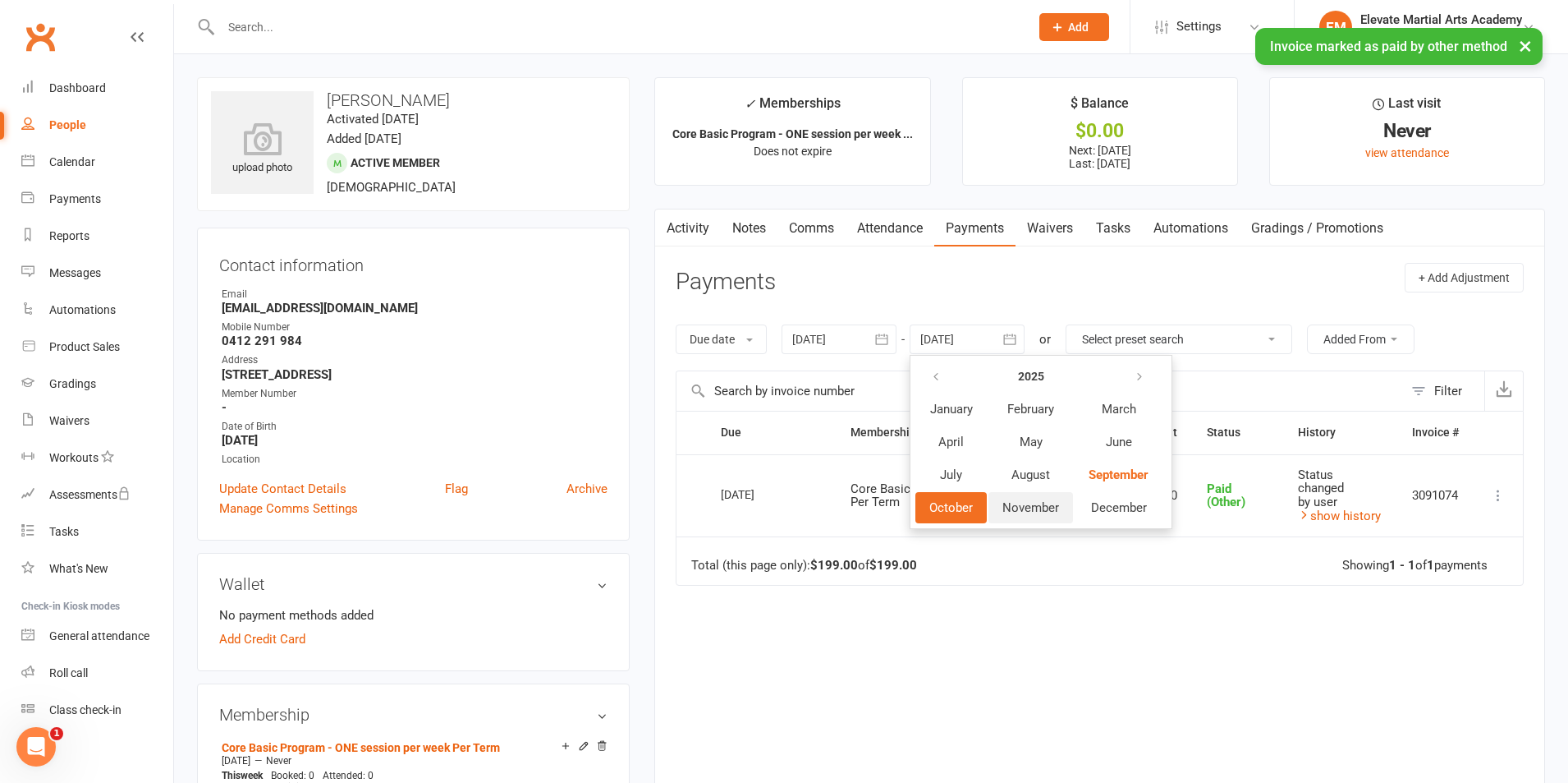
click at [1045, 506] on span "November" at bounding box center [1030, 508] width 56 height 15
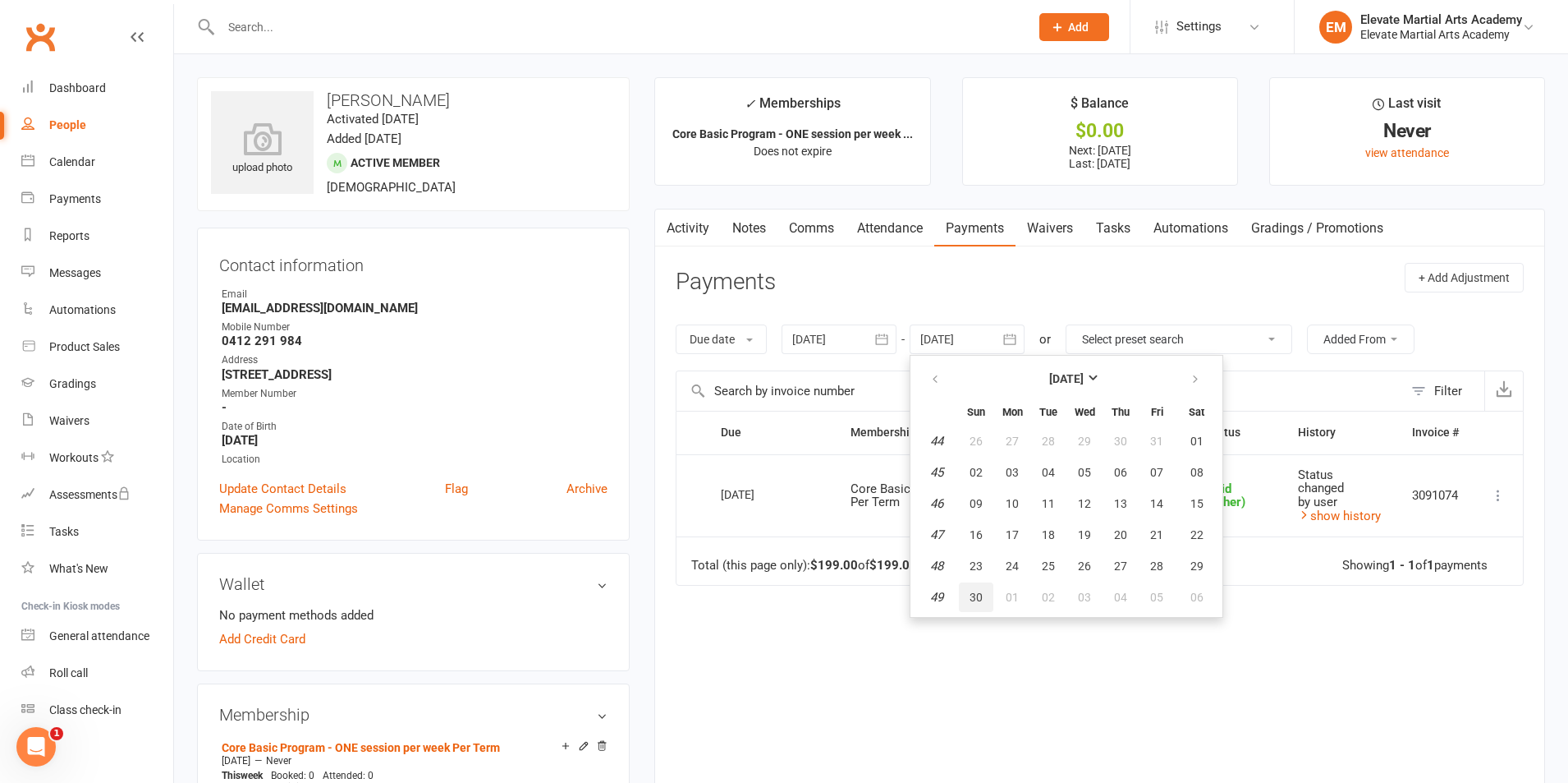
click at [974, 591] on span "30" at bounding box center [976, 596] width 13 height 13
type input "30 Nov 2025"
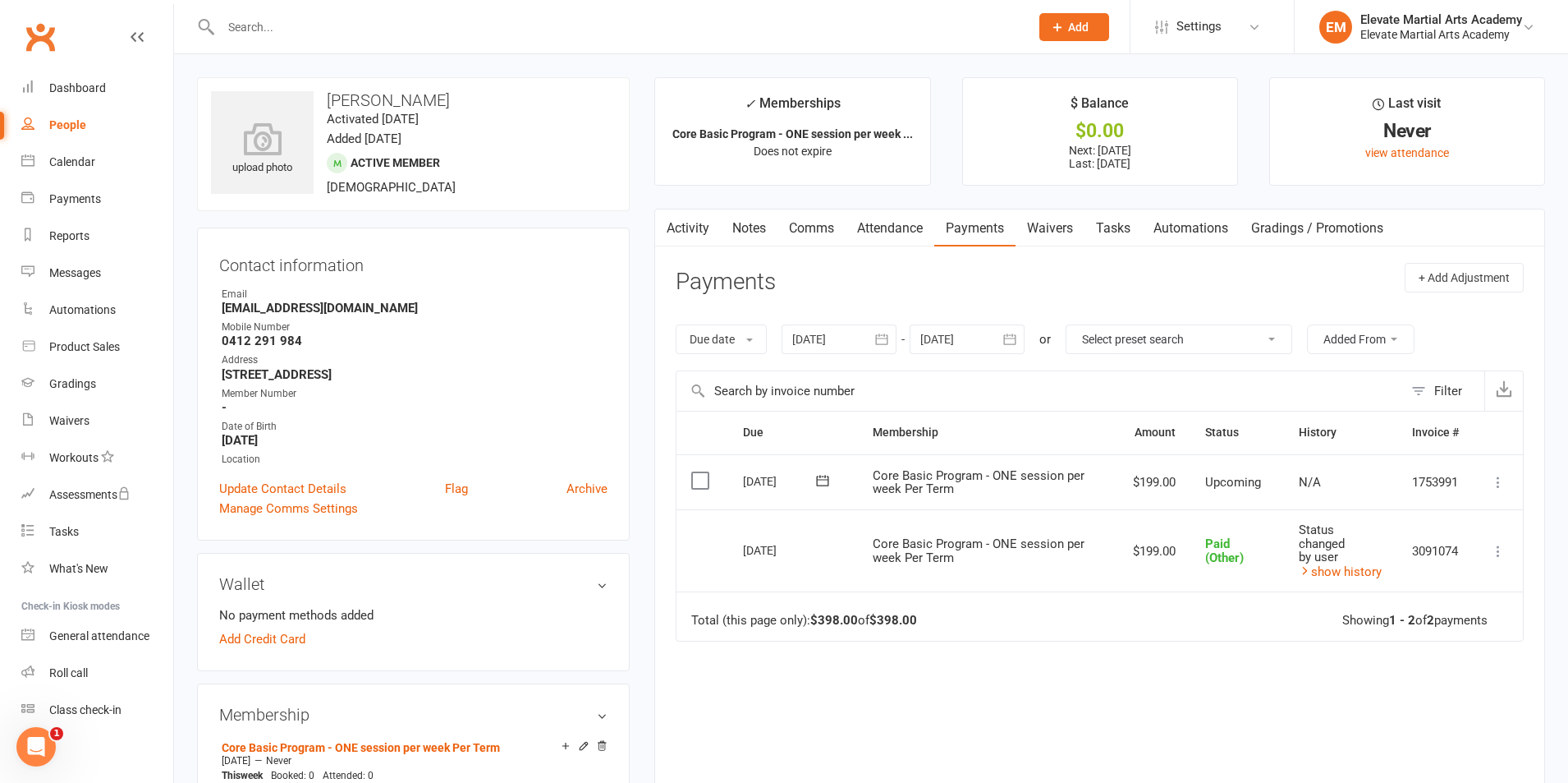
click at [823, 485] on icon at bounding box center [822, 480] width 17 height 17
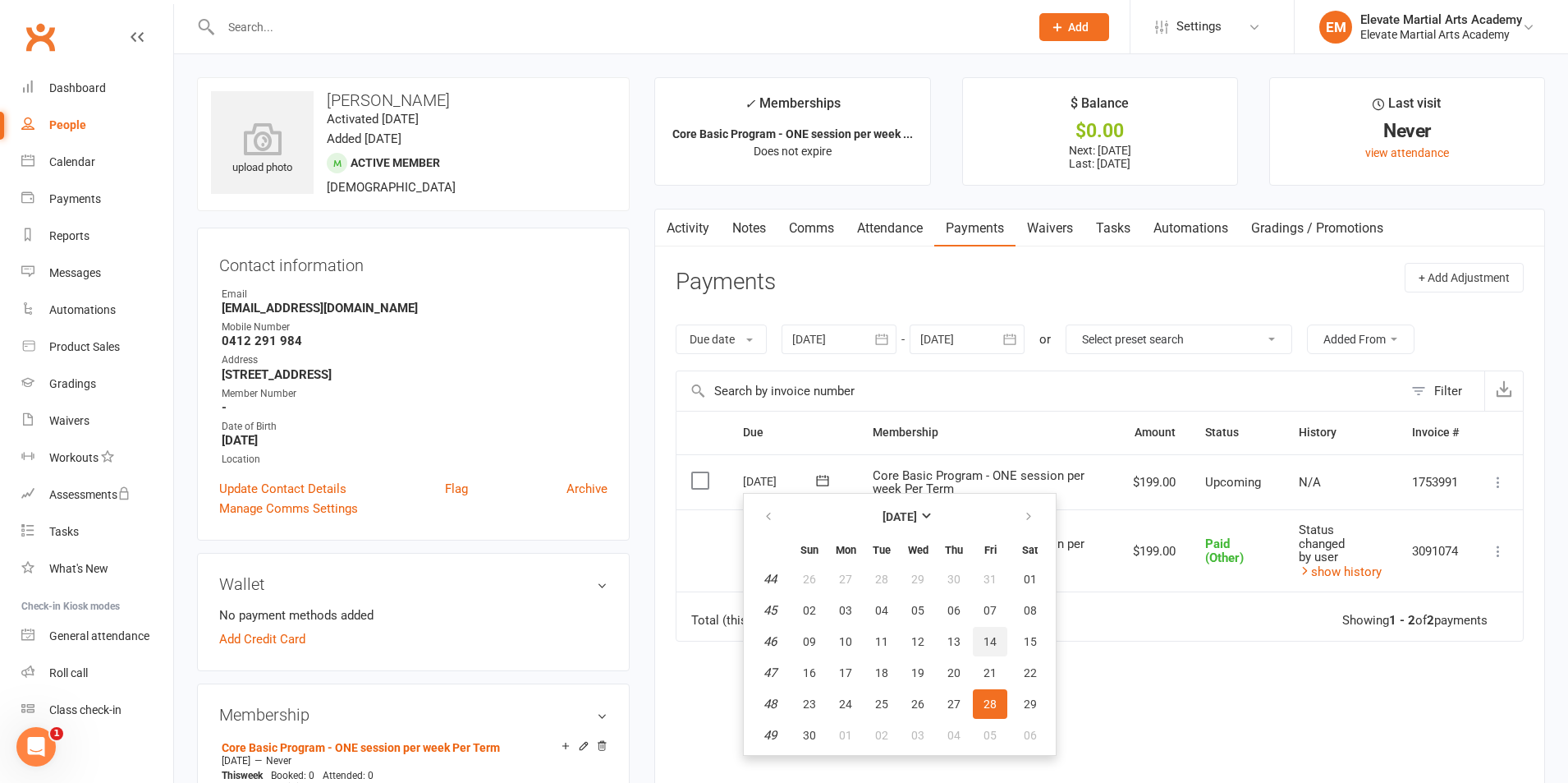
click at [981, 640] on button "14" at bounding box center [990, 642] width 35 height 30
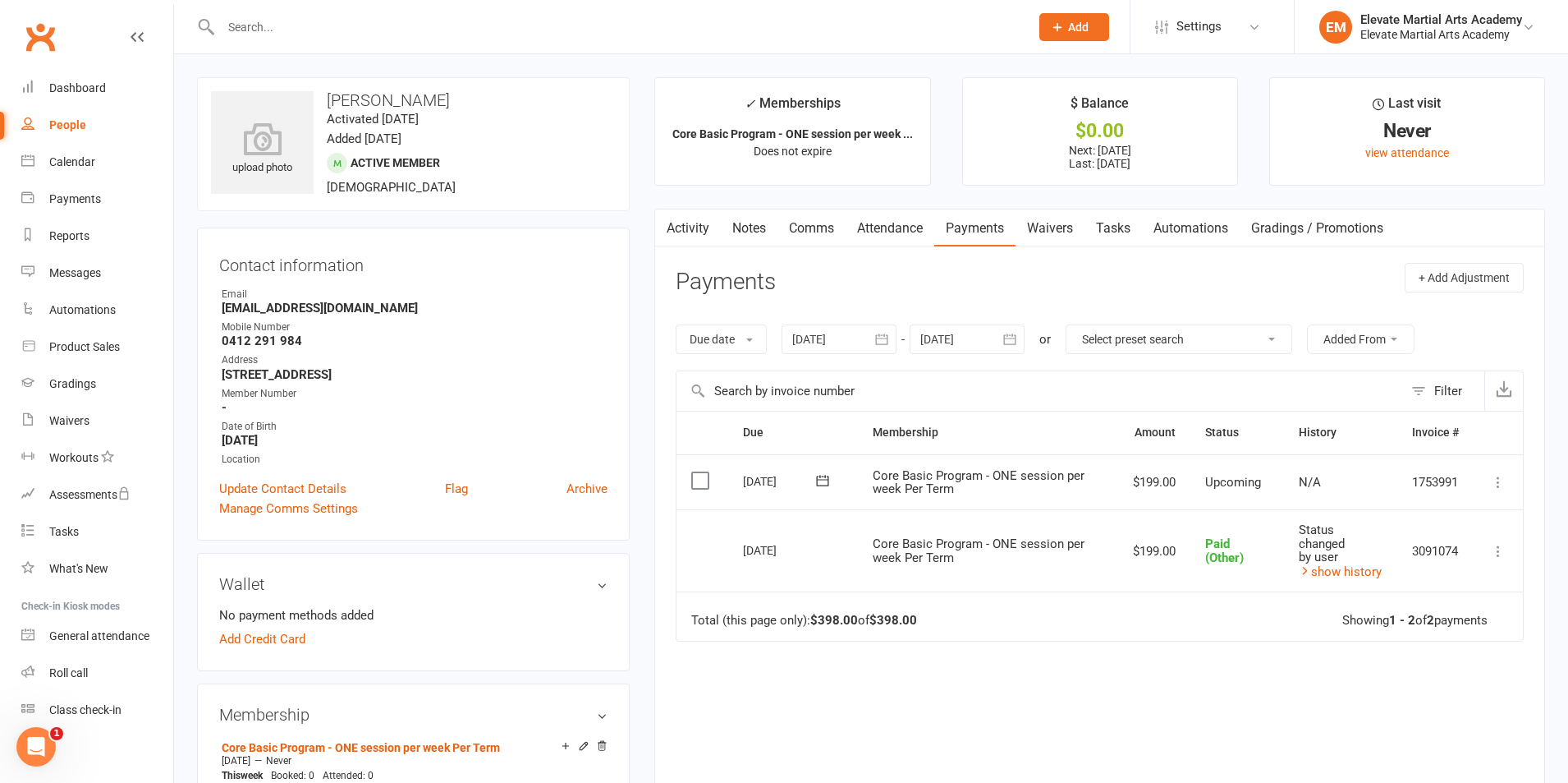
click at [825, 478] on icon at bounding box center [823, 481] width 12 height 11
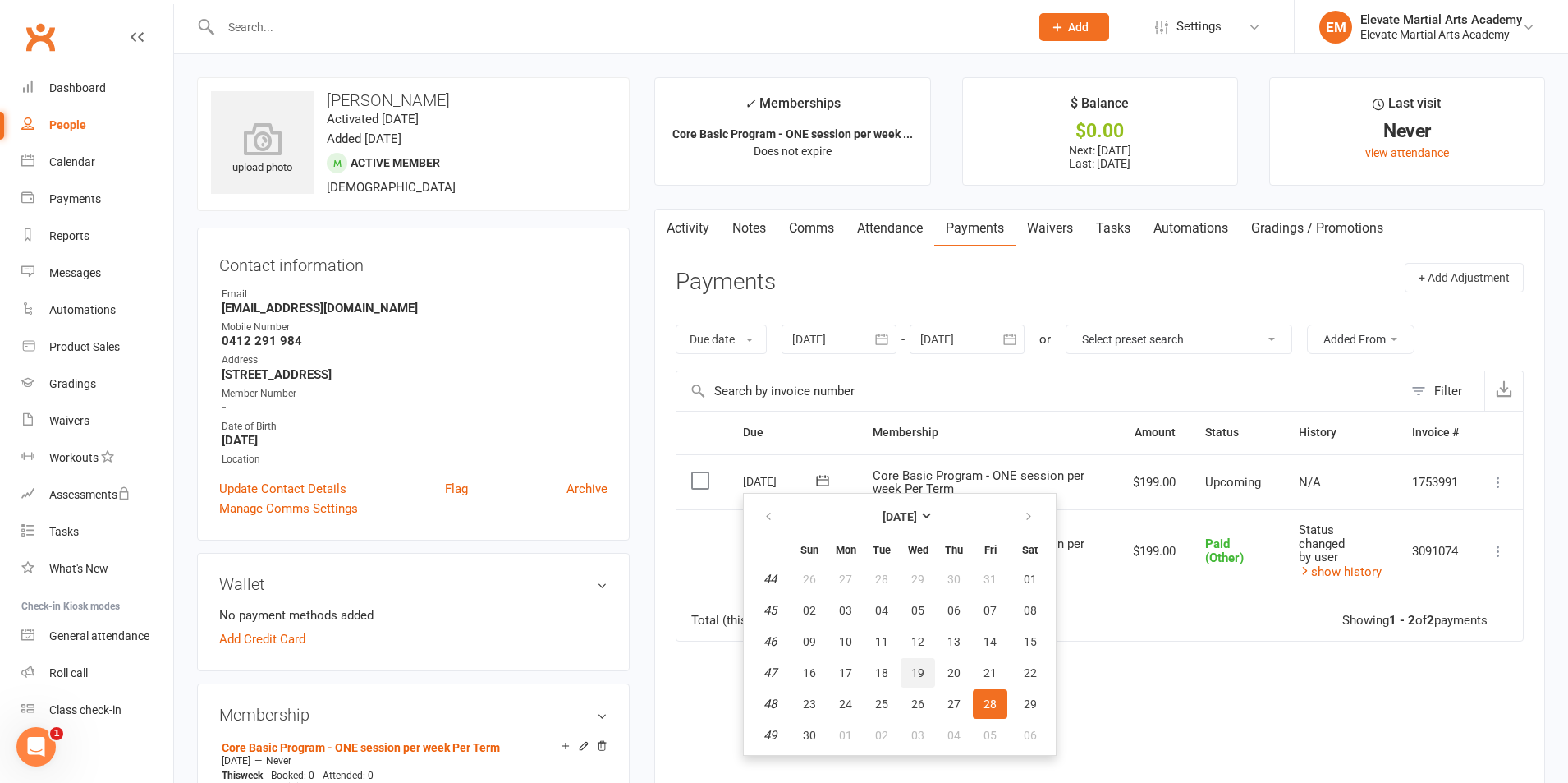
click at [921, 675] on span "19" at bounding box center [917, 672] width 13 height 13
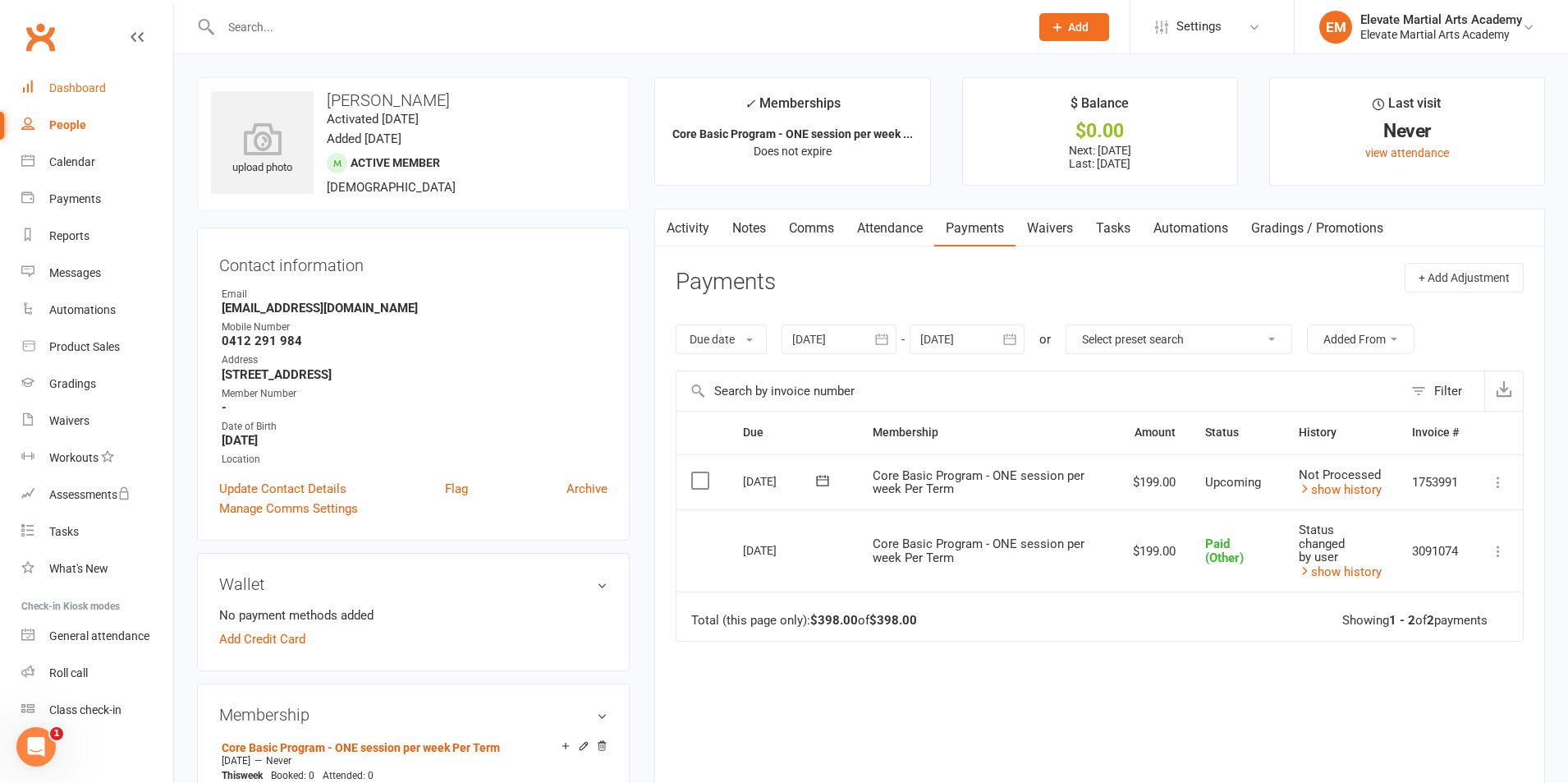
click at [71, 91] on div "Dashboard" at bounding box center [77, 87] width 56 height 13
